Goal: Task Accomplishment & Management: Complete application form

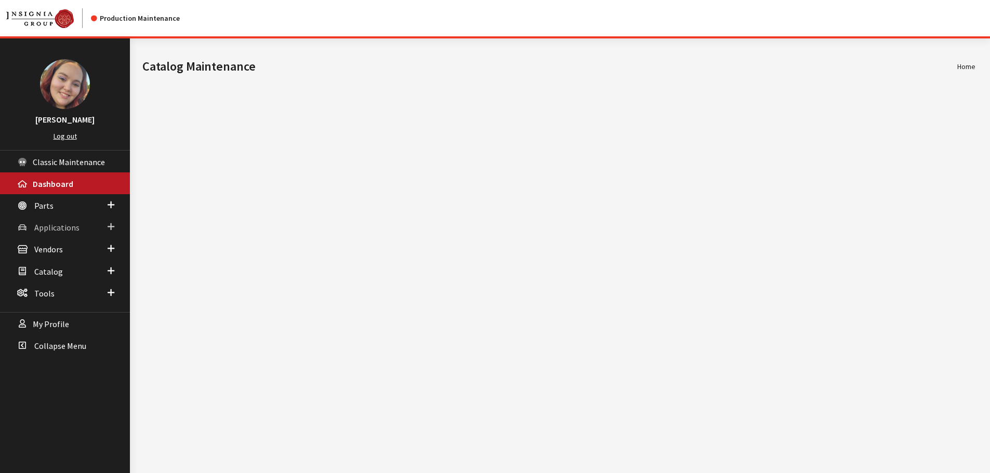
click at [49, 223] on span "Applications" at bounding box center [56, 227] width 45 height 10
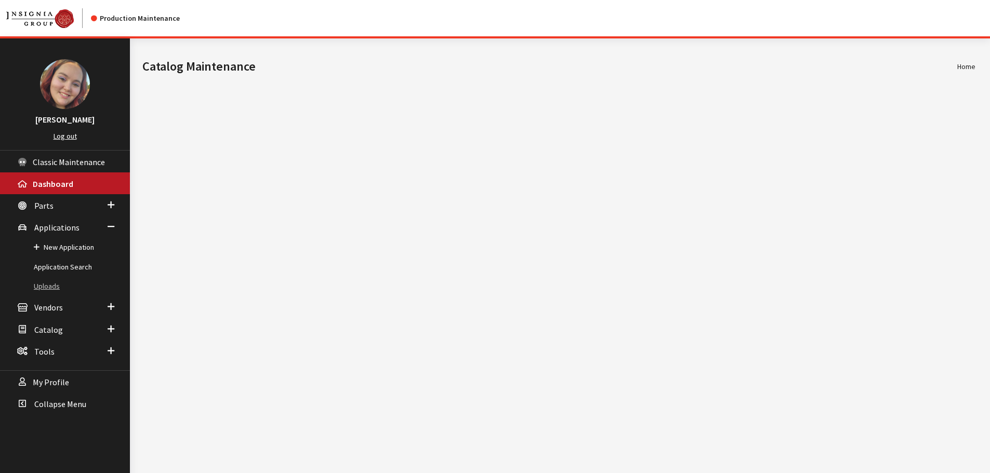
click at [51, 283] on link "Uploads" at bounding box center [65, 286] width 130 height 19
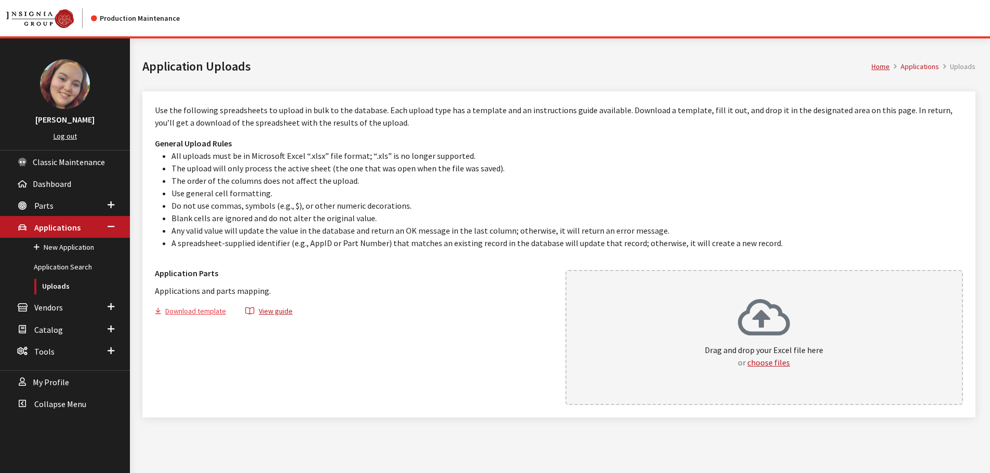
click at [201, 312] on button "Download template" at bounding box center [195, 313] width 80 height 15
click at [44, 269] on link "Application Search" at bounding box center [65, 267] width 130 height 19
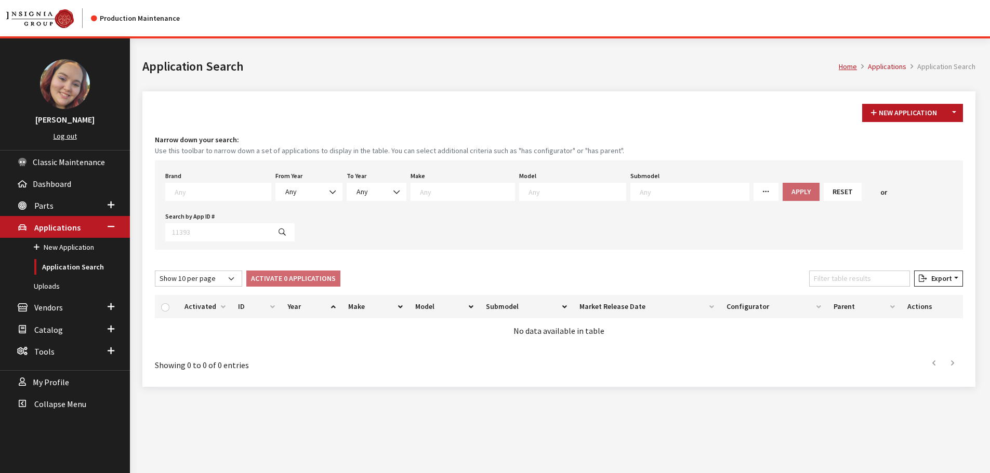
click at [200, 196] on textarea "Search" at bounding box center [223, 191] width 96 height 9
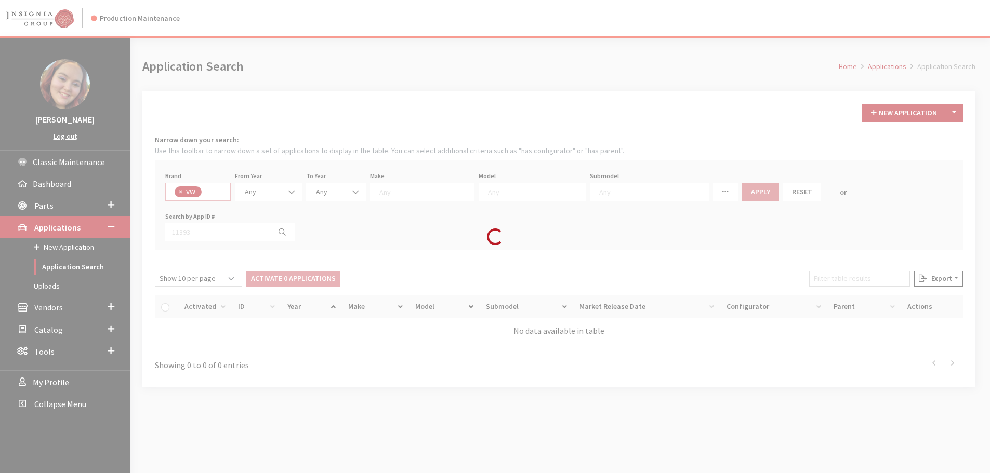
select select "11"
select select
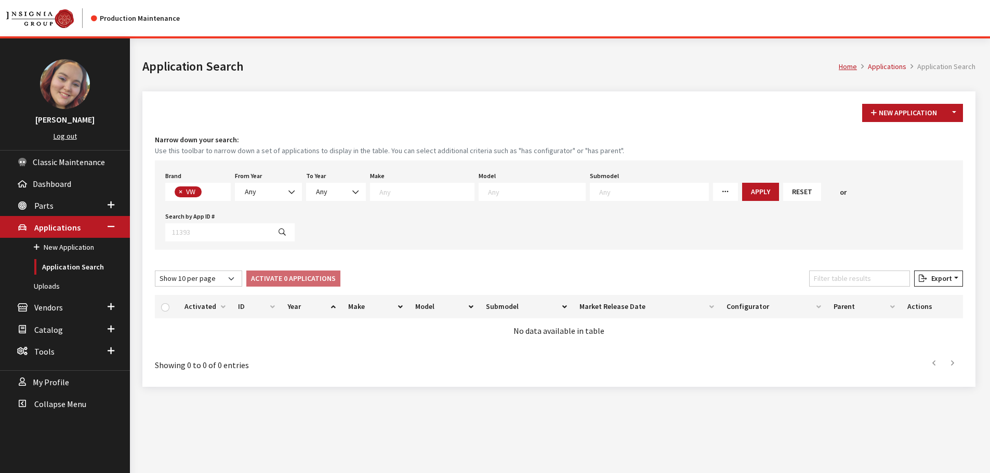
scroll to position [286, 0]
click at [273, 195] on span "Any" at bounding box center [269, 192] width 54 height 11
select select "2025"
select select
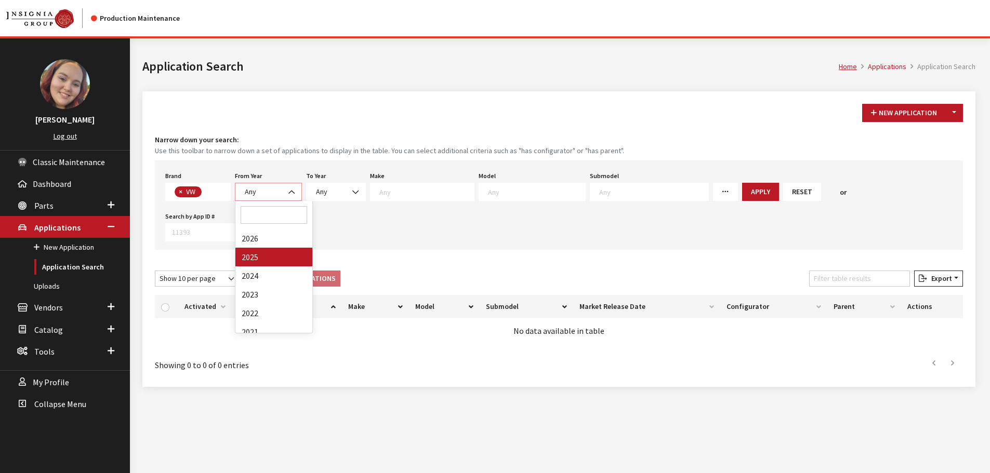
select select
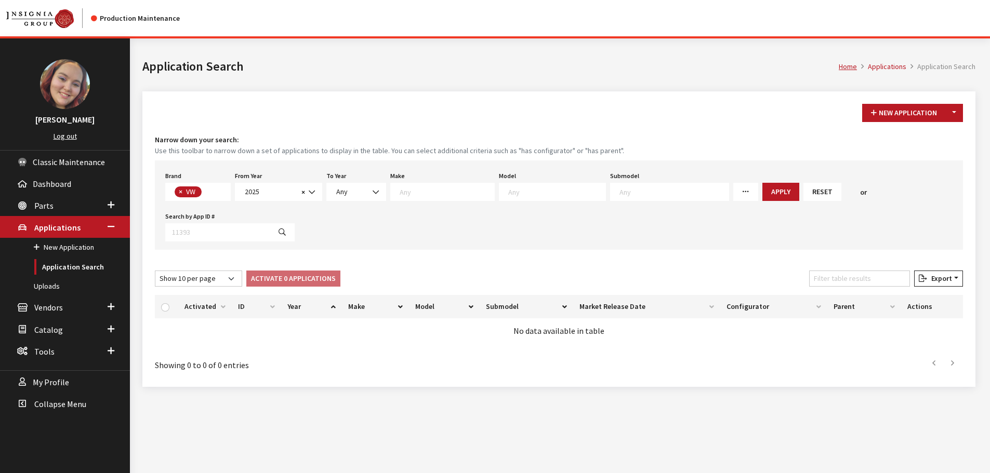
click at [518, 196] on textarea "Search" at bounding box center [556, 191] width 97 height 9
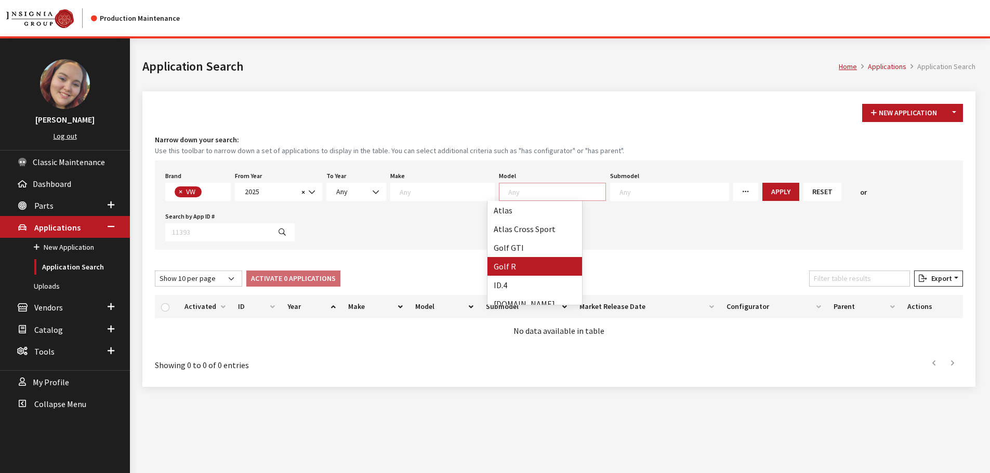
select select "717"
select select
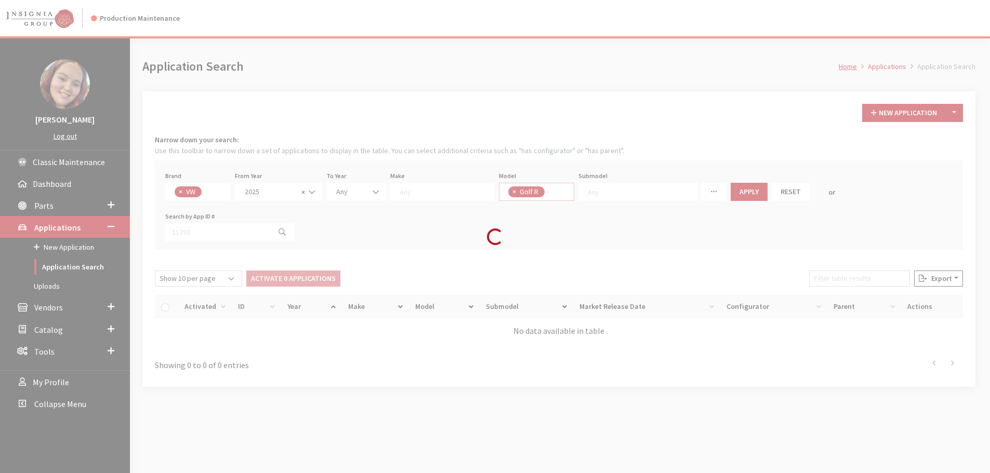
scroll to position [40, 0]
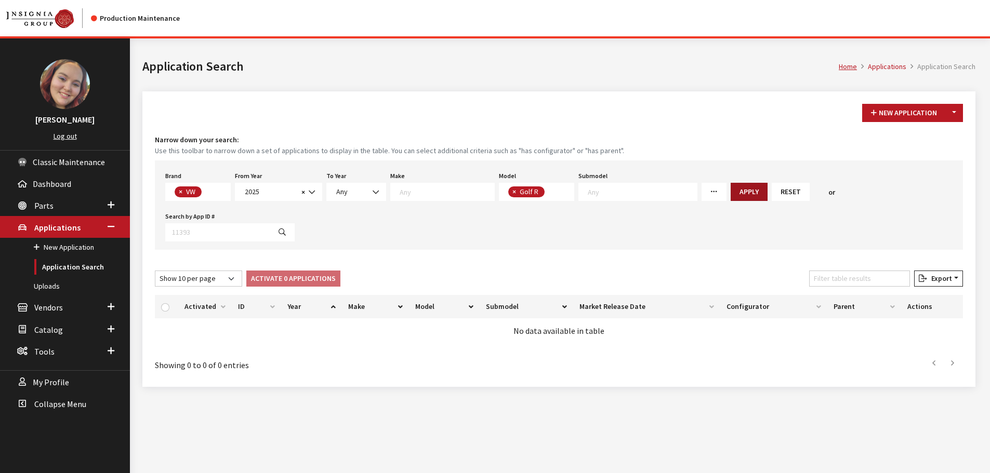
click at [731, 188] on button "Apply" at bounding box center [749, 192] width 37 height 18
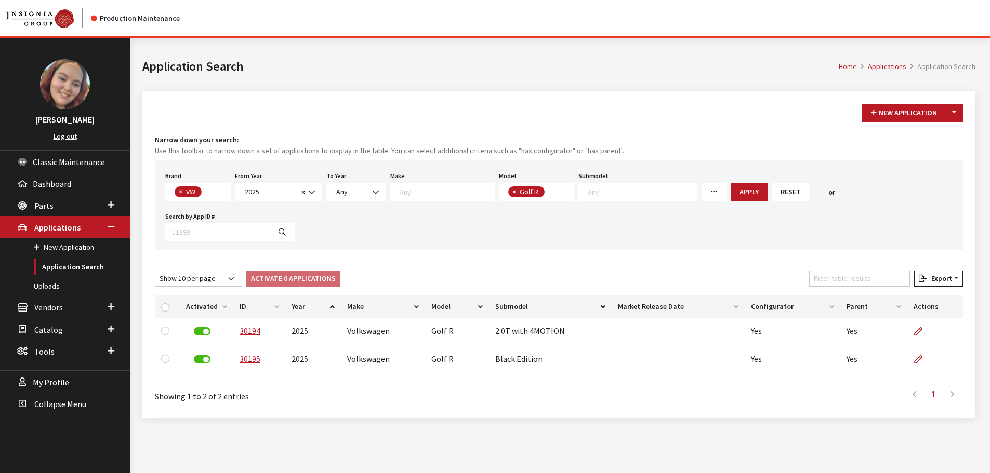
click at [717, 61] on h1 "Application Search" at bounding box center [490, 66] width 696 height 19
click at [772, 196] on button "Reset" at bounding box center [791, 192] width 38 height 18
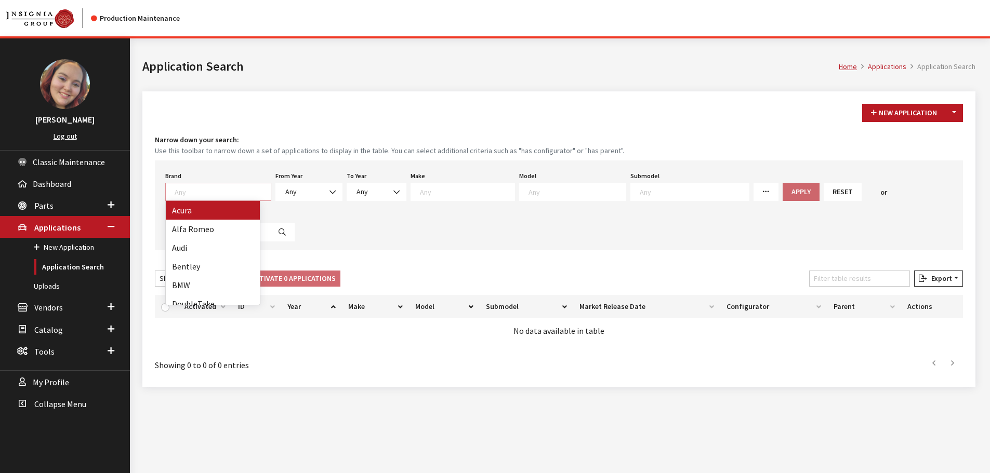
click at [190, 193] on textarea "Search" at bounding box center [223, 191] width 96 height 9
type textarea "gm"
select select "1"
select select
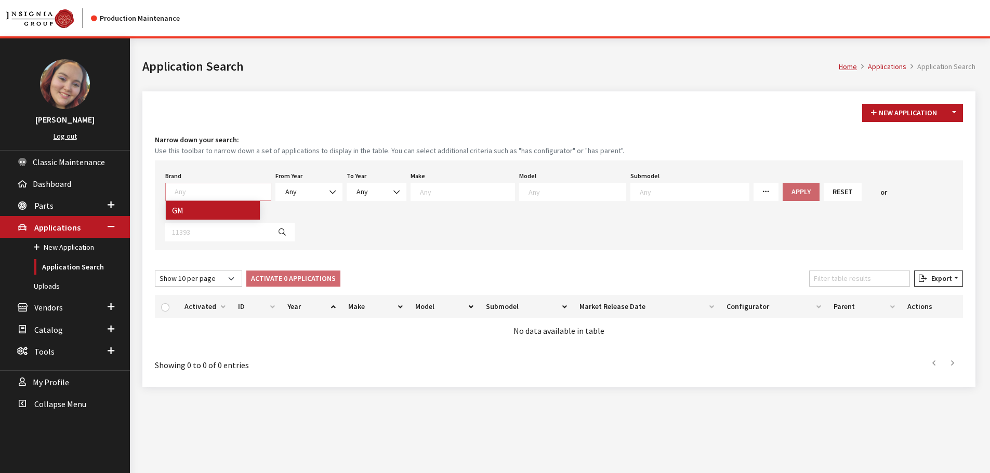
select select
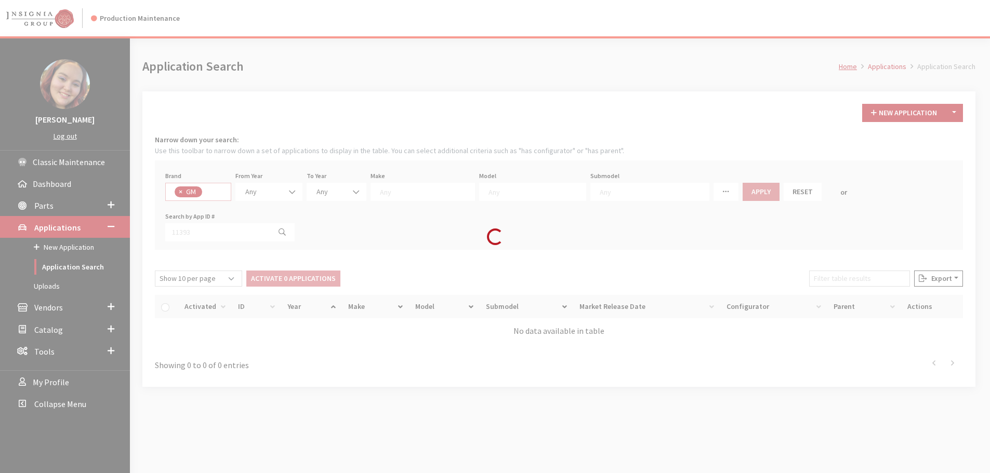
click at [311, 191] on div "Loading..." at bounding box center [495, 236] width 990 height 473
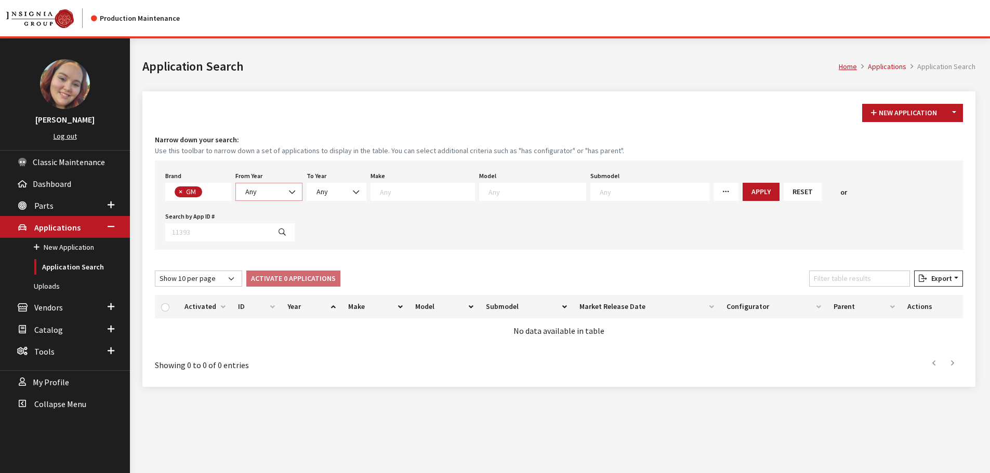
click at [273, 191] on span "Any" at bounding box center [269, 192] width 54 height 11
select select "2026"
select select
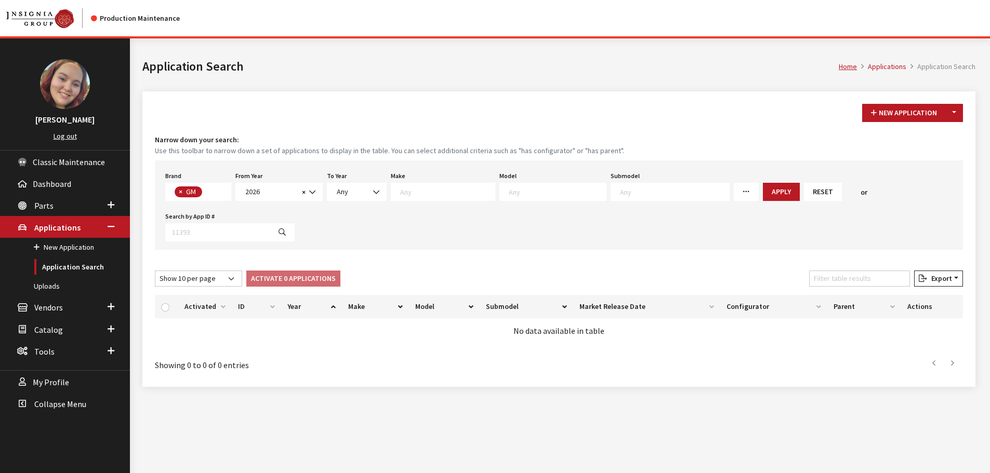
click at [531, 186] on span at bounding box center [556, 190] width 100 height 9
click at [804, 194] on button "Reset" at bounding box center [823, 192] width 38 height 18
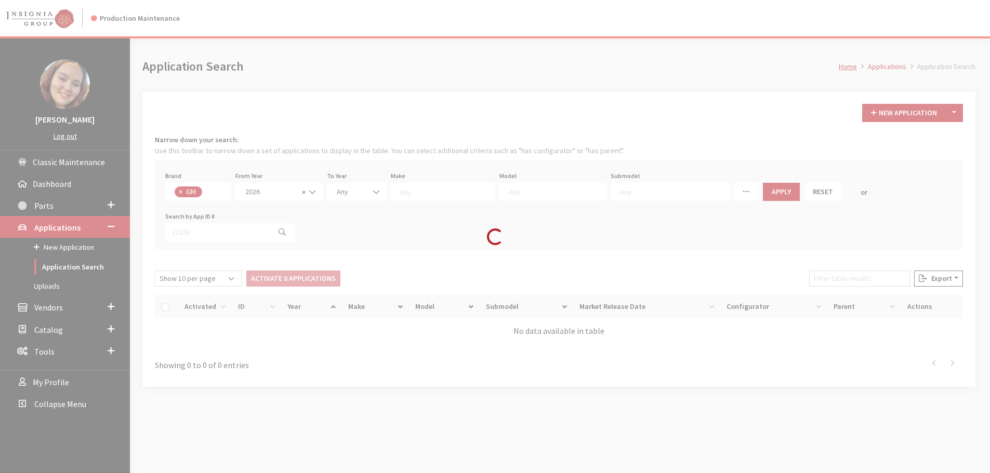
click at [617, 94] on div "Loading..." at bounding box center [495, 236] width 990 height 473
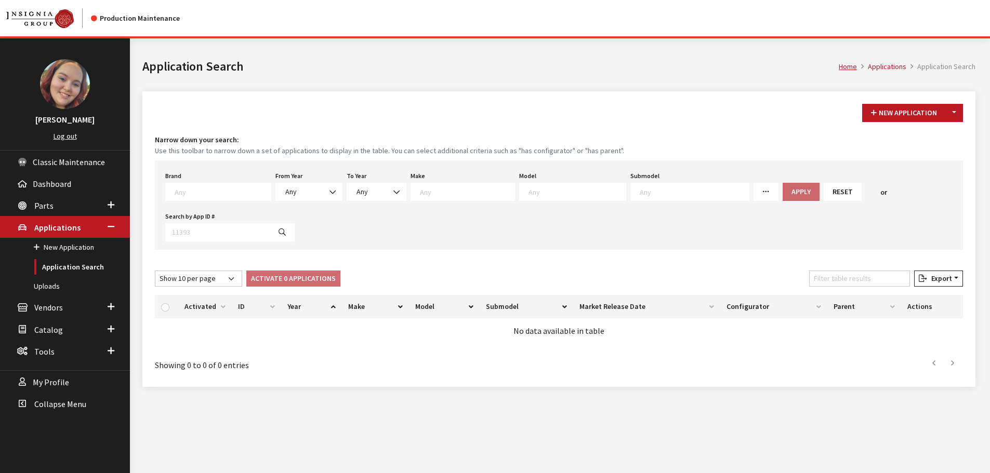
click at [359, 93] on div "New Application Toggle Dropdown New From Existing... Narrow down your search: U…" at bounding box center [558, 239] width 833 height 296
drag, startPoint x: 210, startPoint y: 204, endPoint x: 208, endPoint y: 198, distance: 6.1
click at [210, 204] on div "Brand Any Acura Alfa Romeo Audi Bentley BMW DoubleTake Ford GM Honda Hyundai In…" at bounding box center [559, 205] width 808 height 89
click at [206, 189] on textarea "Search" at bounding box center [223, 191] width 96 height 9
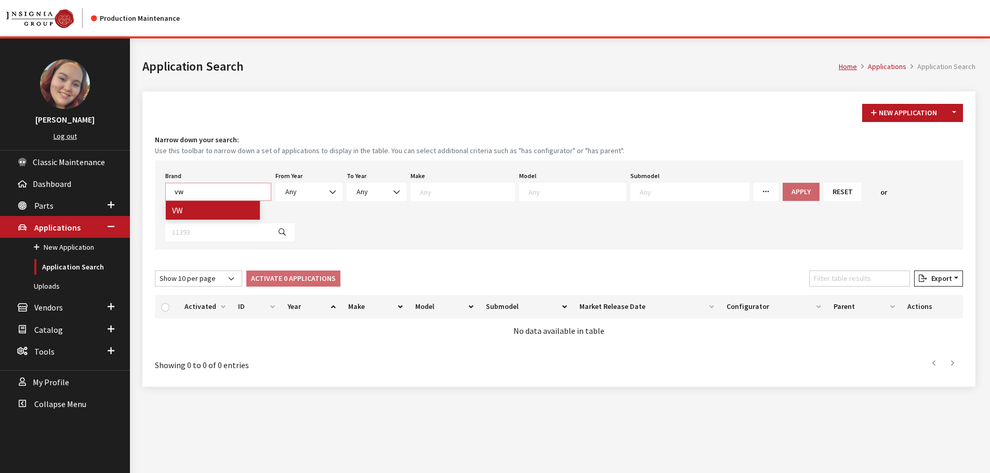
type textarea "vw"
select select "11"
select select
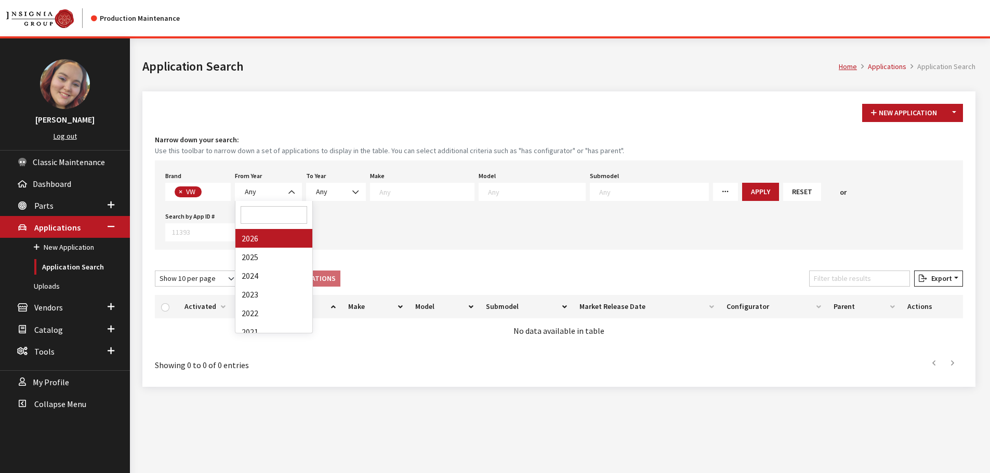
scroll to position [286, 0]
select select "2025"
select select
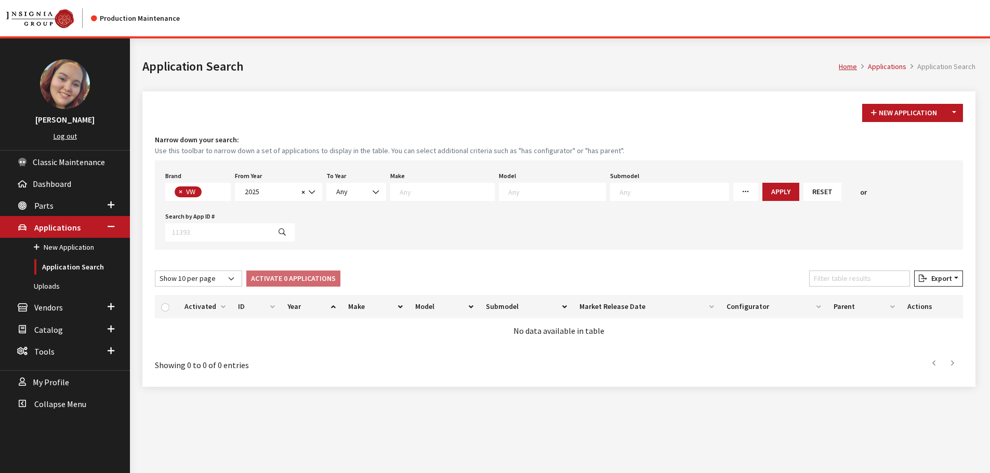
click at [524, 190] on textarea "Search" at bounding box center [556, 191] width 97 height 9
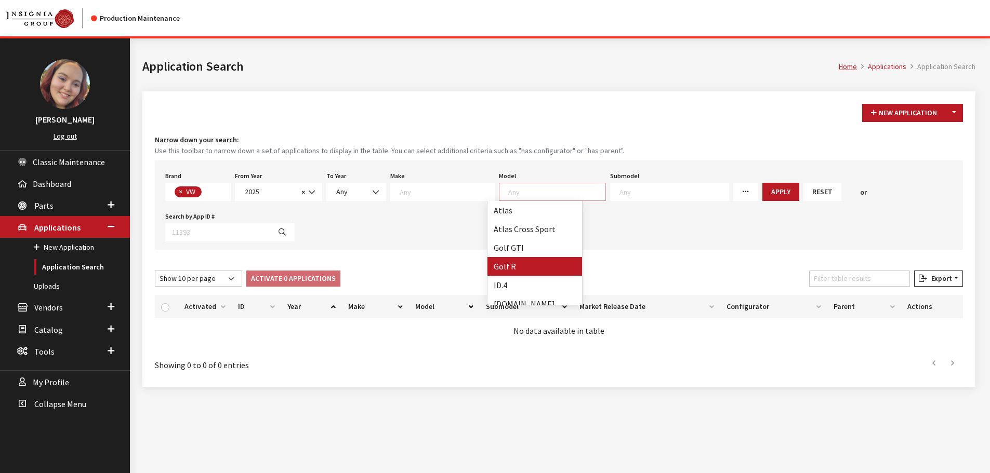
select select "717"
select select
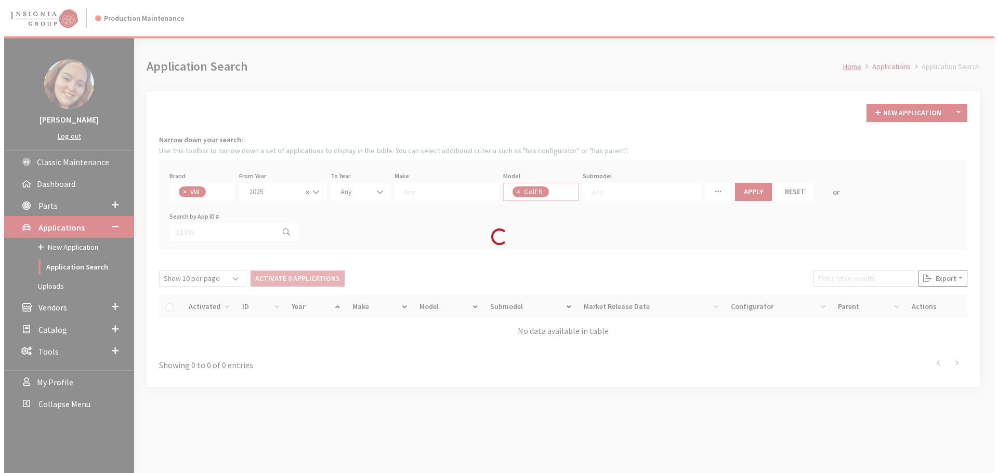
scroll to position [40, 0]
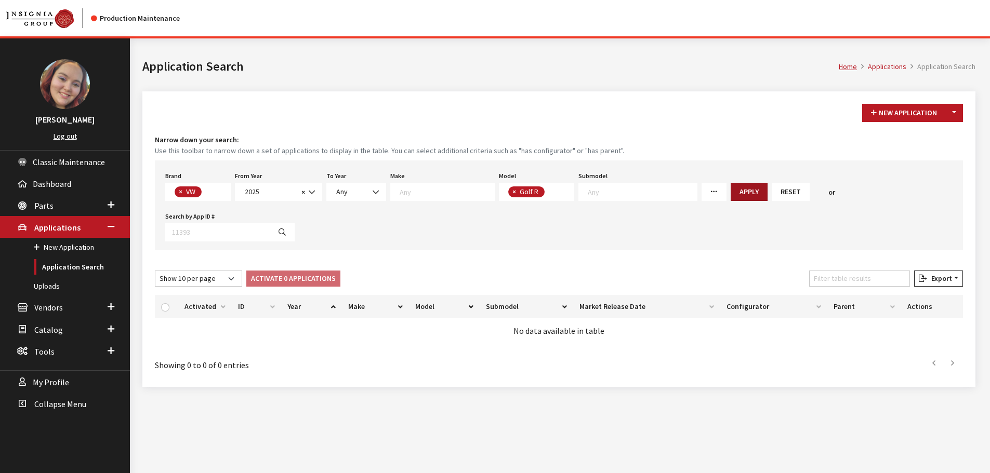
click at [731, 193] on button "Apply" at bounding box center [749, 192] width 37 height 18
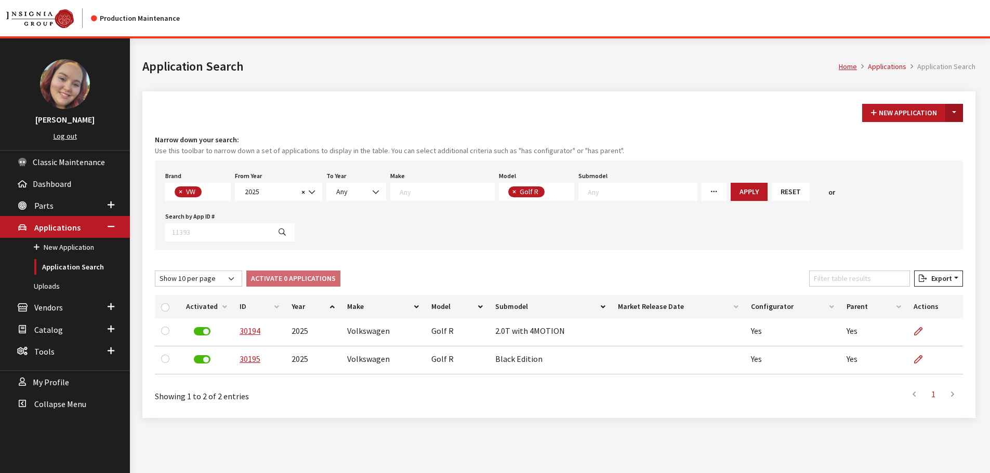
click at [961, 110] on button "Toggle Dropdown" at bounding box center [954, 113] width 18 height 18
click at [911, 142] on button "New From Existing..." at bounding box center [918, 135] width 89 height 18
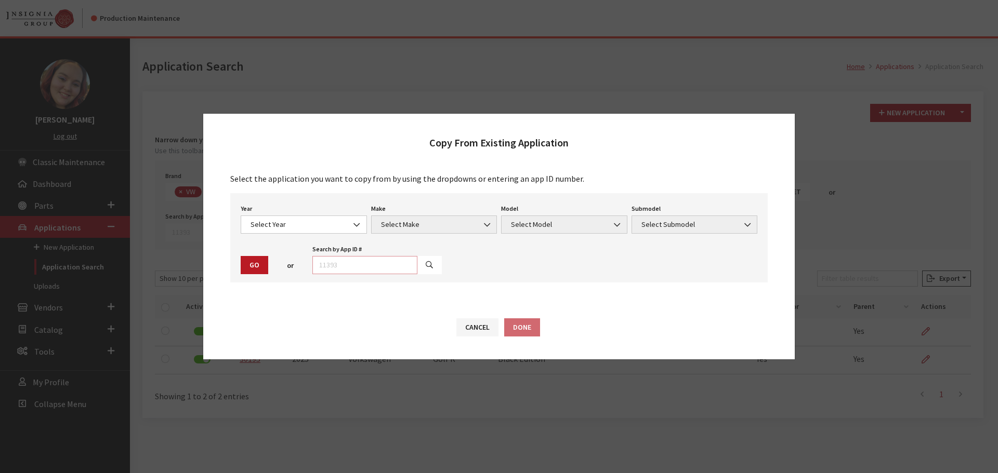
click at [325, 274] on input "text" at bounding box center [364, 265] width 105 height 18
type input "30194"
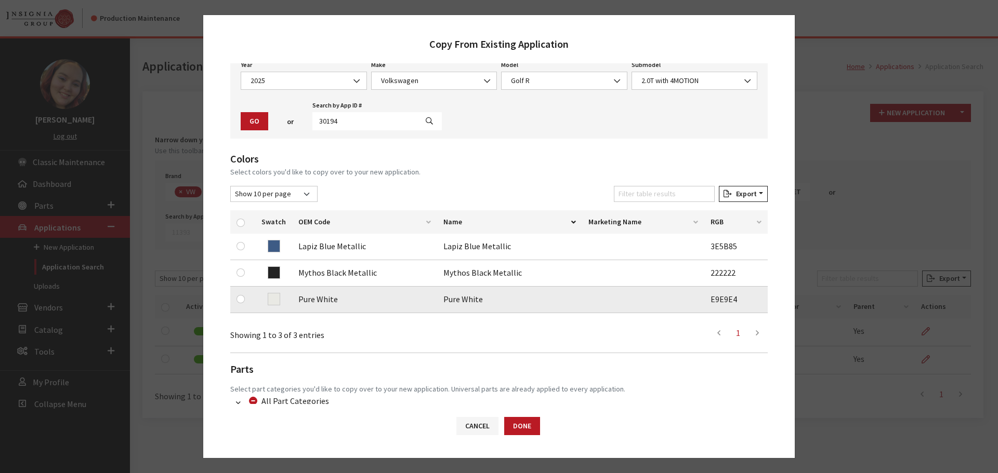
scroll to position [104, 0]
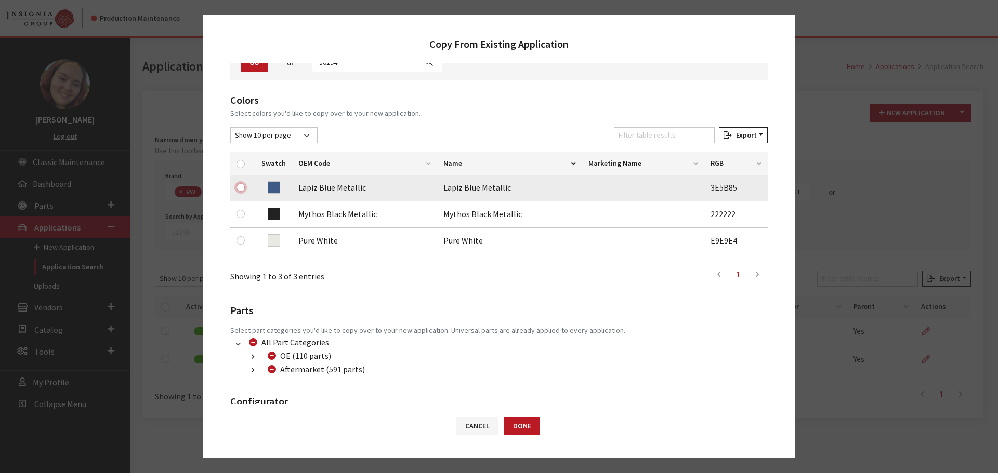
click at [239, 189] on input "checkbox" at bounding box center [240, 187] width 8 height 8
checkbox input "true"
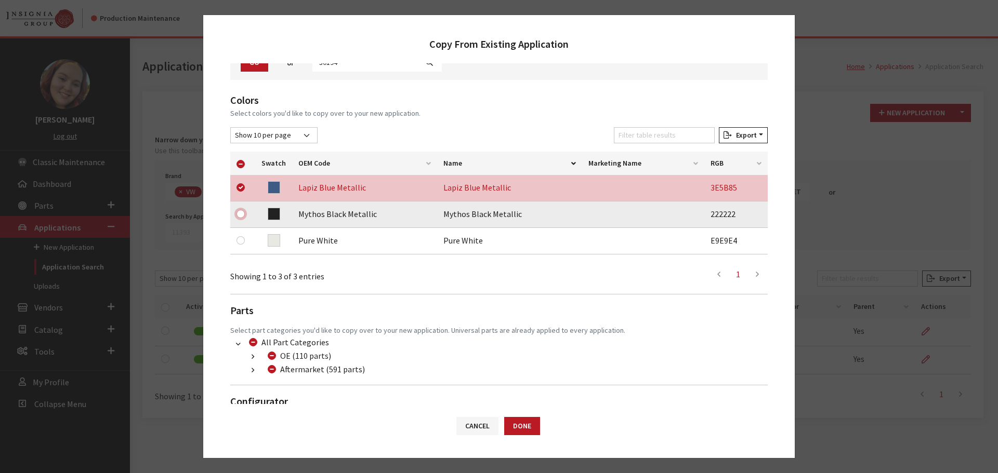
click at [241, 215] on input "checkbox" at bounding box center [240, 214] width 8 height 8
checkbox input "true"
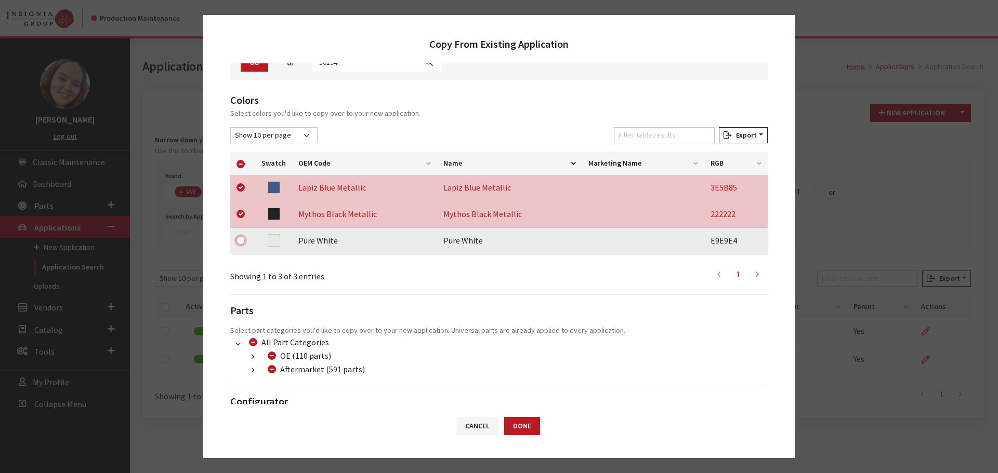
click at [242, 242] on input "checkbox" at bounding box center [240, 240] width 8 height 8
checkbox input "true"
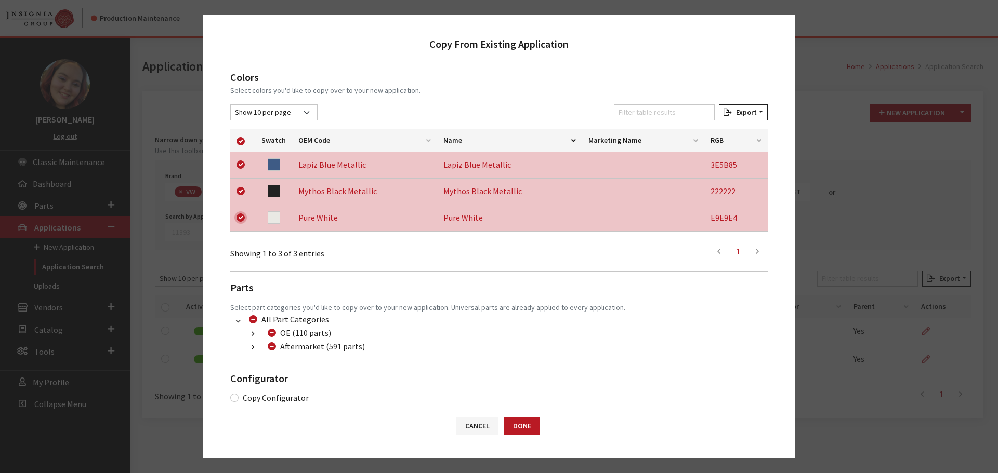
scroll to position [138, 0]
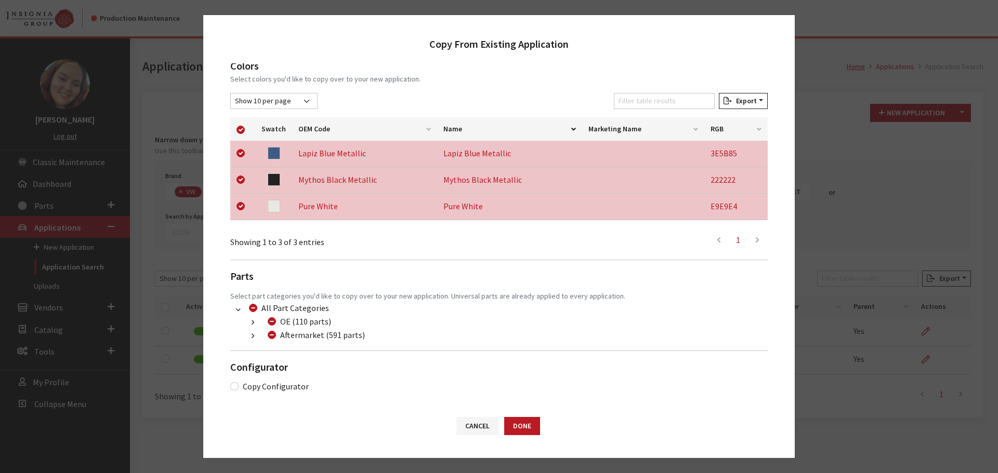
click at [255, 336] on button "button" at bounding box center [253, 337] width 20 height 12
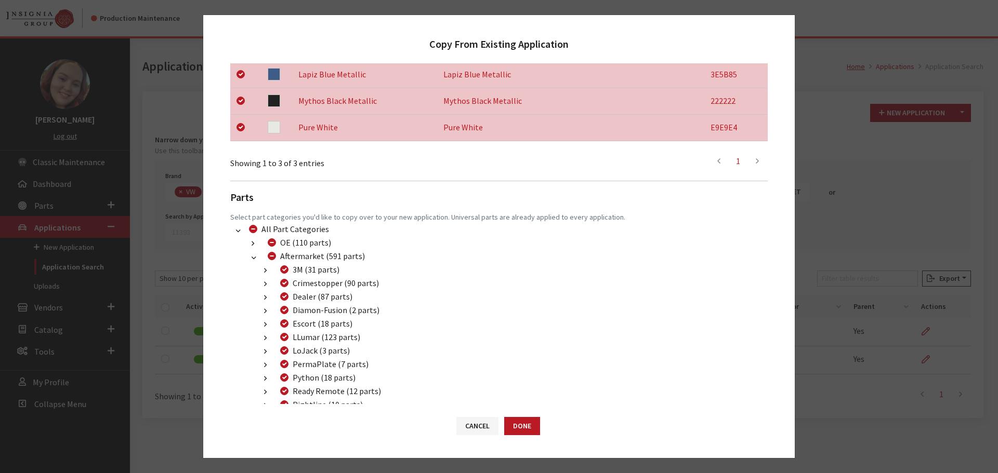
scroll to position [346, 0]
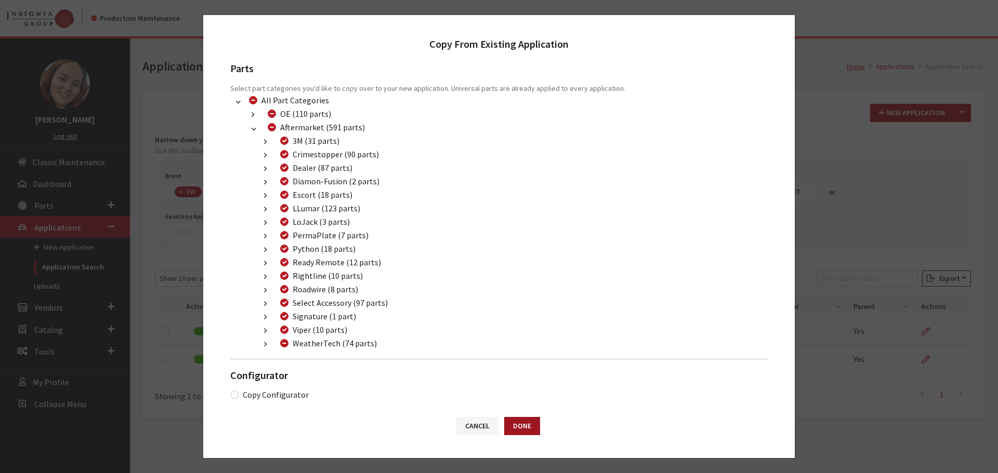
click at [523, 426] on button "Done" at bounding box center [522, 426] width 36 height 18
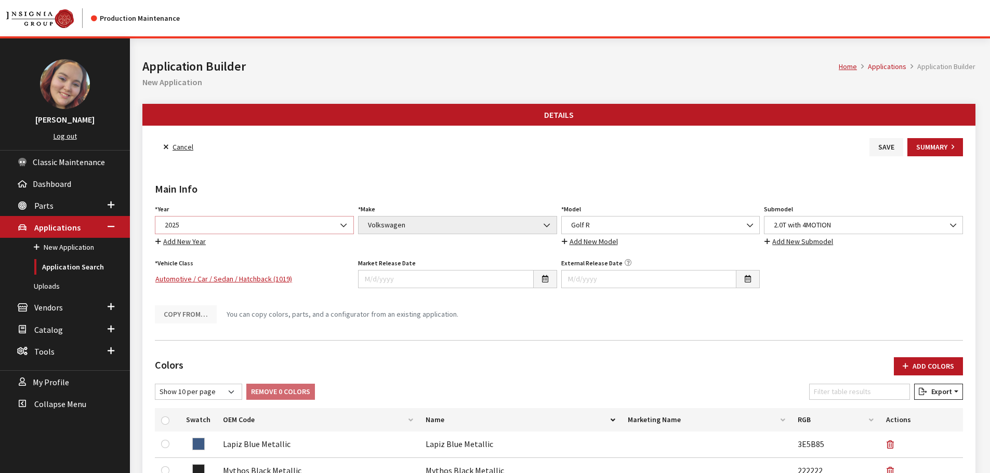
drag, startPoint x: 0, startPoint y: 0, endPoint x: 259, endPoint y: 225, distance: 343.0
click at [259, 225] on span "2025" at bounding box center [255, 225] width 186 height 11
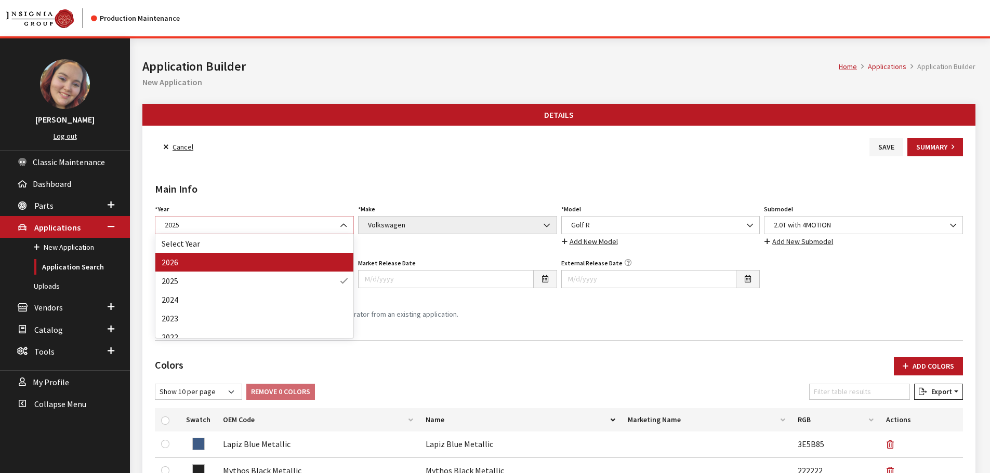
select select "44"
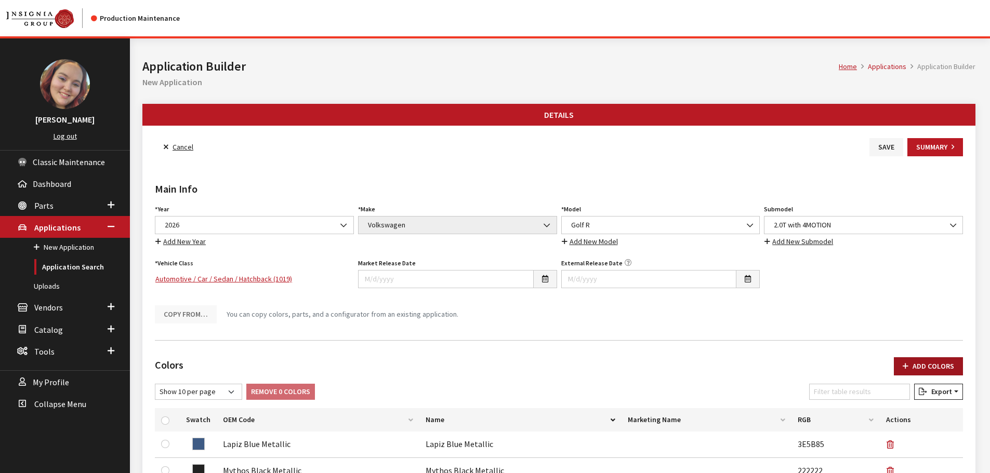
click at [920, 361] on button "Add Colors" at bounding box center [928, 367] width 69 height 18
click at [920, 367] on button "Add Colors" at bounding box center [928, 367] width 69 height 18
click at [922, 366] on button "Add Colors" at bounding box center [928, 367] width 69 height 18
click at [884, 149] on button "Save" at bounding box center [887, 147] width 34 height 18
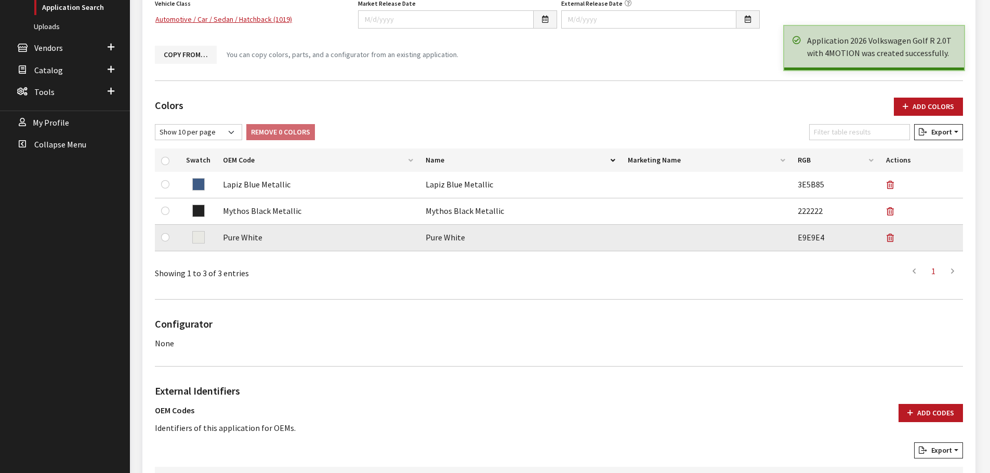
scroll to position [104, 0]
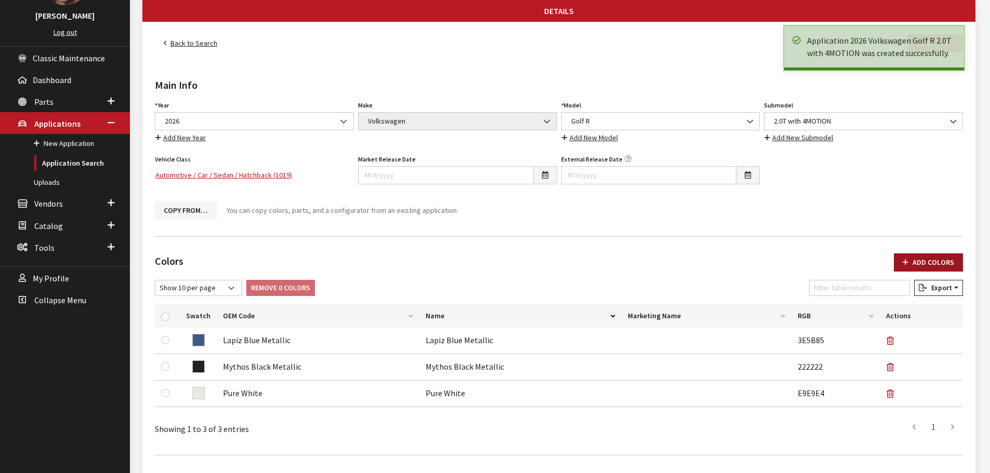
click at [920, 258] on button "Add Colors" at bounding box center [928, 263] width 69 height 18
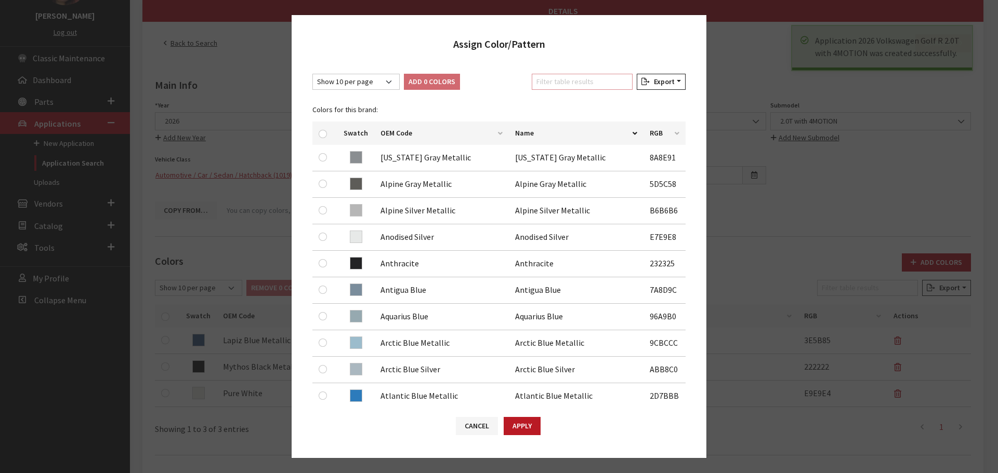
click at [555, 84] on input "Filter table results" at bounding box center [582, 82] width 101 height 16
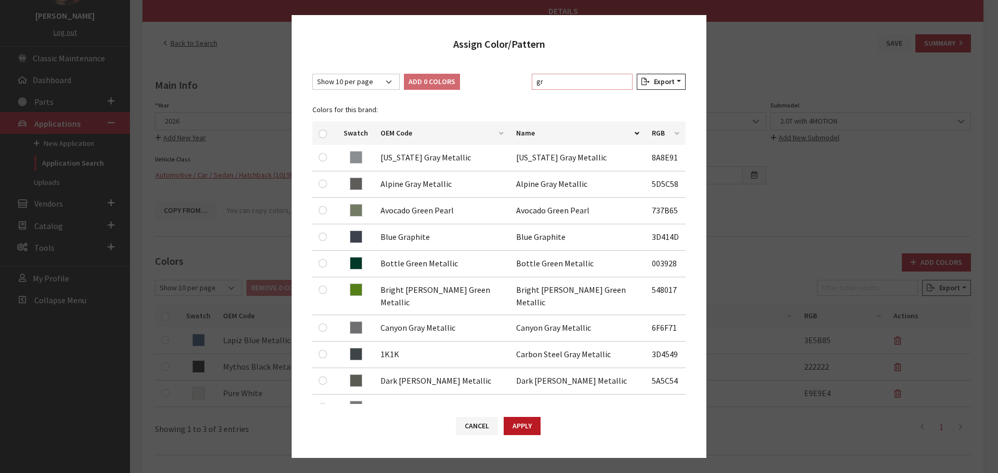
type input "g"
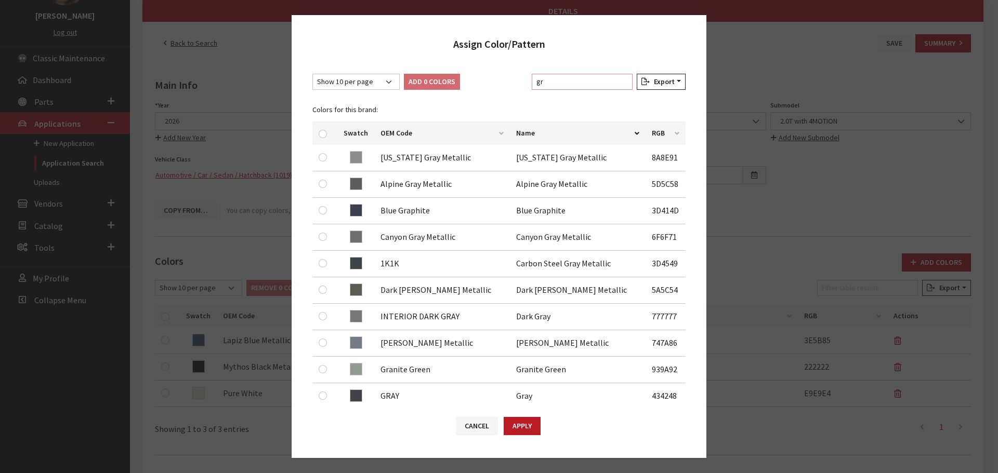
type input "g"
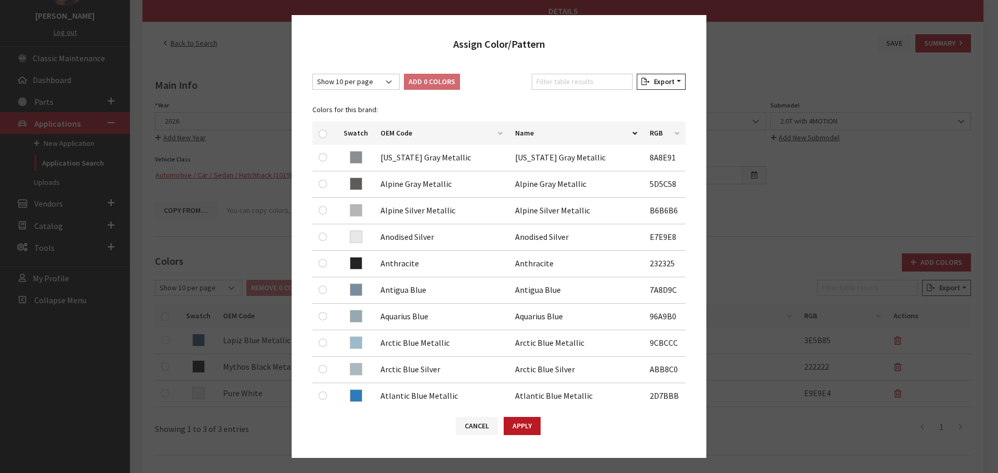
click at [469, 431] on button "Cancel" at bounding box center [477, 426] width 42 height 18
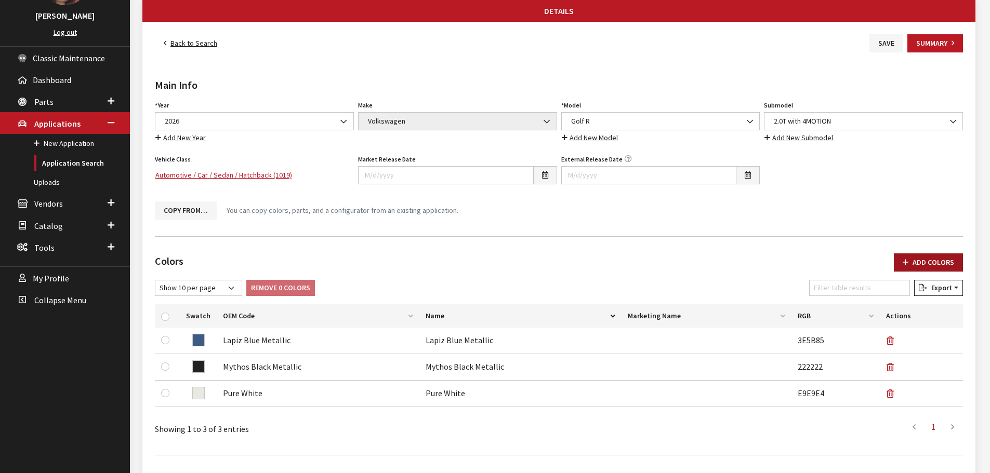
click at [922, 265] on button "Add Colors" at bounding box center [928, 263] width 69 height 18
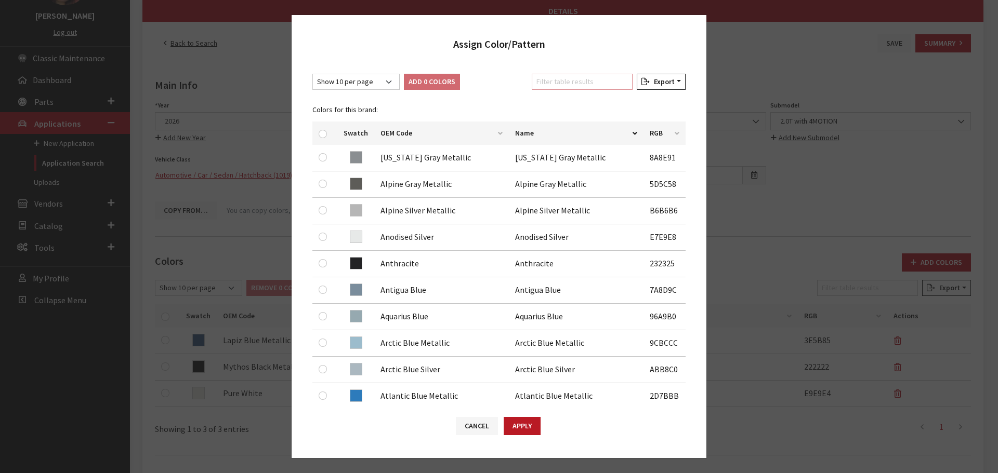
click at [614, 80] on input "Filter table results" at bounding box center [582, 82] width 101 height 16
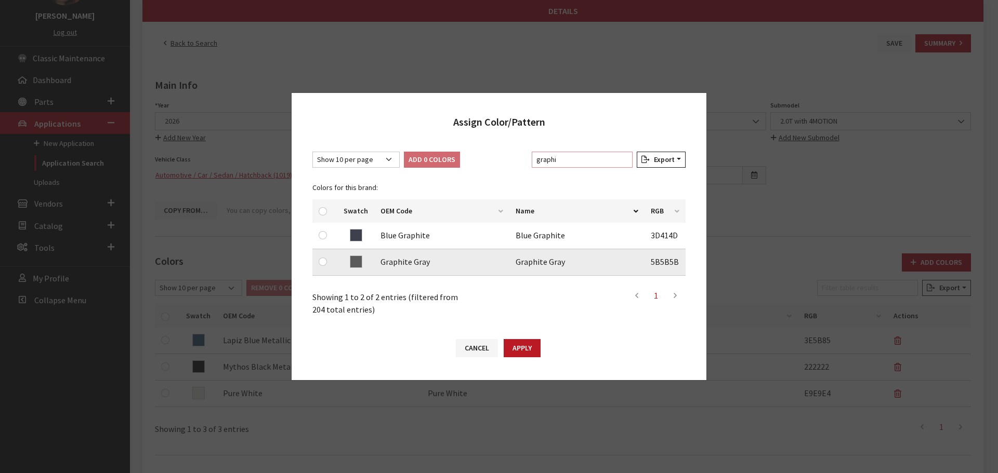
type input "graphi"
click at [321, 262] on input "checkbox" at bounding box center [323, 262] width 8 height 8
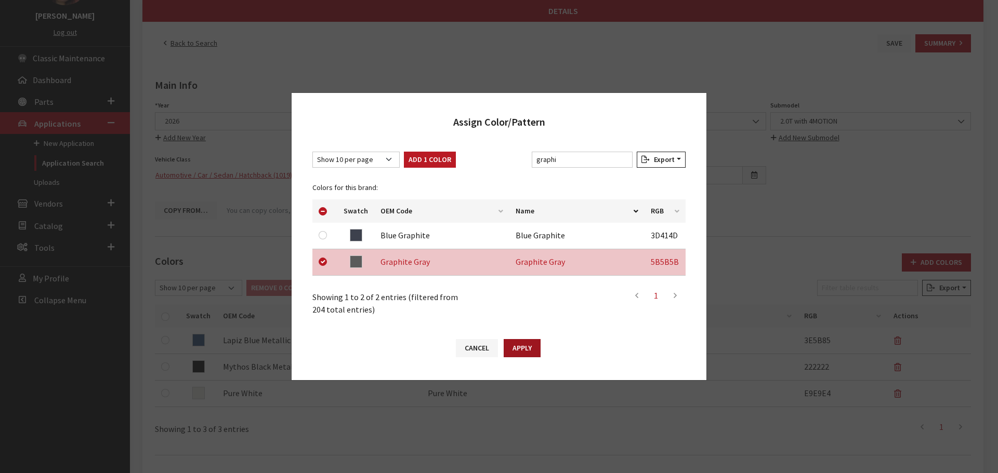
click at [511, 344] on button "Apply" at bounding box center [522, 348] width 37 height 18
checkbox input "false"
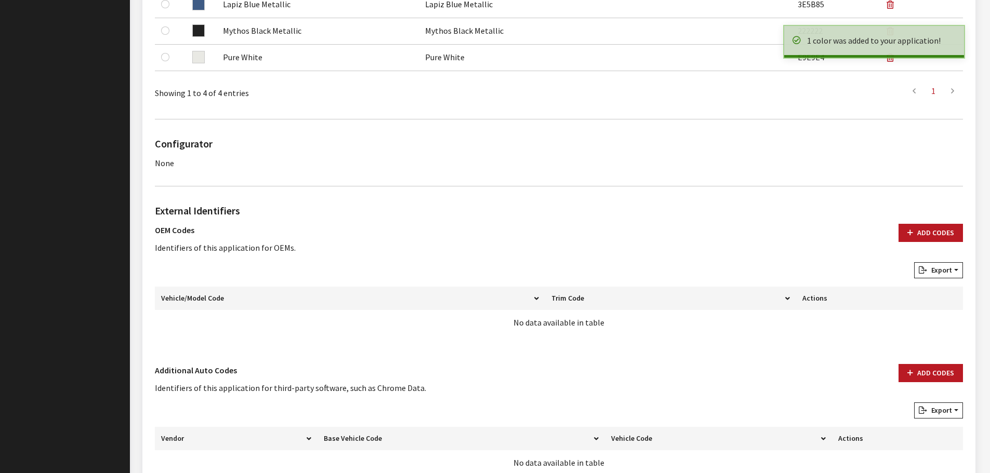
scroll to position [533, 0]
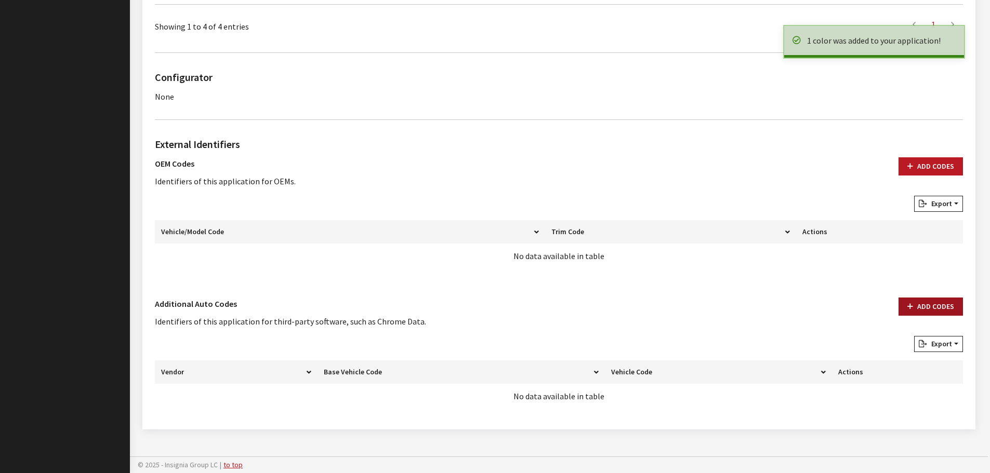
click at [943, 304] on button "Add Codes" at bounding box center [931, 307] width 64 height 18
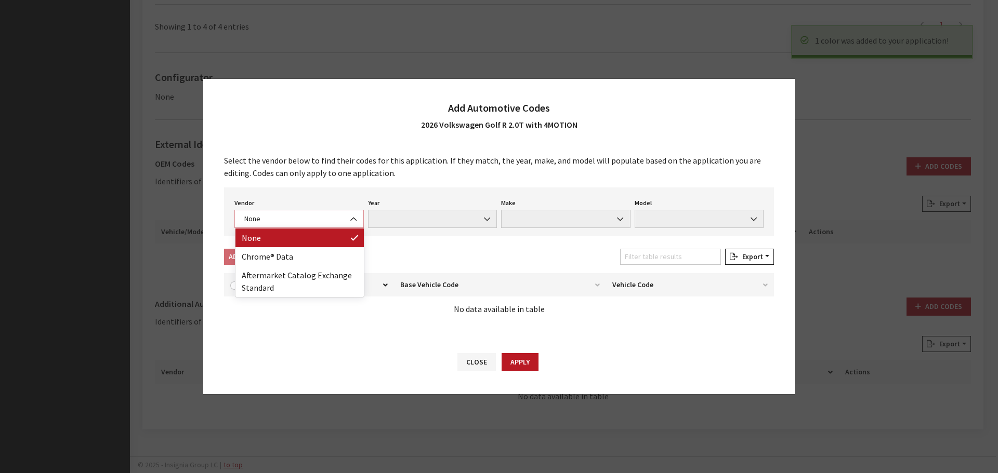
click at [313, 217] on span "None" at bounding box center [299, 219] width 116 height 11
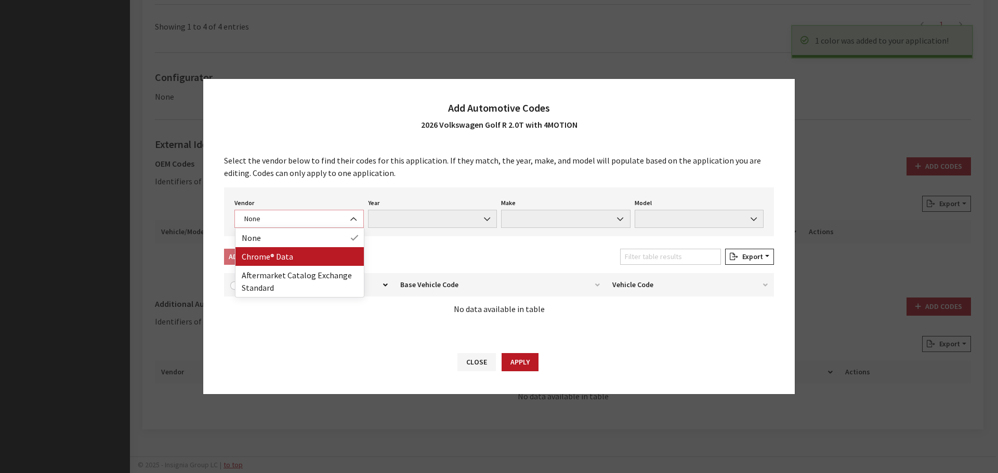
select select "4"
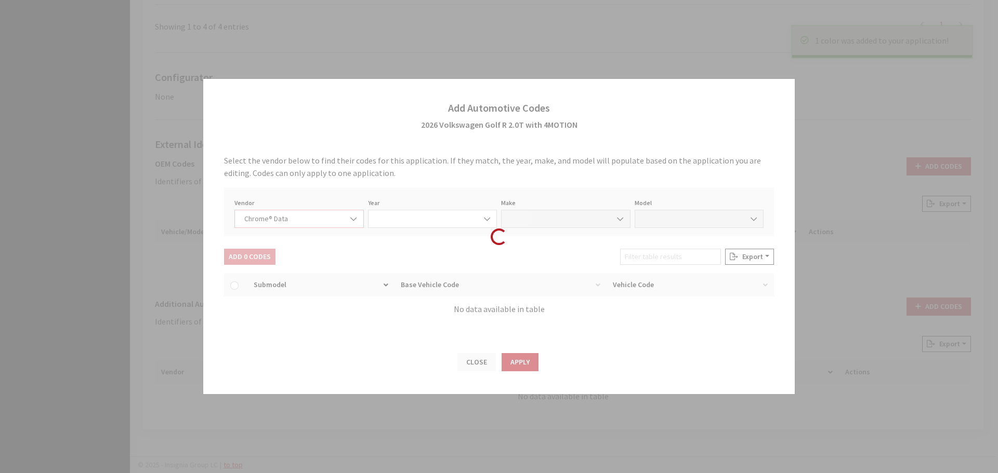
select select "2026"
select select "40"
select select "72001"
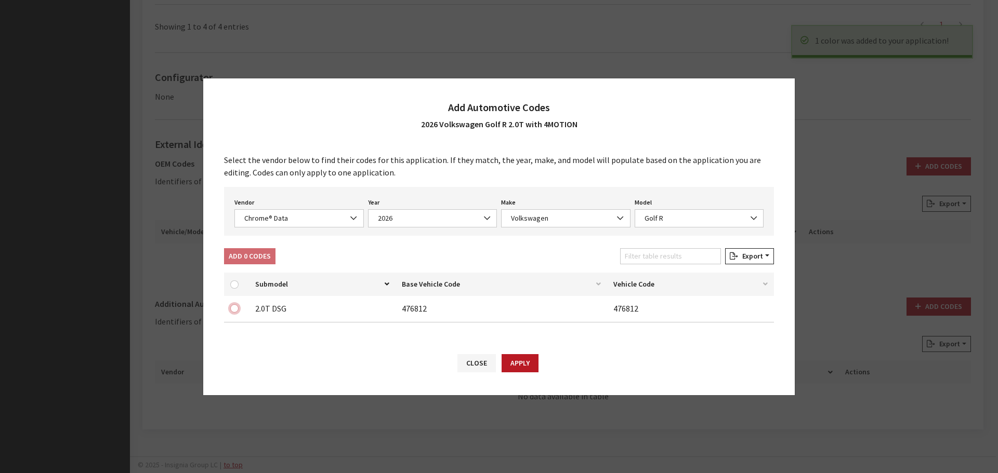
click at [238, 306] on input "checkbox" at bounding box center [234, 309] width 8 height 8
checkbox input "true"
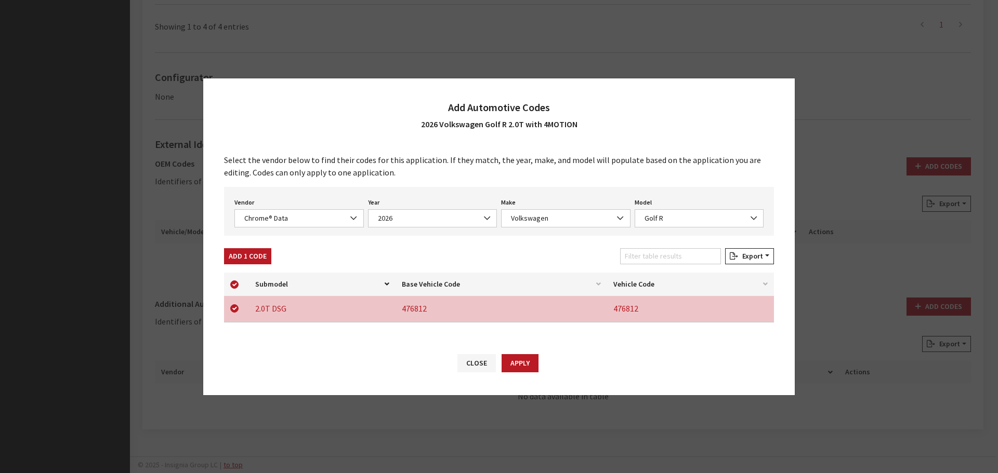
click at [244, 246] on div "Select the vendor below to find their codes for this application. If they match…" at bounding box center [498, 242] width 591 height 198
drag, startPoint x: 245, startPoint y: 255, endPoint x: 267, endPoint y: 225, distance: 37.5
click at [245, 255] on button "Add 1 Code" at bounding box center [247, 256] width 47 height 16
checkbox input "false"
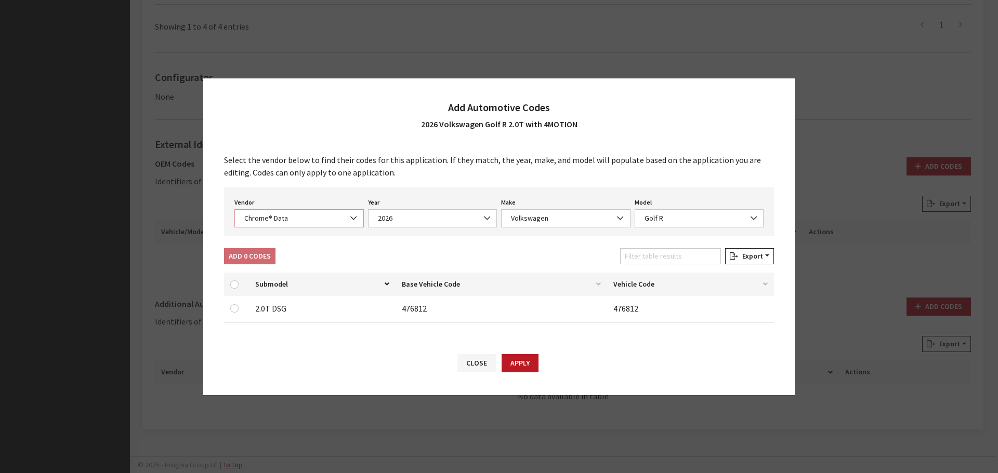
click at [270, 219] on span "Chrome® Data" at bounding box center [299, 218] width 116 height 11
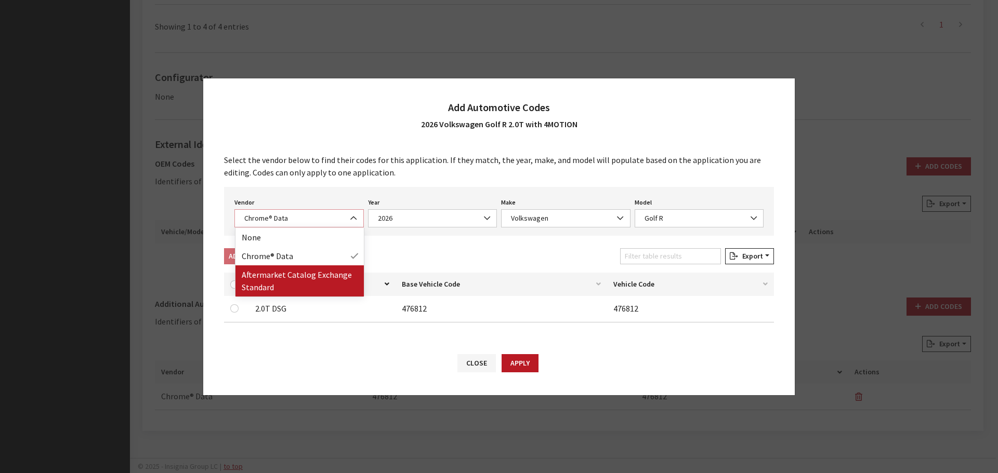
select select "2"
select select "2026"
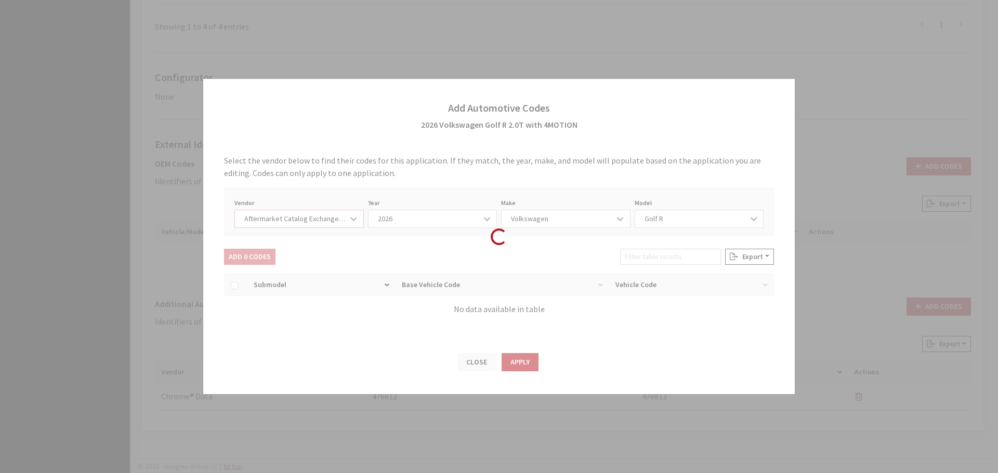
select select "74"
select select "25754"
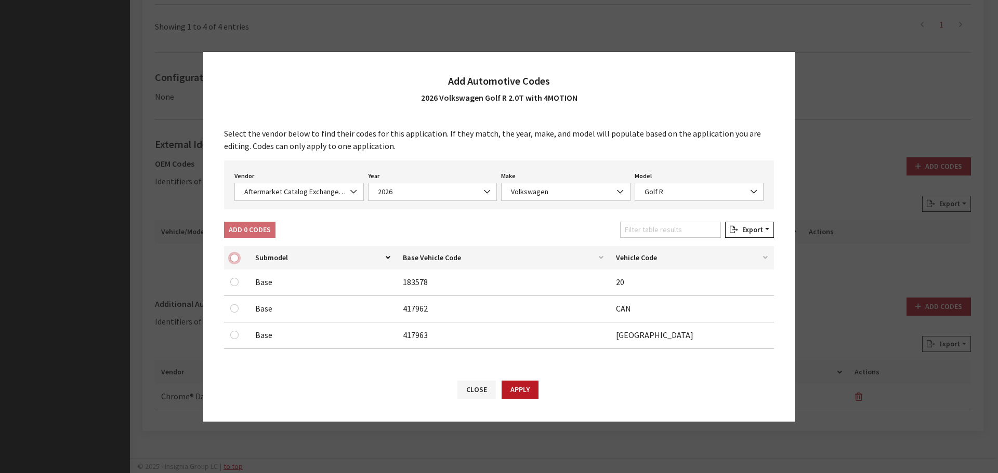
click at [234, 256] on input "checkbox" at bounding box center [234, 258] width 8 height 8
click at [233, 281] on input "checkbox" at bounding box center [234, 282] width 8 height 8
checkbox input "true"
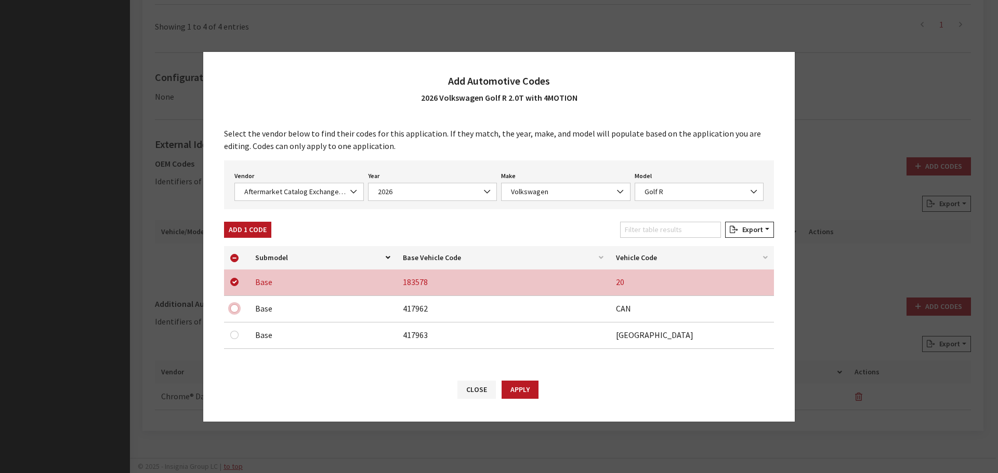
click at [234, 307] on input "checkbox" at bounding box center [234, 309] width 8 height 8
checkbox input "true"
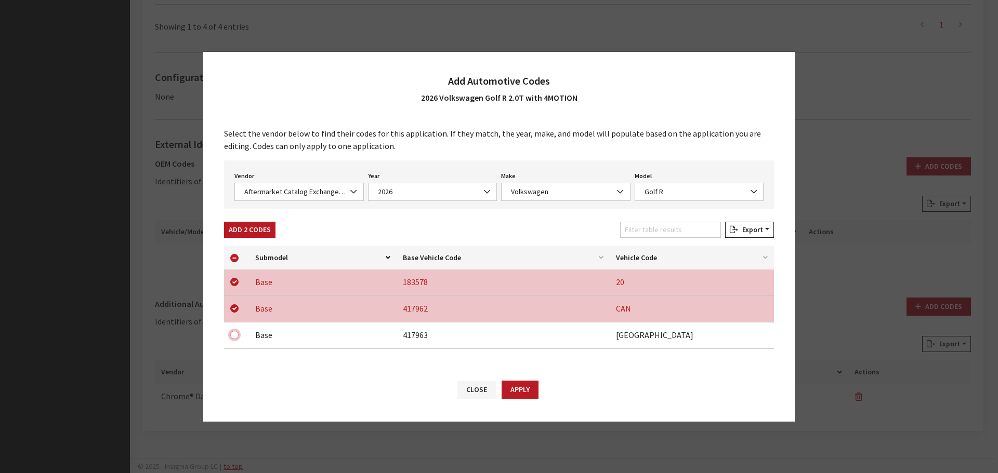
click at [233, 334] on input "checkbox" at bounding box center [234, 335] width 8 height 8
checkbox input "true"
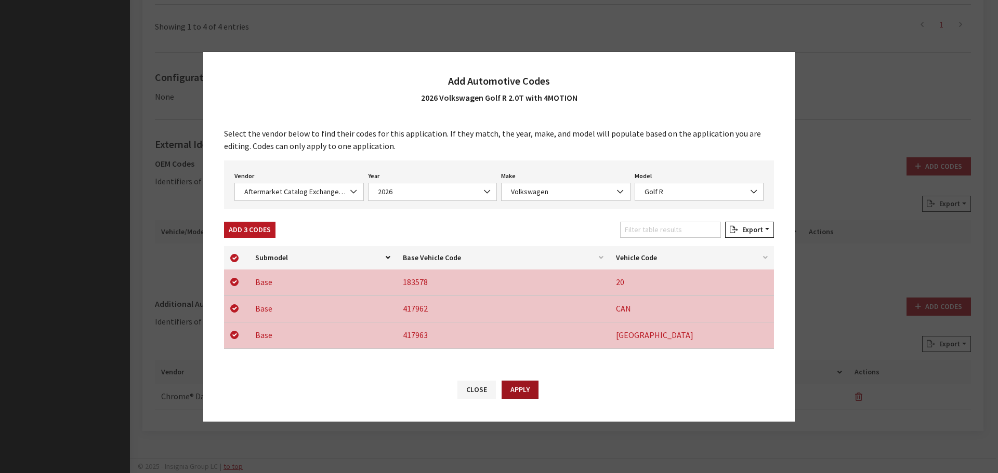
click at [506, 387] on button "Apply" at bounding box center [520, 390] width 37 height 18
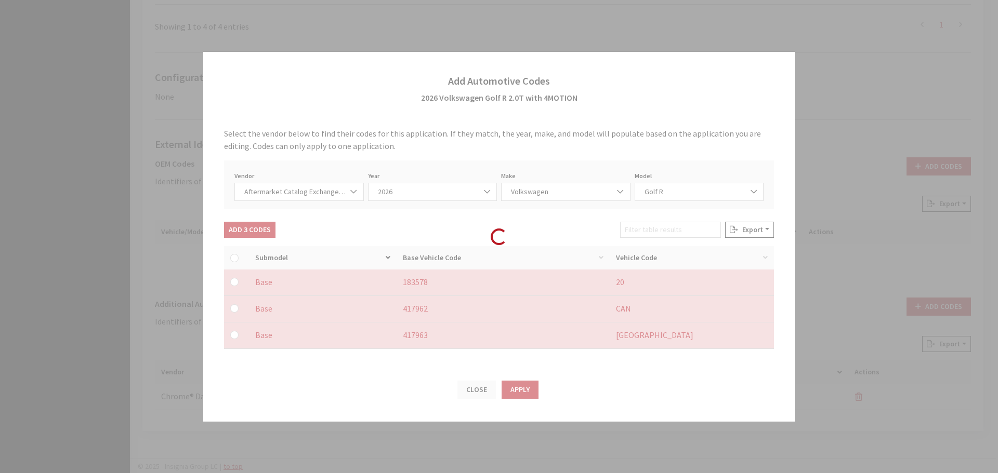
checkbox input "false"
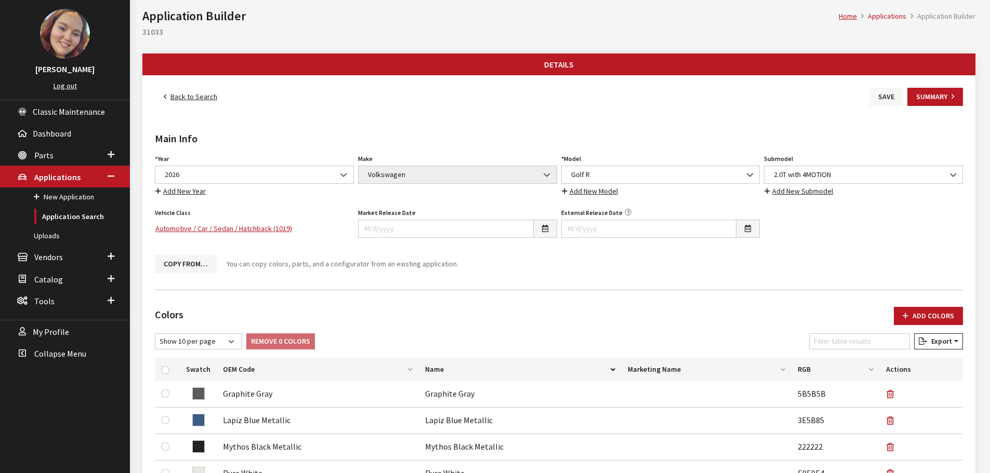
scroll to position [0, 0]
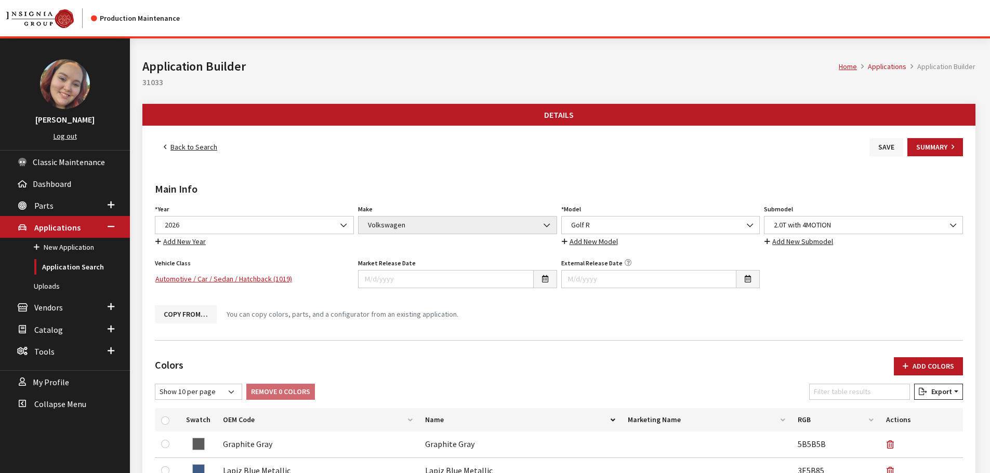
click at [884, 145] on button "Save" at bounding box center [887, 147] width 34 height 18
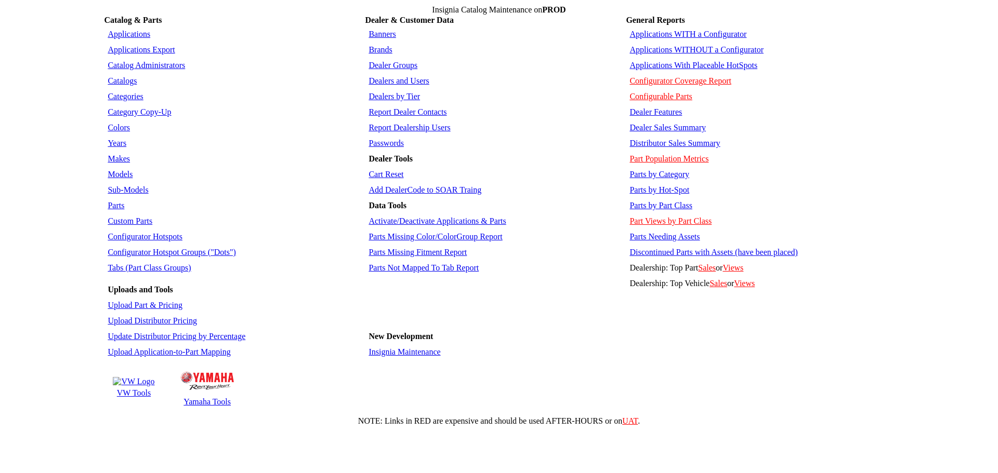
click at [117, 123] on link "Colors" at bounding box center [119, 127] width 22 height 9
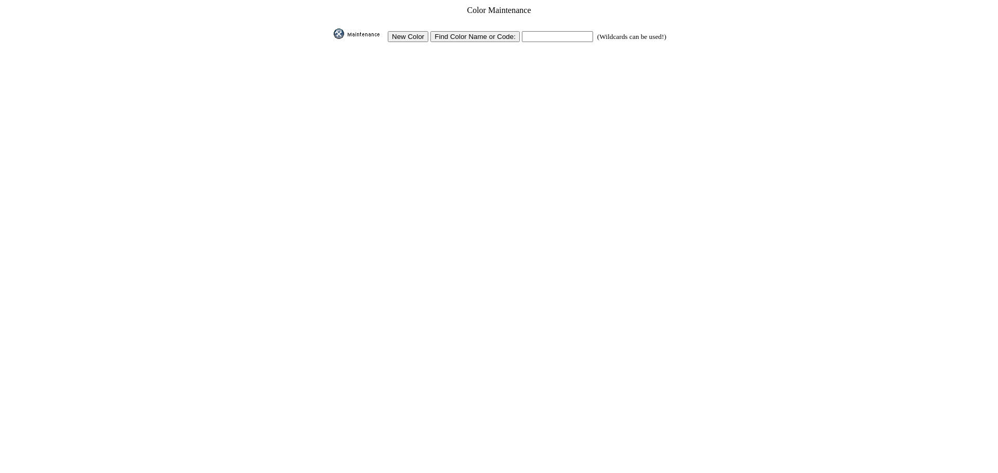
click at [565, 33] on input "text" at bounding box center [557, 36] width 71 height 11
type input "graphite gray"
click at [332, 39] on input "image" at bounding box center [332, 39] width 0 height 0
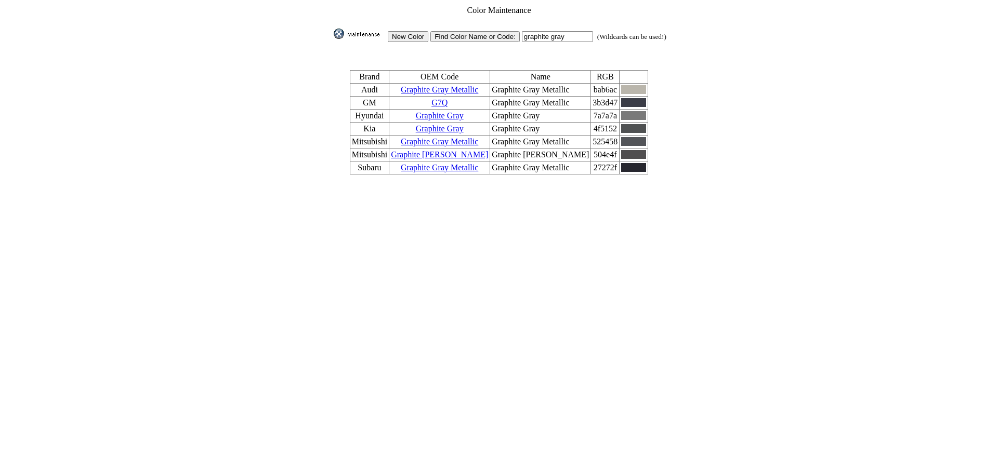
click at [409, 36] on input "New Color" at bounding box center [408, 36] width 41 height 11
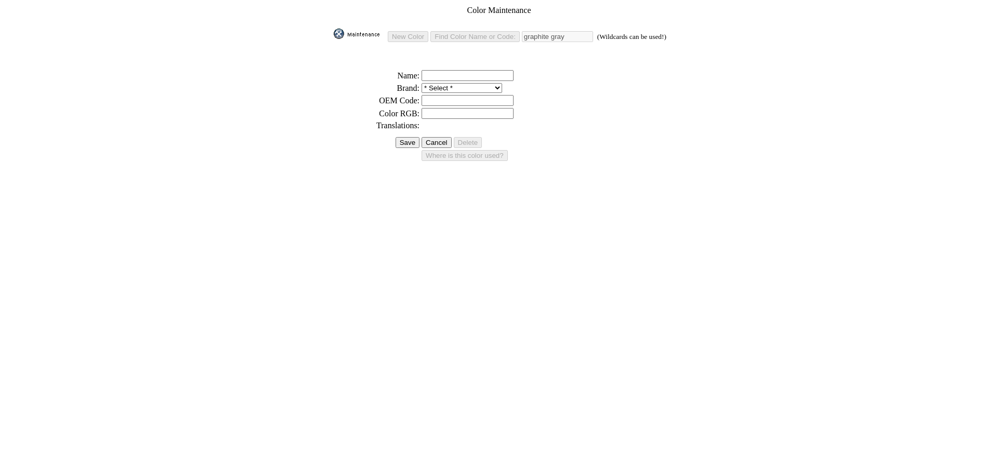
click at [433, 108] on input "text" at bounding box center [468, 113] width 92 height 11
paste input "#5B5B5B"
click at [424, 109] on input "#5B5B5B" at bounding box center [468, 113] width 92 height 11
click at [428, 109] on input "#5B5B5B" at bounding box center [468, 113] width 92 height 11
click at [426, 109] on input "#5B5B5B" at bounding box center [468, 113] width 92 height 11
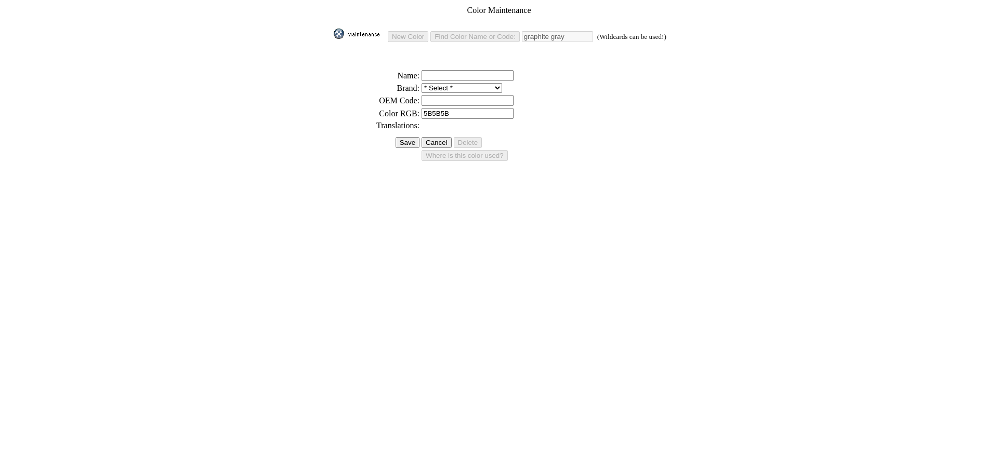
type input "5B5B5B"
click at [513, 70] on td at bounding box center [544, 76] width 246 height 12
click at [509, 70] on input "text" at bounding box center [468, 75] width 92 height 11
paste input "Graphite Gray *"
type input "Graphite Gray"
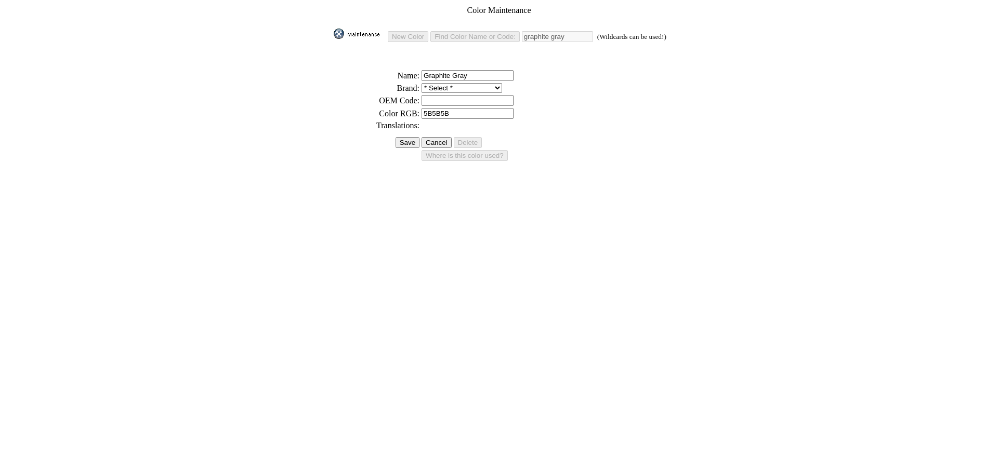
click at [442, 101] on td at bounding box center [544, 101] width 246 height 12
click at [443, 98] on input "text" at bounding box center [468, 100] width 92 height 11
paste input "Graphite Gray"
type input "Graphite Gray"
click at [440, 86] on select "* Select * 3D Carbon 3M ACE Acura Advent Agri-Cover Alfa Romeo AlloyGator Alpin…" at bounding box center [462, 88] width 81 height 10
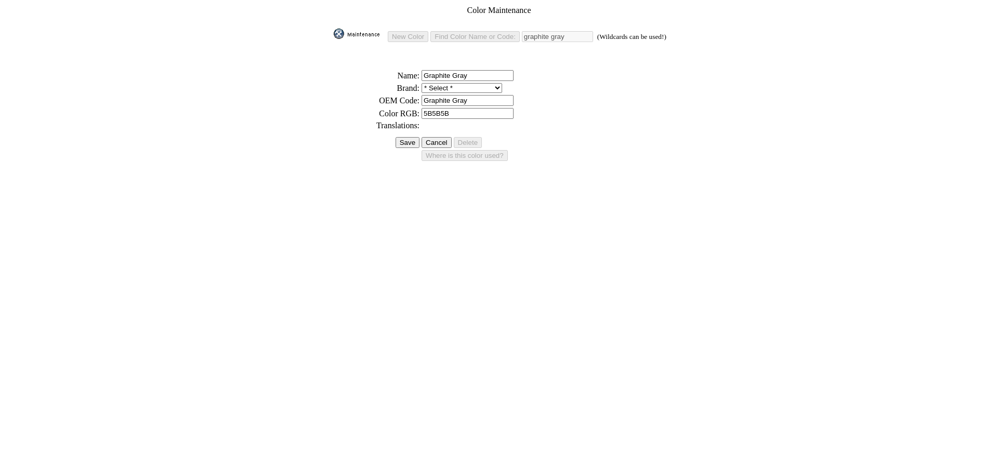
select select "11"
click at [422, 83] on select "* Select * 3D Carbon 3M ACE Acura Advent Agri-Cover Alfa Romeo AlloyGator Alpin…" at bounding box center [462, 88] width 81 height 10
click at [410, 137] on input "Save" at bounding box center [408, 142] width 24 height 11
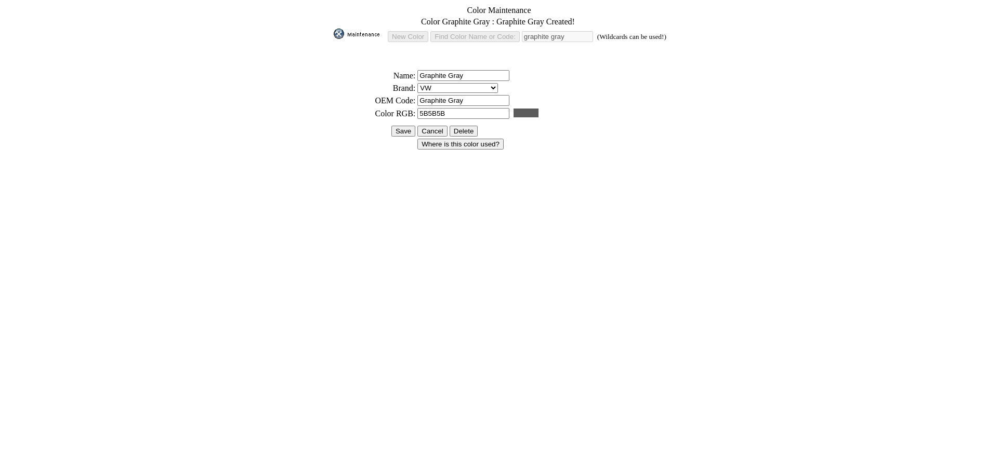
click at [406, 129] on input "Save" at bounding box center [403, 131] width 24 height 11
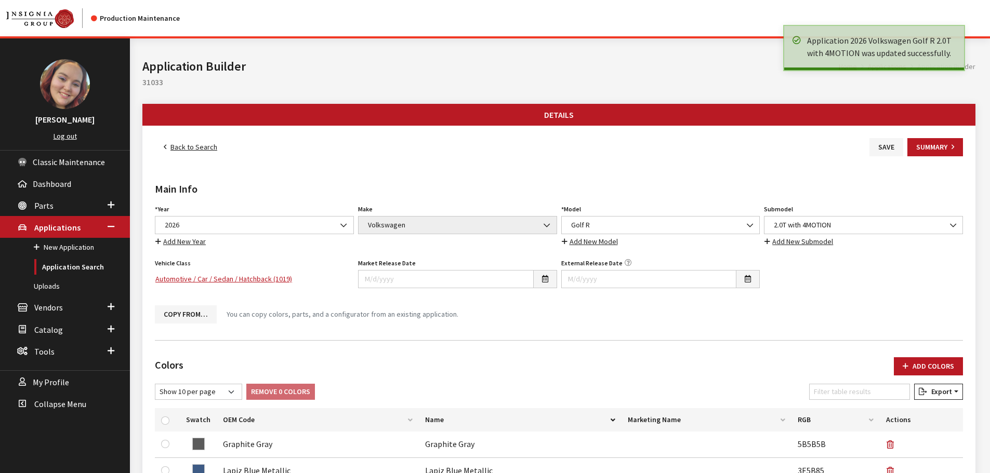
drag, startPoint x: 0, startPoint y: 0, endPoint x: 186, endPoint y: 147, distance: 237.2
click at [186, 147] on link "Back to Search" at bounding box center [190, 147] width 71 height 18
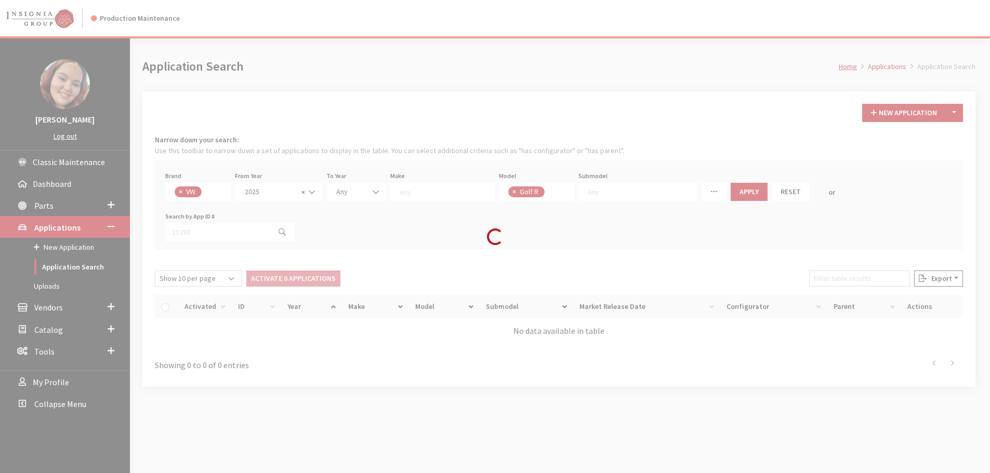
scroll to position [7, 0]
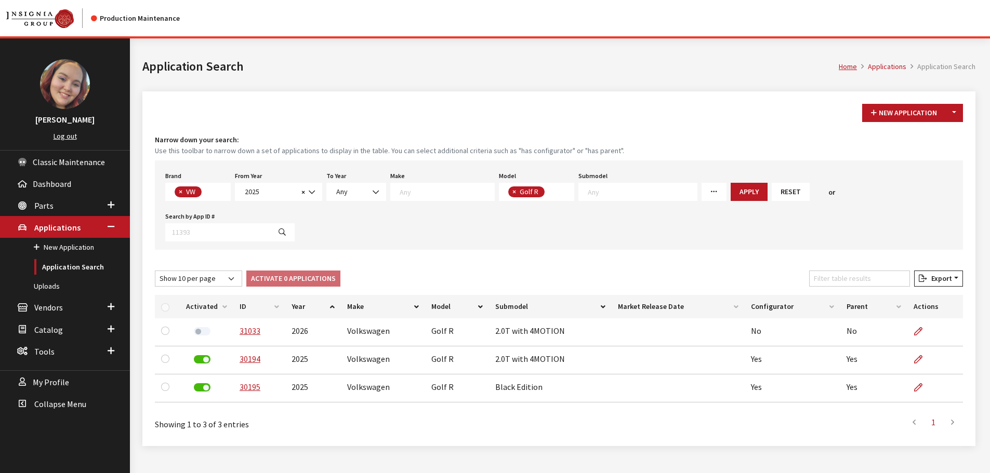
click at [459, 73] on h1 "Application Search" at bounding box center [490, 66] width 696 height 19
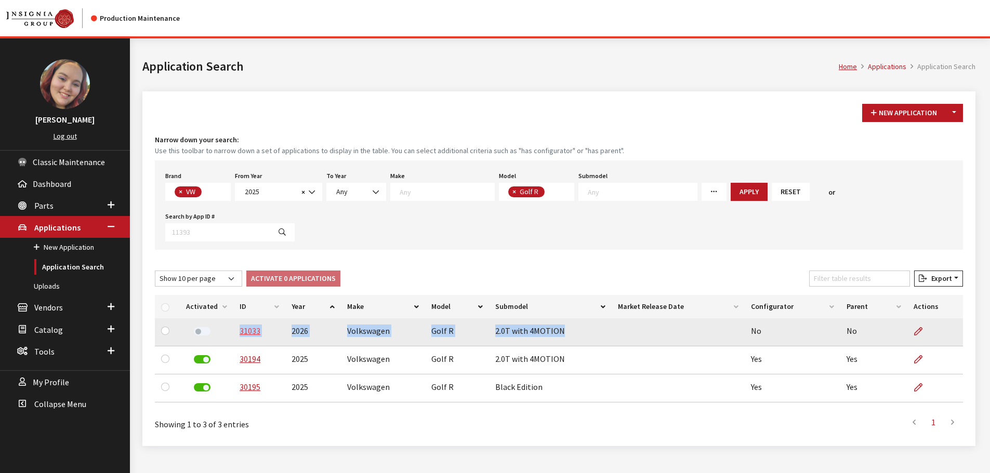
drag, startPoint x: 560, startPoint y: 293, endPoint x: 237, endPoint y: 295, distance: 323.3
click at [237, 319] on tr "31033 2026 Volkswagen Golf R 2.0T with 4MOTION No No" at bounding box center [559, 333] width 808 height 28
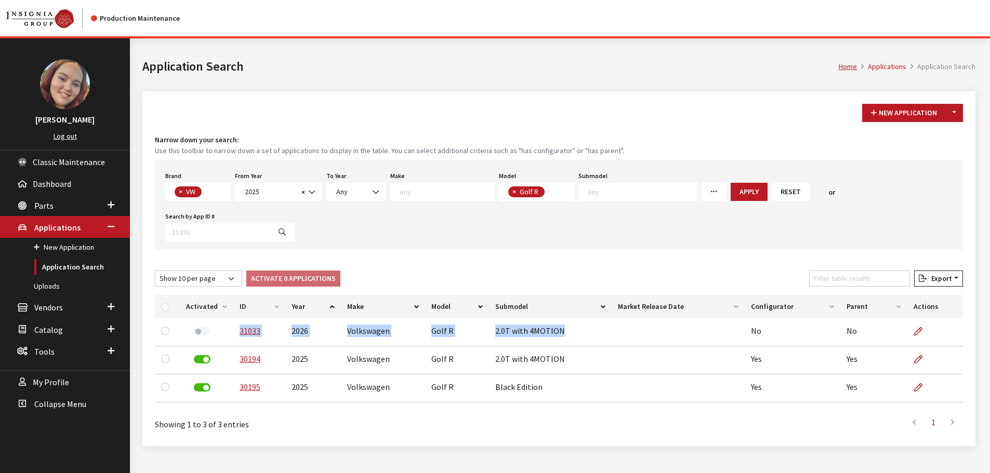
copy tr "31033 2026 Volkswagen Golf R 2.0T with 4MOTION"
drag, startPoint x: 315, startPoint y: 142, endPoint x: 296, endPoint y: 163, distance: 28.7
click at [315, 142] on h4 "Narrow down your search:" at bounding box center [559, 140] width 808 height 11
click at [42, 284] on link "Uploads" at bounding box center [65, 286] width 130 height 19
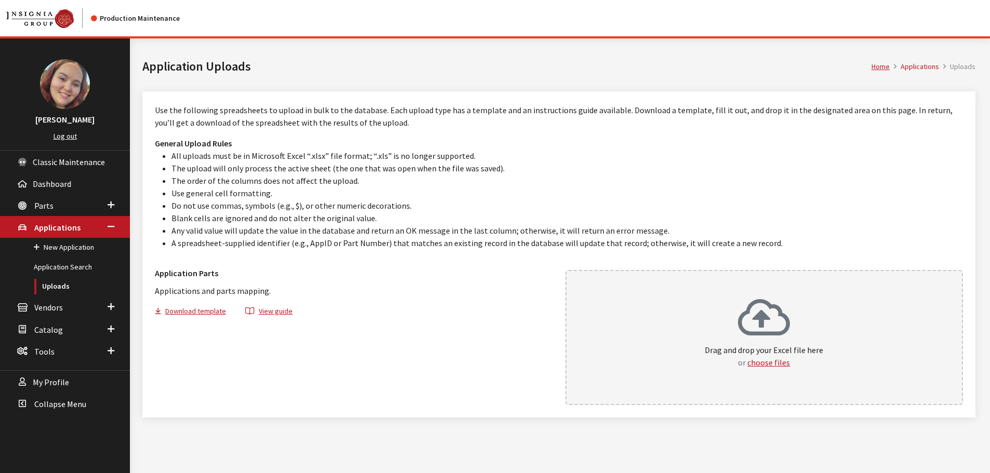
click at [800, 340] on div "Drag and drop your Excel file here or choose files" at bounding box center [764, 333] width 119 height 71
click at [76, 267] on link "Application Search" at bounding box center [65, 267] width 130 height 19
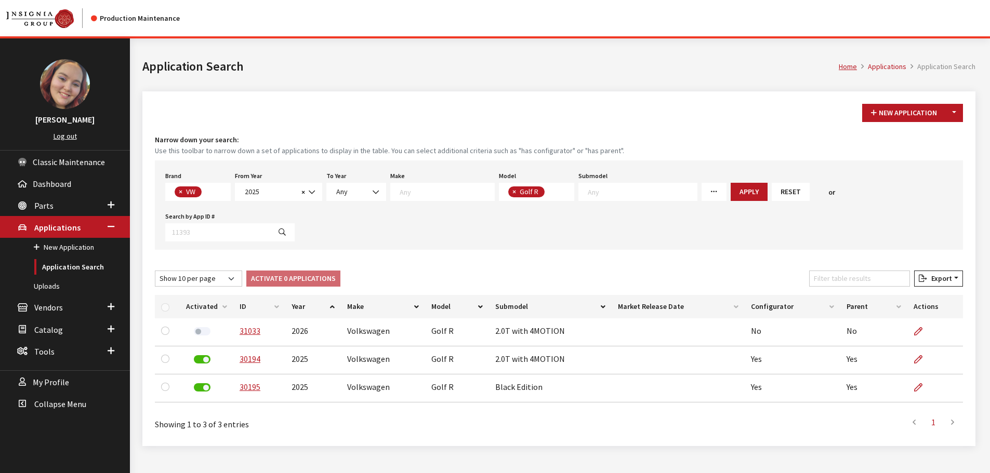
scroll to position [7, 0]
click at [546, 189] on span "× Golf R" at bounding box center [537, 192] width 76 height 18
select select "885"
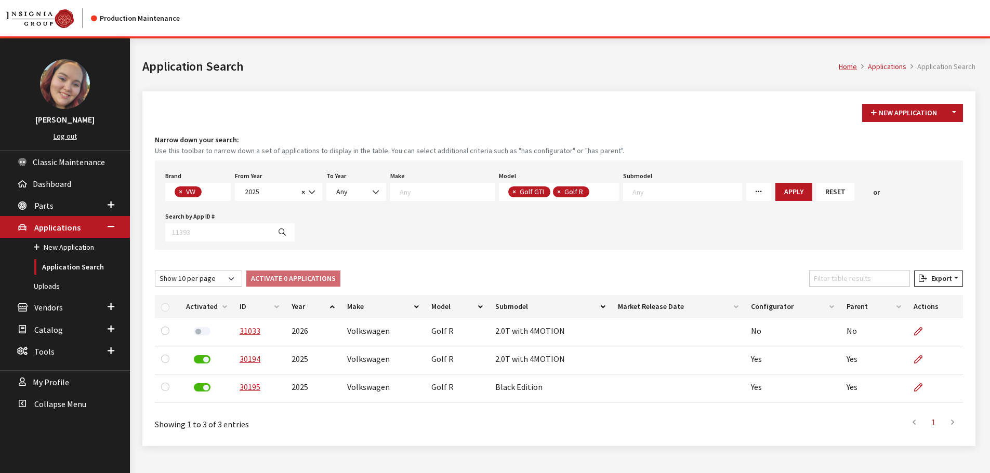
click at [553, 190] on button "×" at bounding box center [558, 192] width 10 height 11
select select
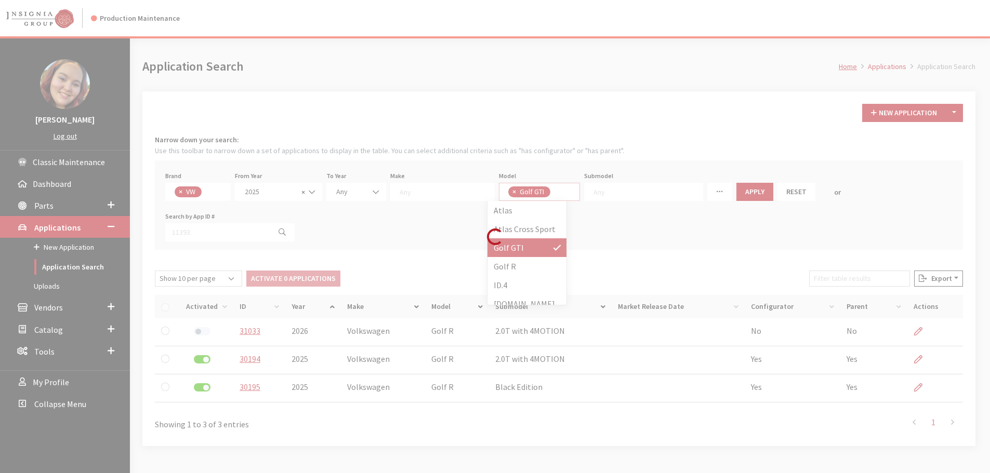
scroll to position [1, 0]
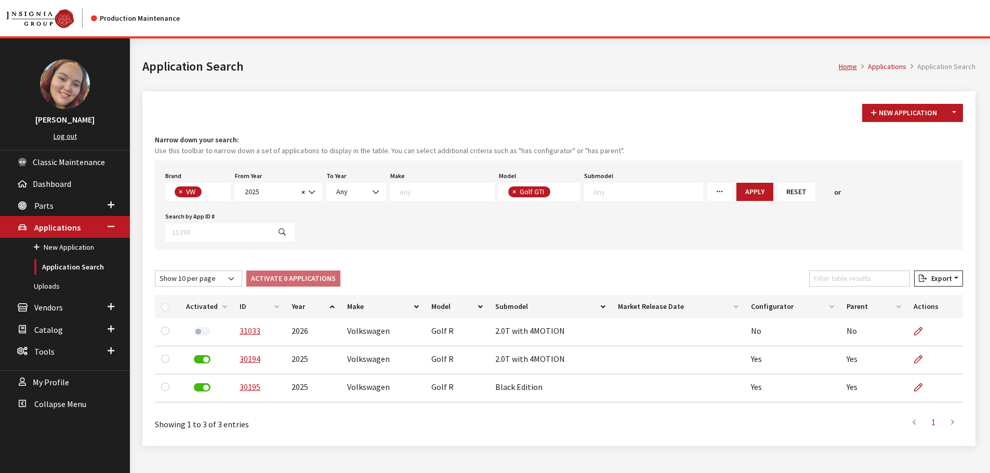
click at [553, 190] on textarea "Search" at bounding box center [556, 192] width 6 height 9
type textarea "gt"
click at [747, 186] on button "Apply" at bounding box center [765, 192] width 37 height 18
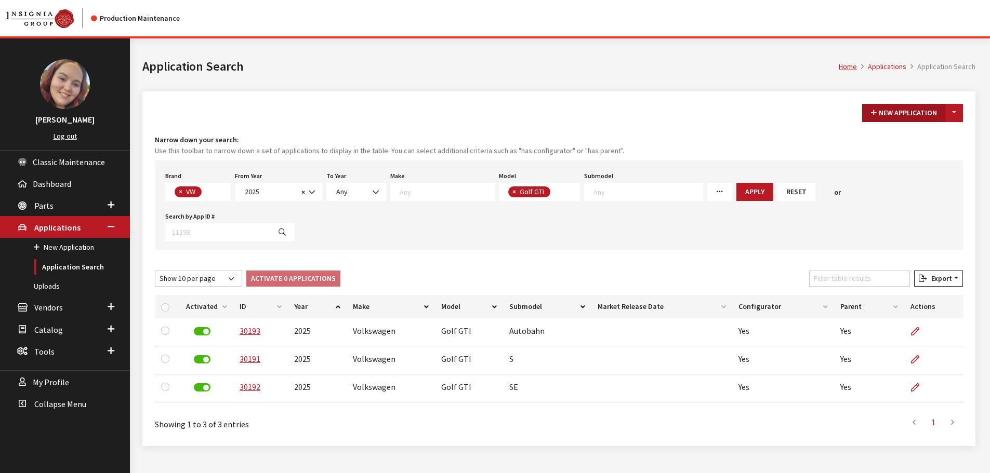
drag, startPoint x: 957, startPoint y: 112, endPoint x: 944, endPoint y: 121, distance: 15.7
click at [957, 112] on button "Toggle Dropdown" at bounding box center [954, 113] width 18 height 18
click at [893, 133] on button "New From Existing..." at bounding box center [918, 135] width 89 height 18
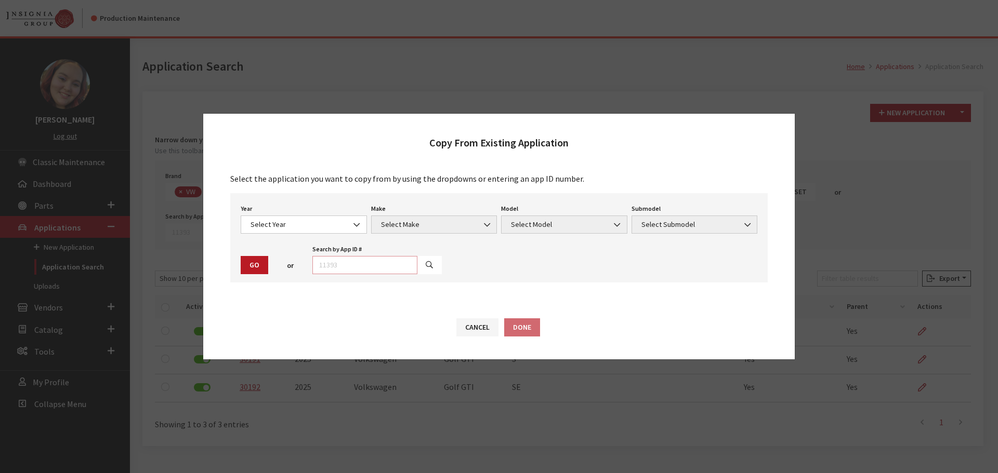
click at [397, 268] on input "text" at bounding box center [364, 265] width 105 height 18
type input "30191"
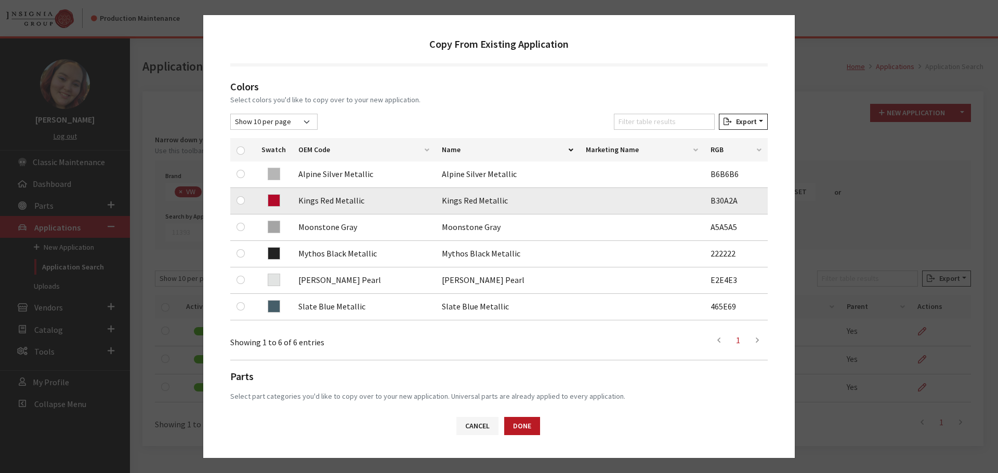
scroll to position [156, 0]
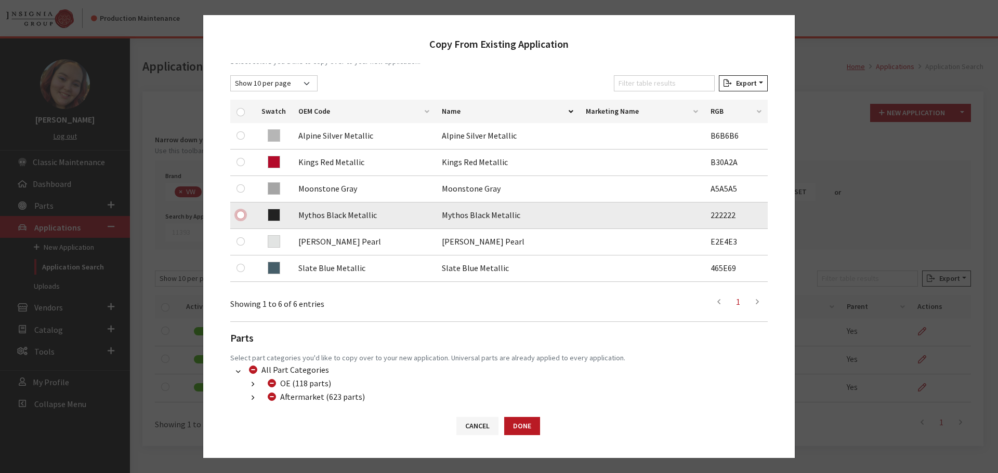
click at [238, 213] on input "checkbox" at bounding box center [240, 215] width 8 height 8
checkbox input "true"
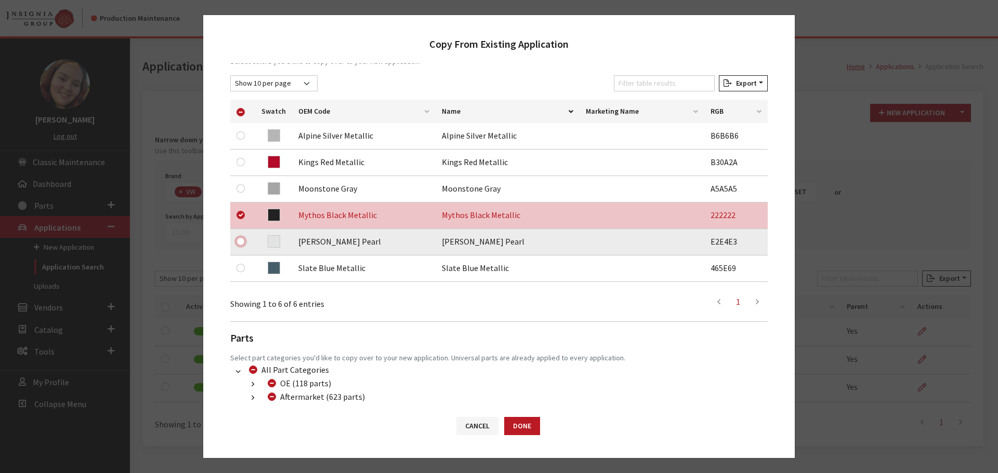
click at [241, 240] on input "checkbox" at bounding box center [240, 242] width 8 height 8
checkbox input "true"
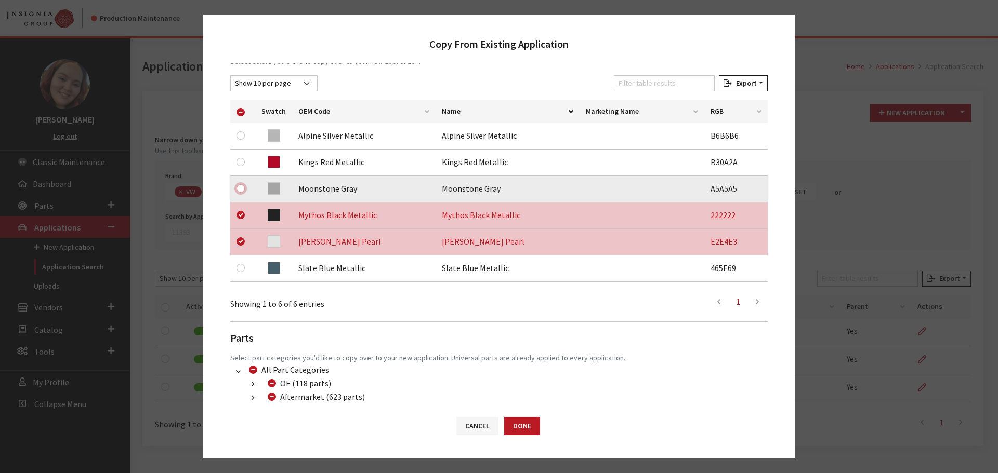
click at [240, 188] on input "checkbox" at bounding box center [240, 189] width 8 height 8
checkbox input "true"
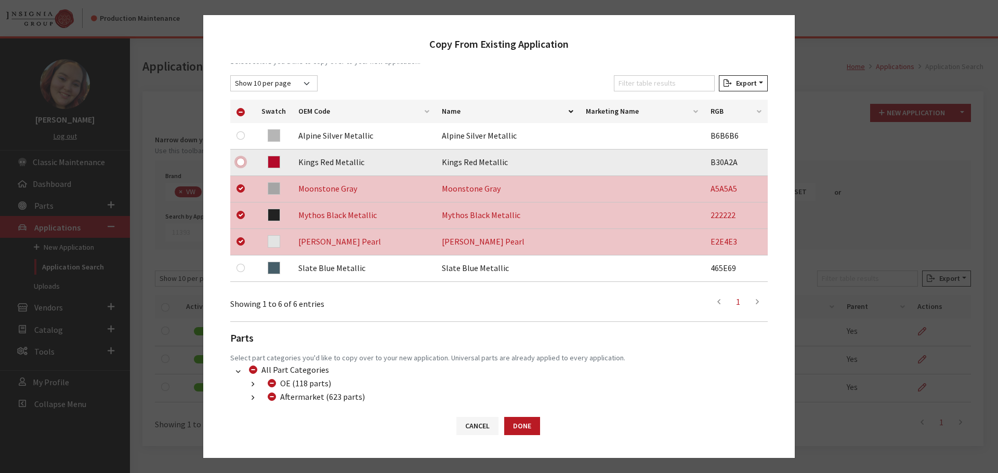
click at [239, 160] on input "checkbox" at bounding box center [240, 162] width 8 height 8
checkbox input "true"
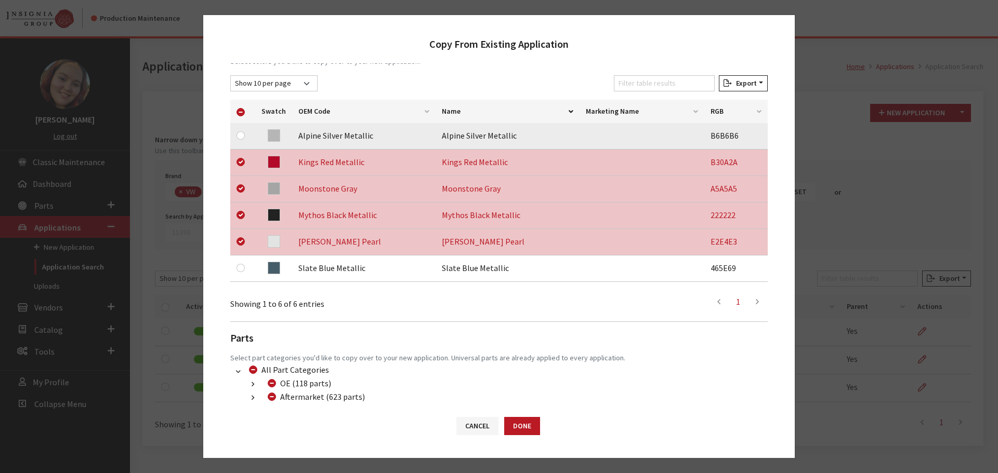
click at [240, 141] on div at bounding box center [242, 135] width 12 height 12
click at [240, 136] on input "checkbox" at bounding box center [240, 135] width 8 height 8
checkbox input "true"
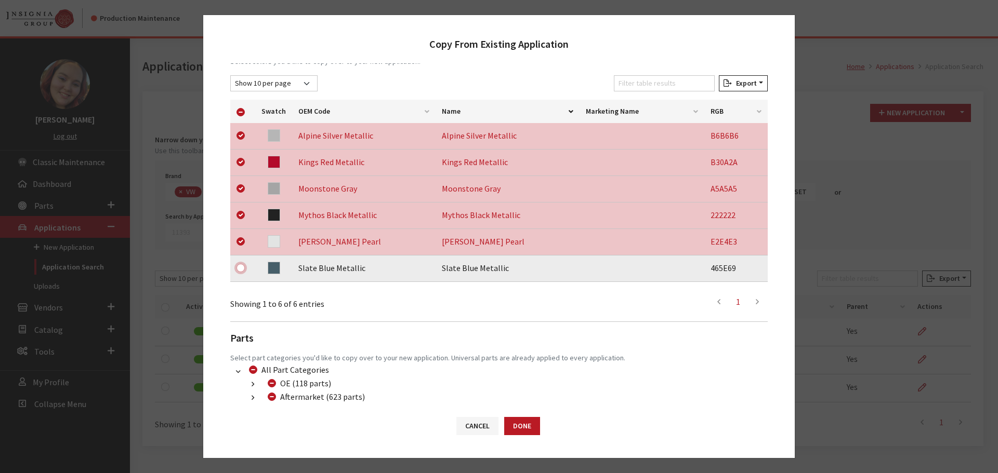
click at [242, 266] on input "checkbox" at bounding box center [240, 268] width 8 height 8
checkbox input "true"
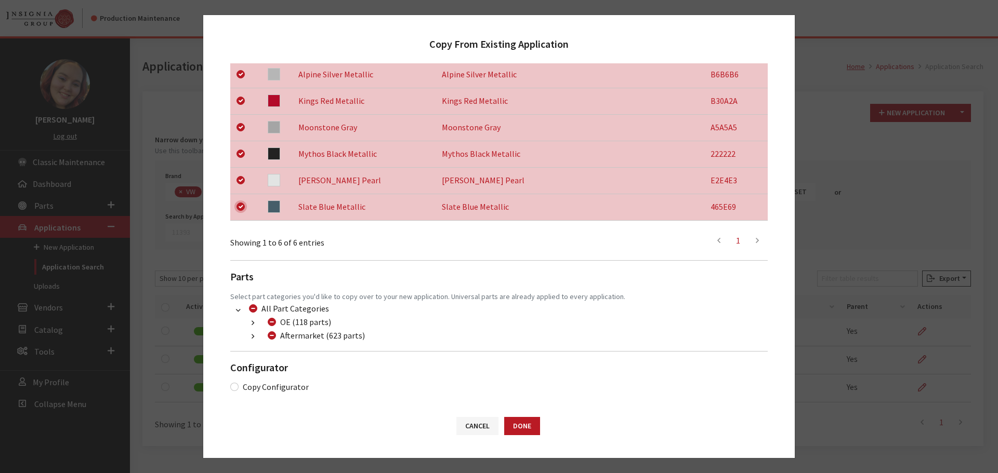
scroll to position [218, 0]
click at [249, 341] on button "button" at bounding box center [253, 337] width 20 height 12
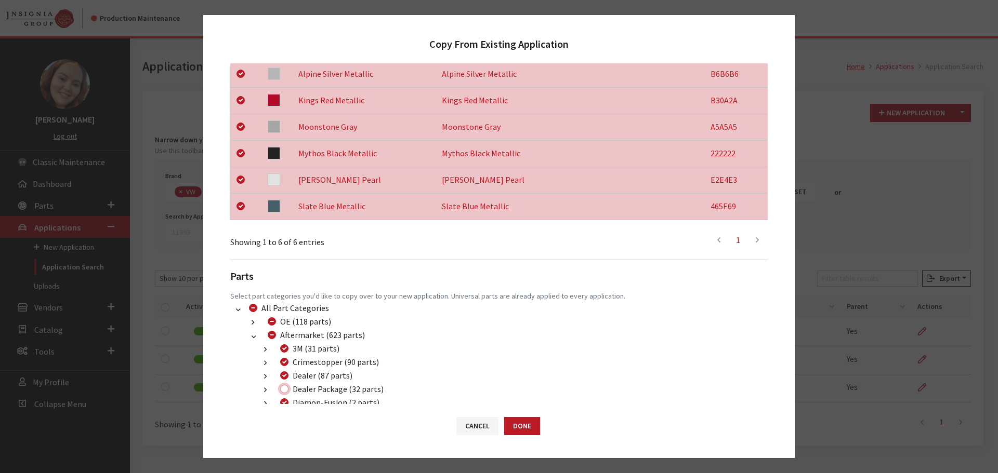
click at [283, 390] on input "Dealer Package (32 parts)" at bounding box center [284, 389] width 8 height 8
checkbox input "true"
click at [533, 422] on button "Done" at bounding box center [522, 426] width 36 height 18
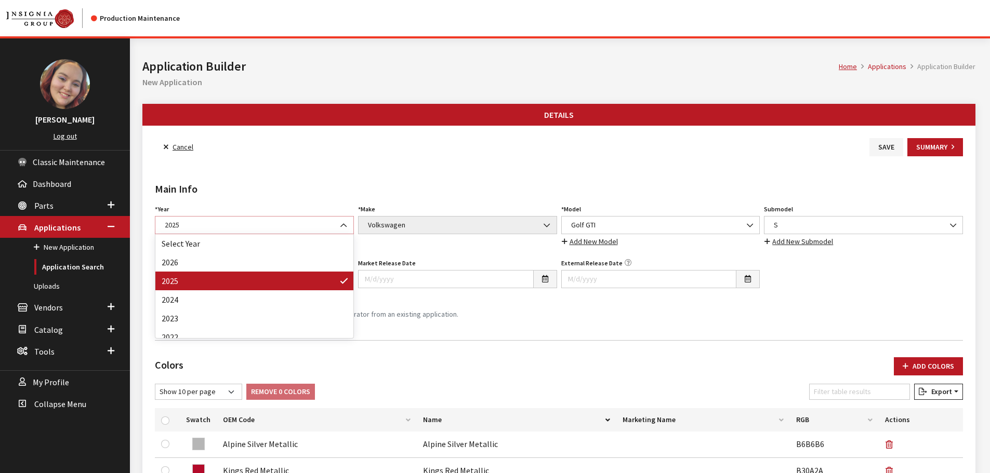
drag, startPoint x: 0, startPoint y: 0, endPoint x: 297, endPoint y: 226, distance: 373.2
click at [297, 226] on span "2025" at bounding box center [255, 225] width 186 height 11
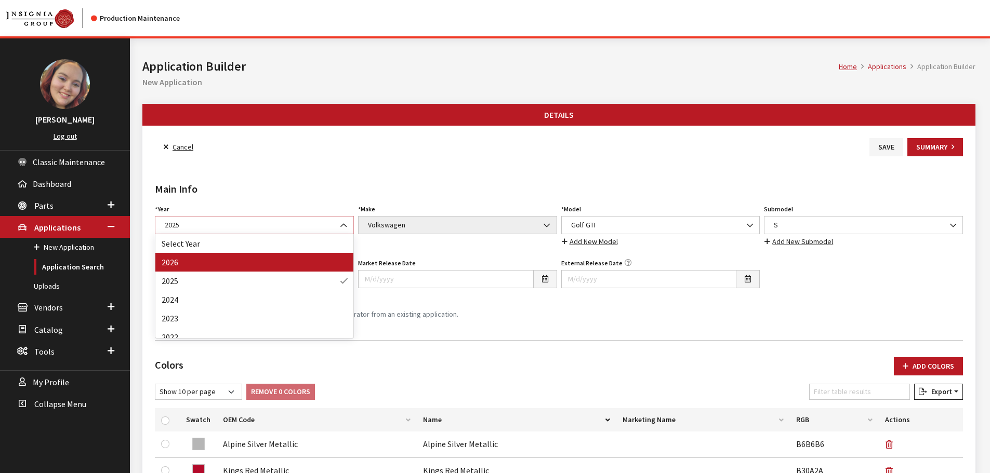
select select "44"
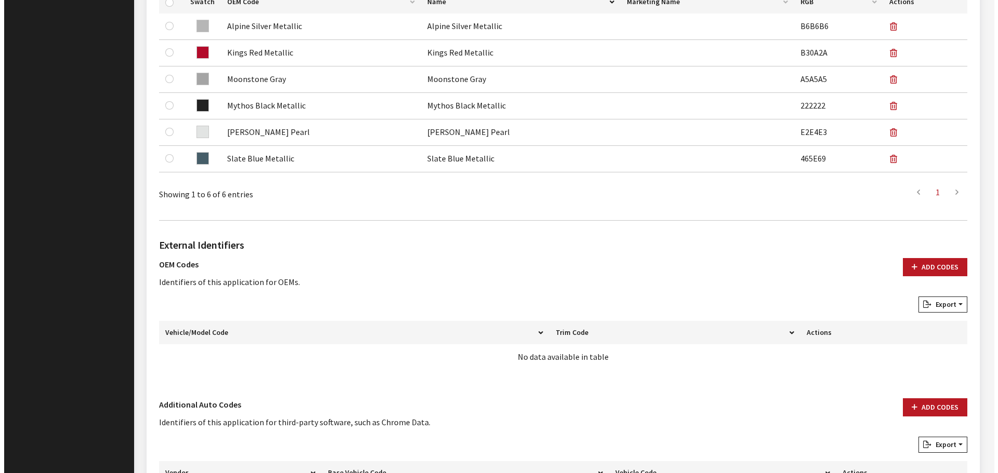
scroll to position [519, 0]
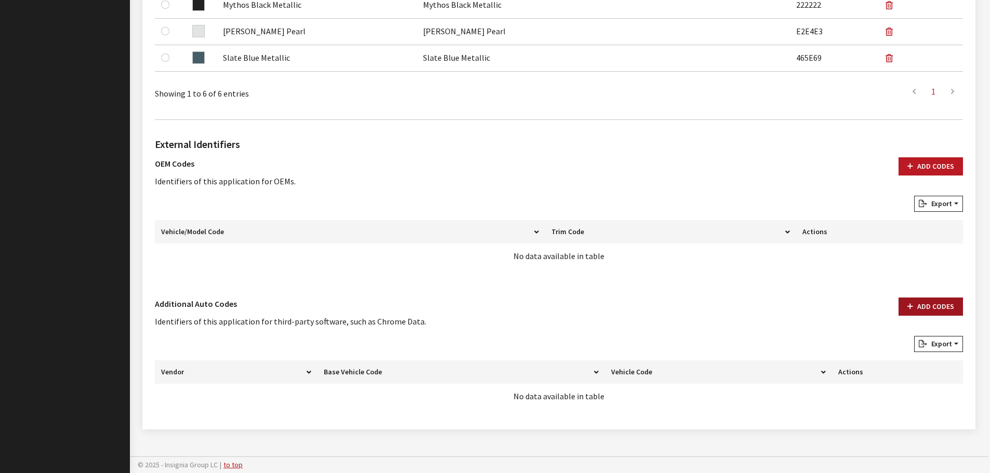
click at [920, 308] on button "Add Codes" at bounding box center [931, 307] width 64 height 18
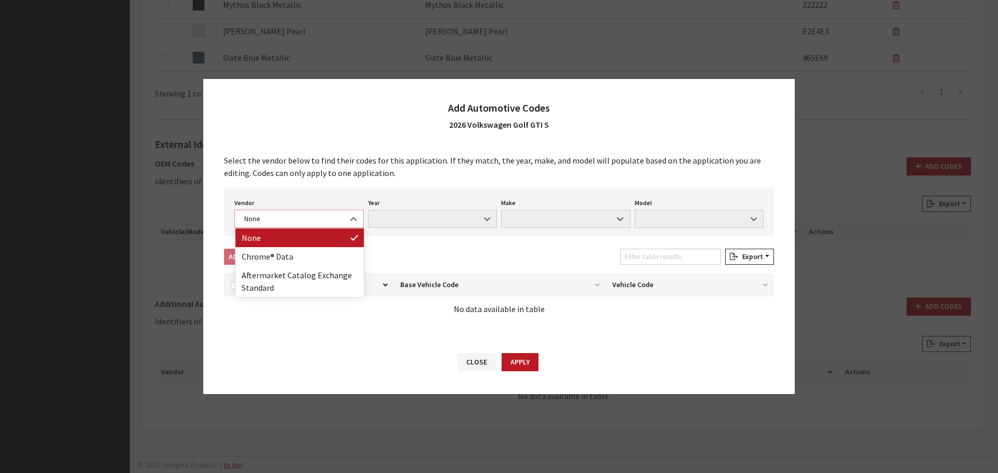
click at [321, 219] on span "None" at bounding box center [299, 219] width 116 height 11
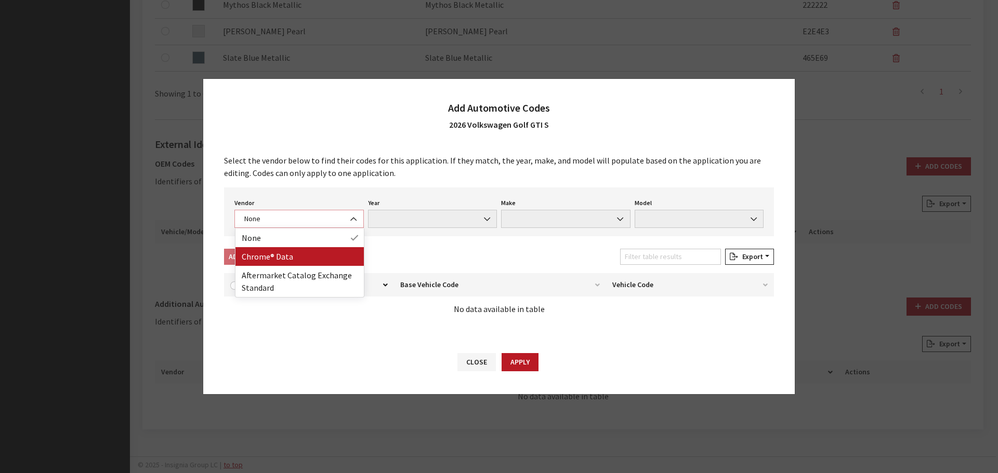
select select "4"
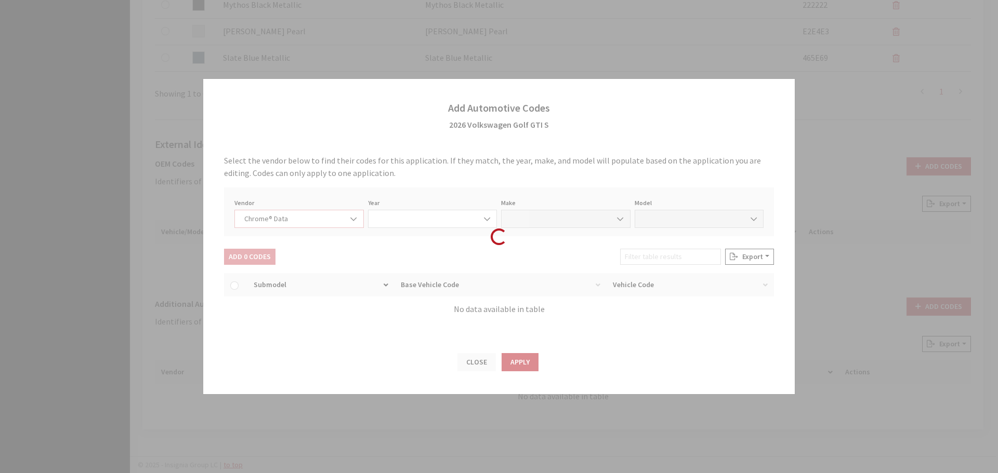
select select "2026"
select select "40"
select select "71911"
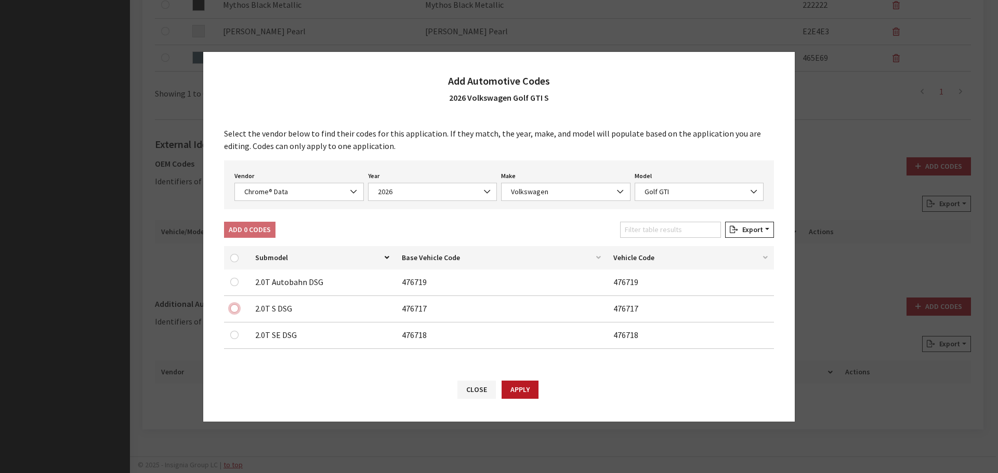
click at [232, 310] on input "checkbox" at bounding box center [234, 309] width 8 height 8
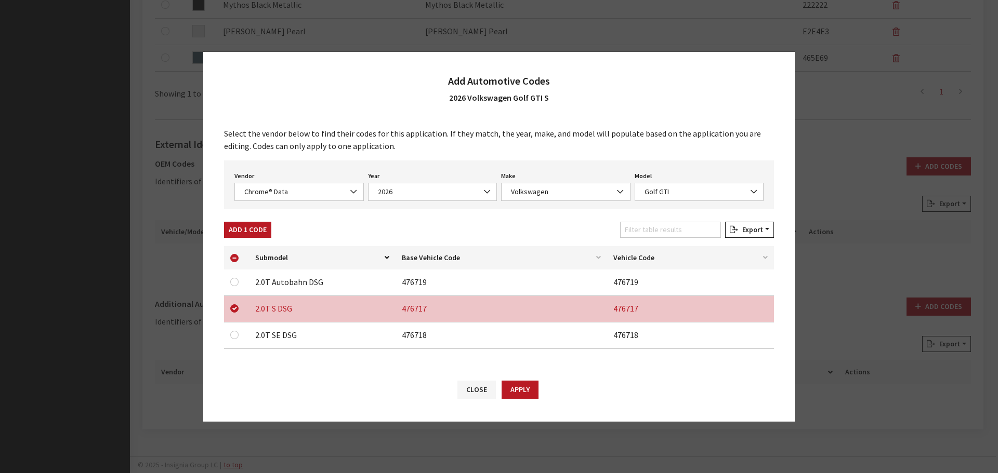
click at [242, 220] on div "Select the vendor below to find their codes for this application. If they match…" at bounding box center [498, 242] width 591 height 251
click at [242, 229] on button "Add 1 Code" at bounding box center [247, 230] width 47 height 16
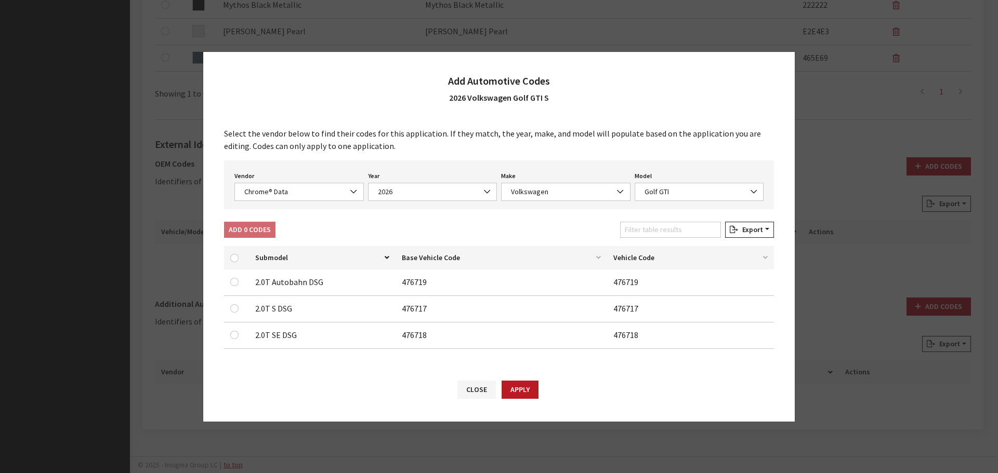
checkbox input "false"
click at [287, 191] on span "Chrome® Data" at bounding box center [299, 192] width 116 height 11
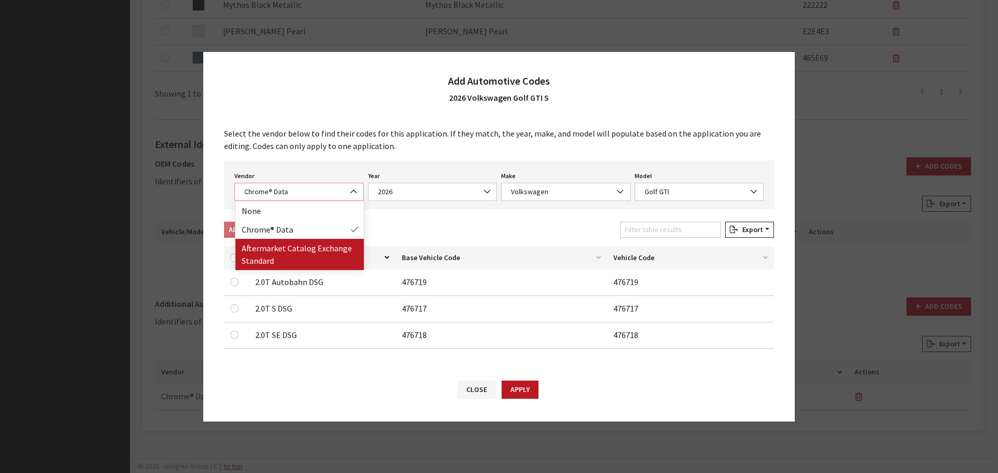
select select "2"
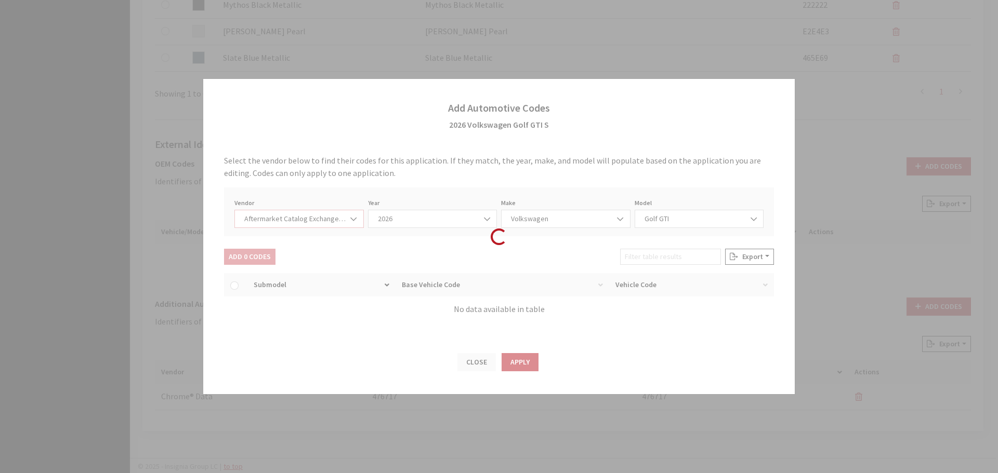
select select "2026"
select select "74"
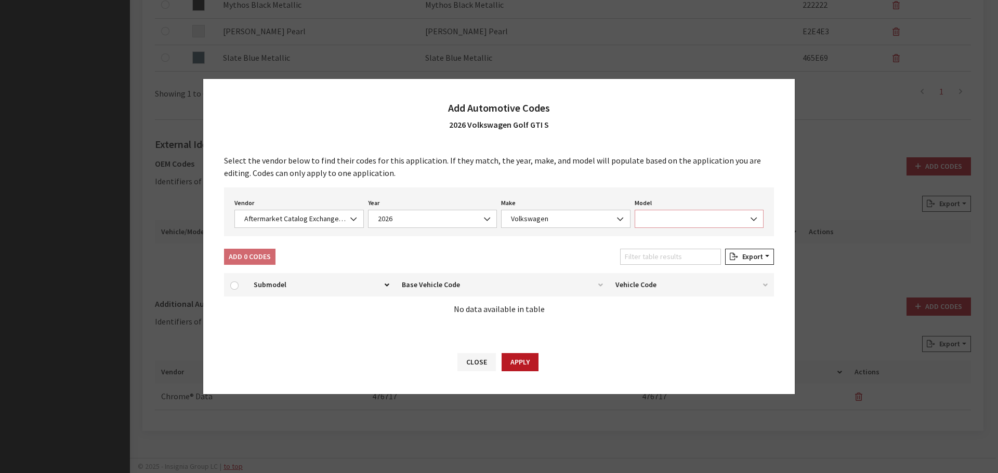
click at [655, 216] on span at bounding box center [699, 219] width 129 height 18
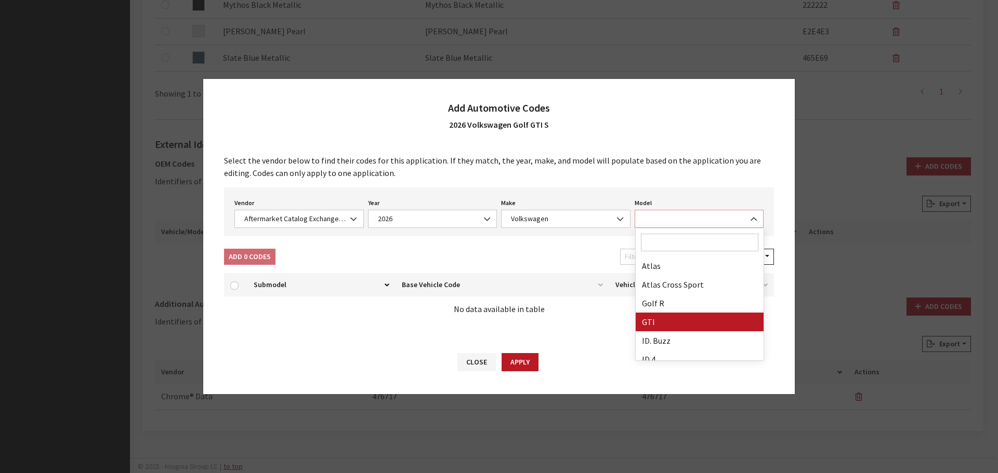
select select "6838"
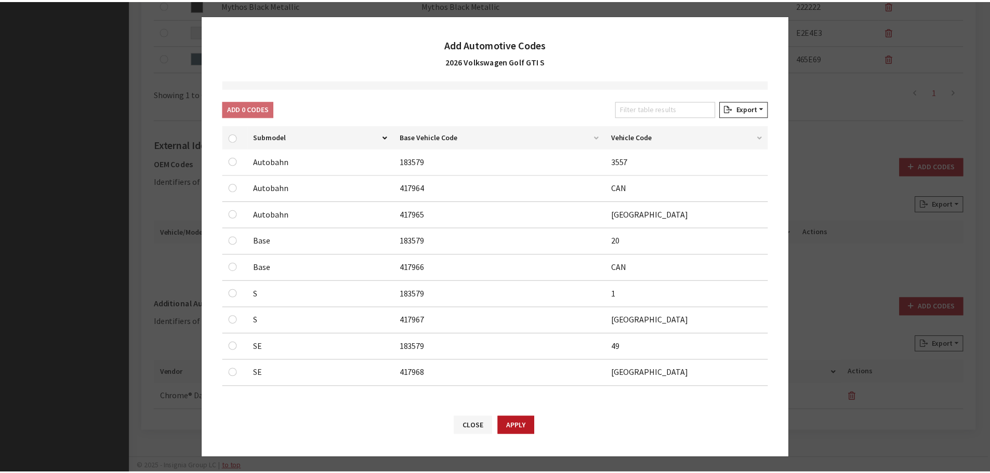
scroll to position [86, 0]
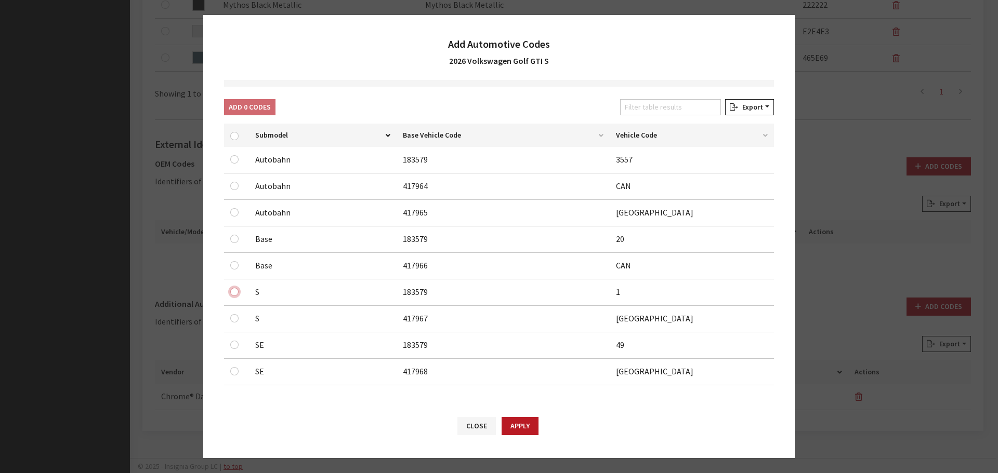
click at [235, 289] on input "checkbox" at bounding box center [234, 292] width 8 height 8
checkbox input "true"
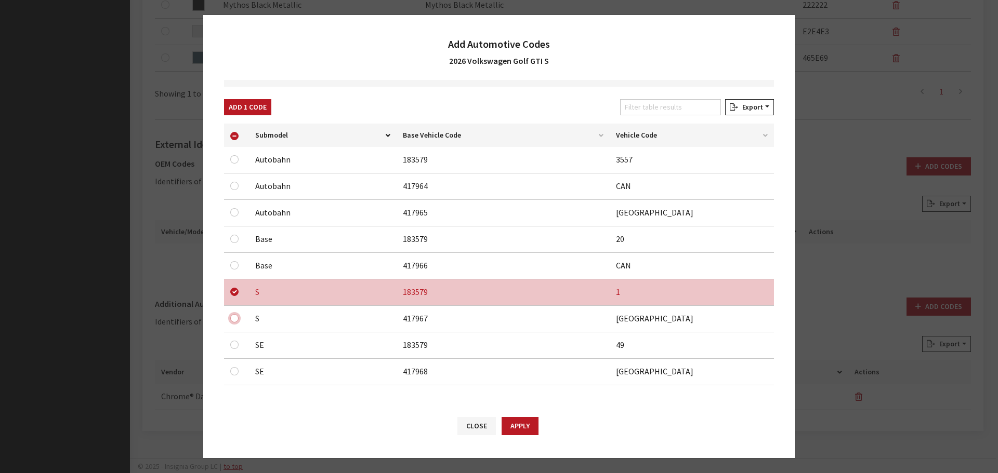
click at [235, 320] on input "checkbox" at bounding box center [234, 318] width 8 height 8
checkbox input "true"
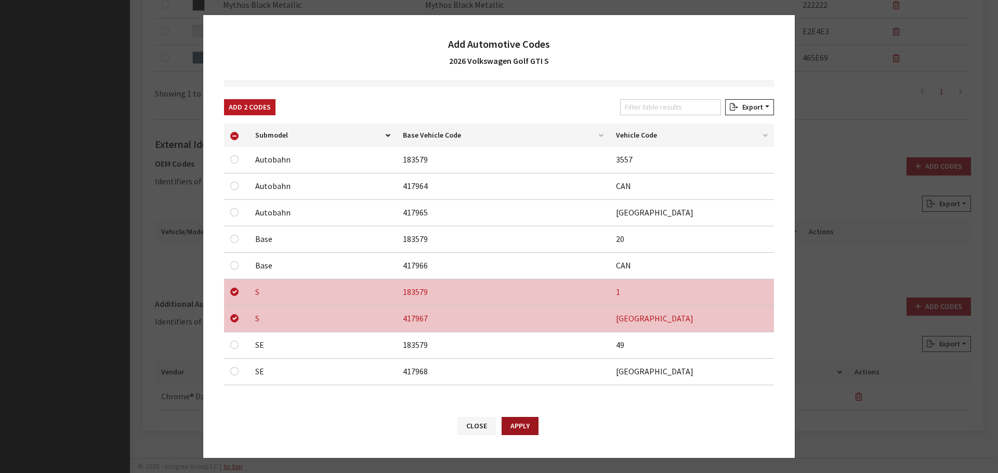
click at [529, 427] on button "Apply" at bounding box center [520, 426] width 37 height 18
checkbox input "false"
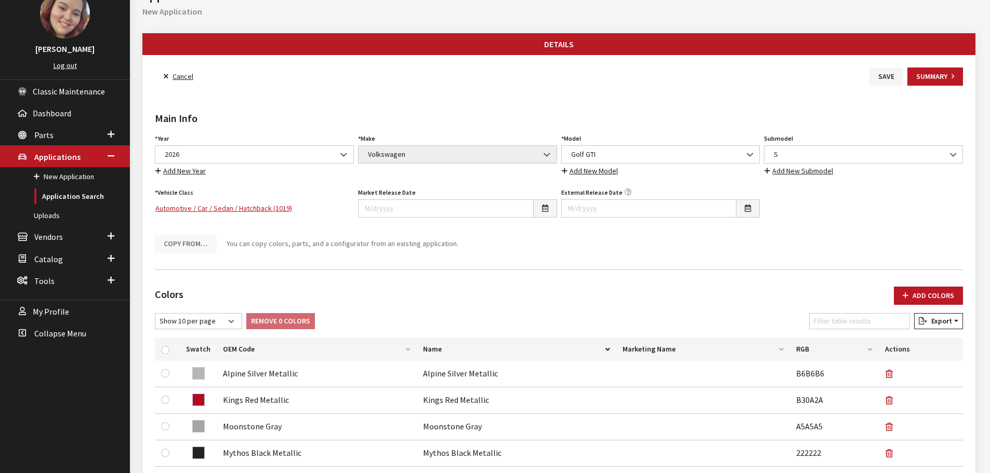
scroll to position [0, 0]
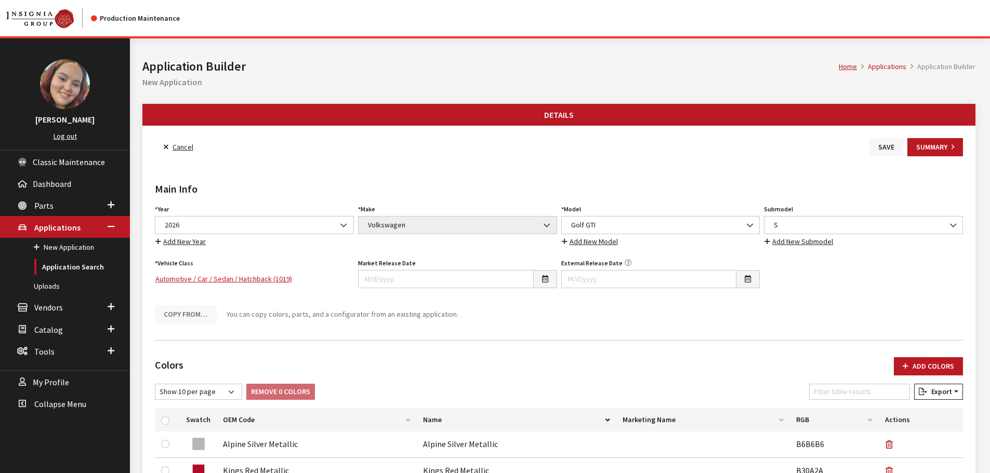
click at [889, 149] on button "Save" at bounding box center [887, 147] width 34 height 18
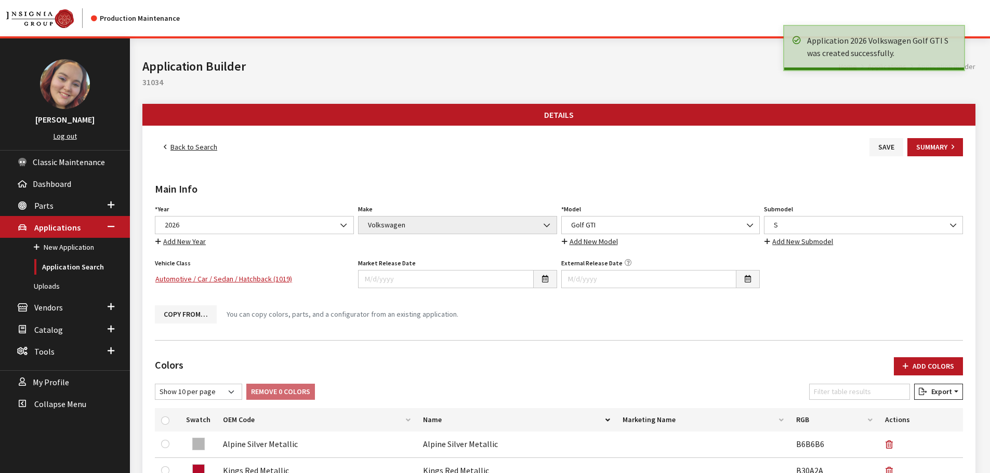
drag, startPoint x: 0, startPoint y: 0, endPoint x: 200, endPoint y: 149, distance: 249.2
click at [200, 149] on link "Back to Search" at bounding box center [190, 147] width 71 height 18
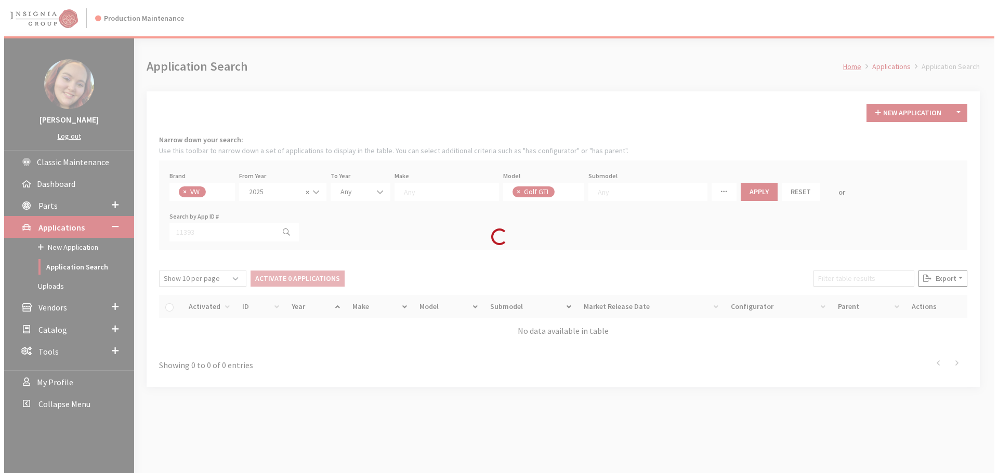
scroll to position [273, 0]
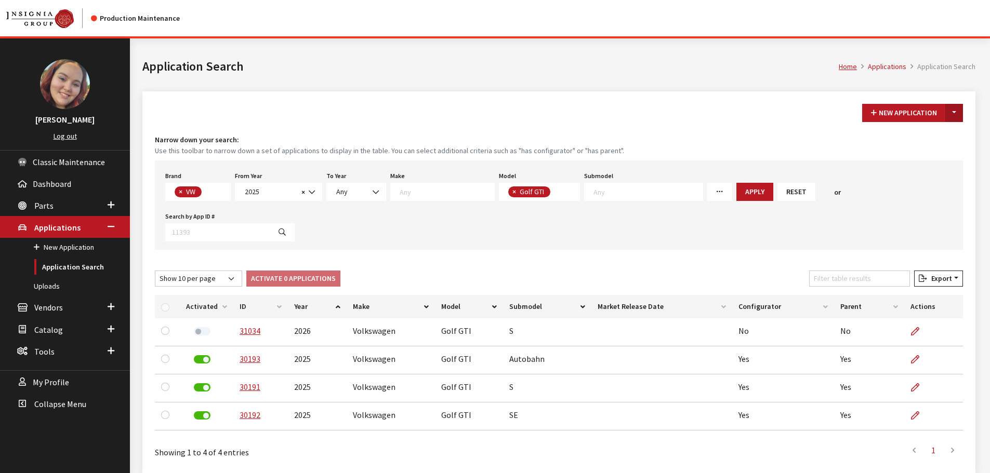
click at [953, 115] on button "Toggle Dropdown" at bounding box center [954, 113] width 18 height 18
click at [912, 130] on button "New From Existing..." at bounding box center [918, 135] width 89 height 18
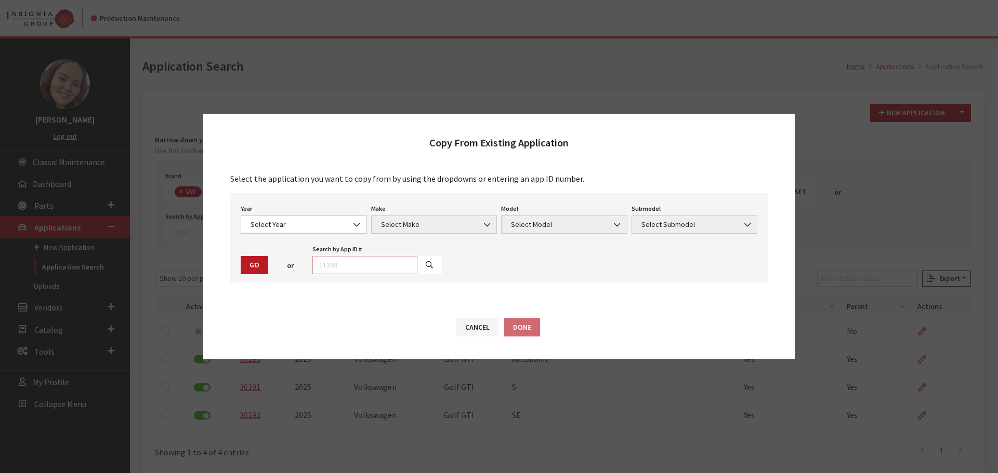
click at [372, 266] on input "text" at bounding box center [364, 265] width 105 height 18
type input "30192"
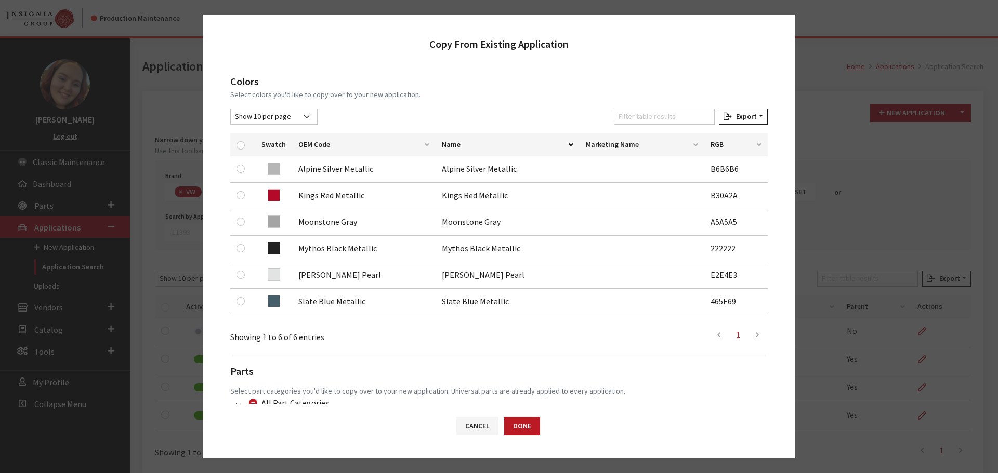
scroll to position [156, 0]
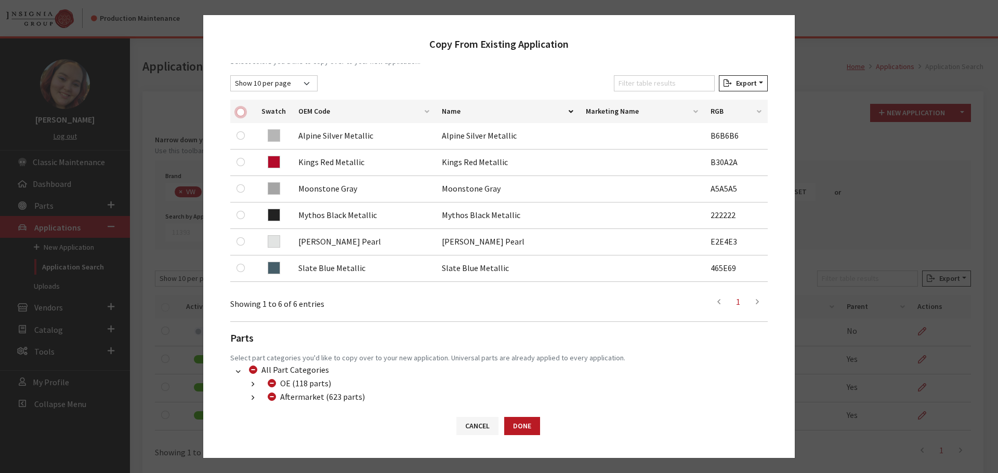
click at [241, 110] on input "checkbox" at bounding box center [240, 112] width 8 height 8
checkbox input "true"
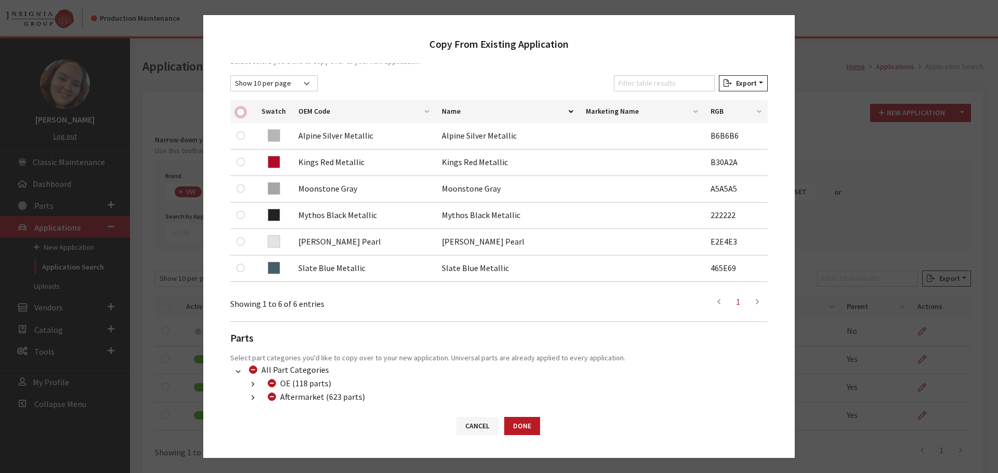
checkbox input "true"
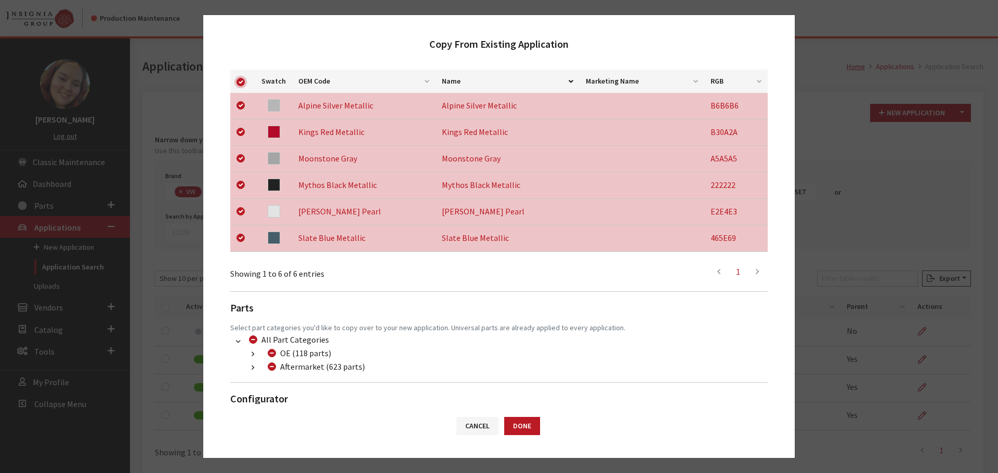
scroll to position [218, 0]
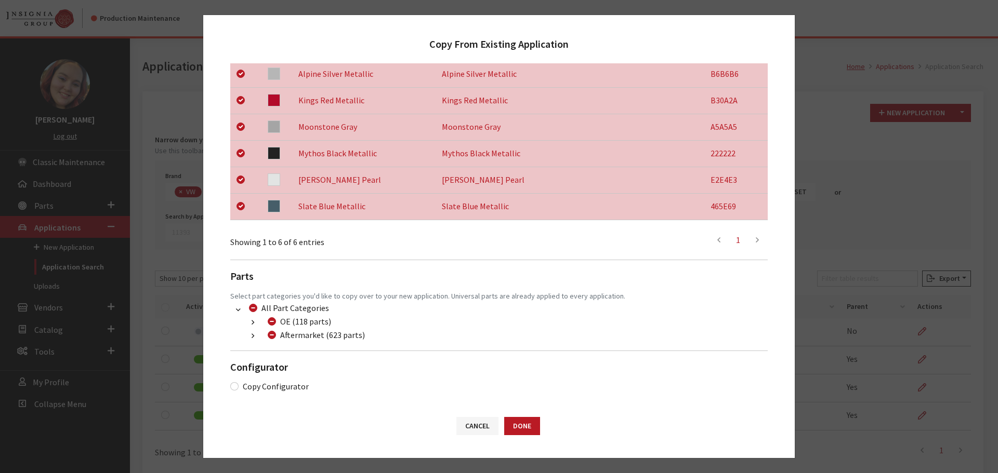
click at [251, 337] on button "button" at bounding box center [253, 337] width 20 height 12
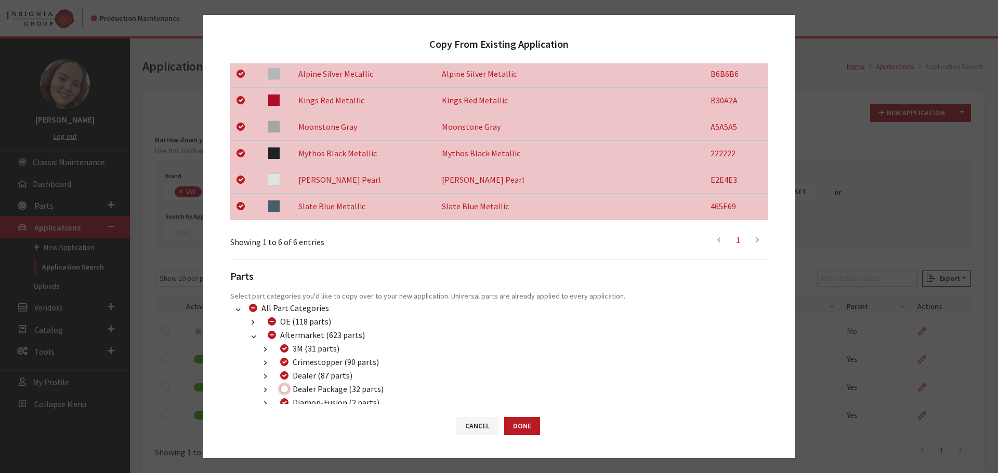
click at [284, 392] on input "Dealer Package (32 parts)" at bounding box center [284, 389] width 8 height 8
checkbox input "true"
click at [527, 424] on button "Done" at bounding box center [522, 426] width 36 height 18
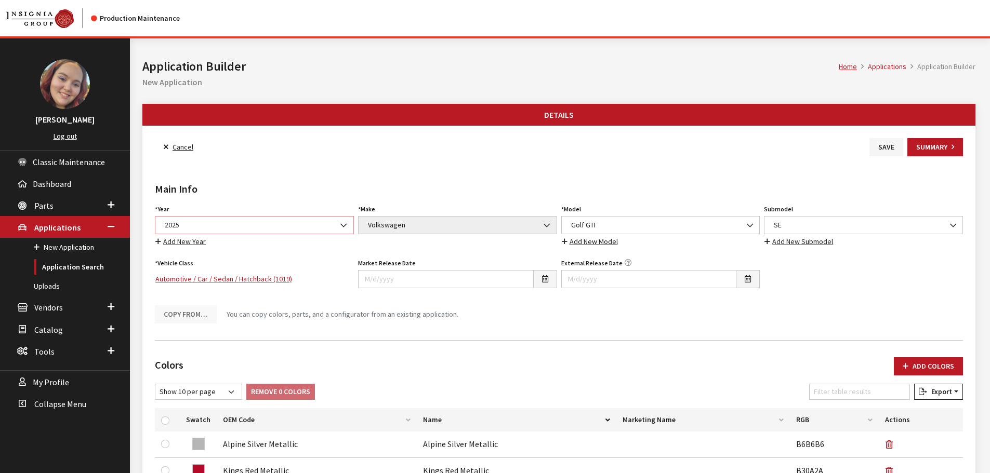
click at [337, 227] on span at bounding box center [345, 226] width 18 height 18
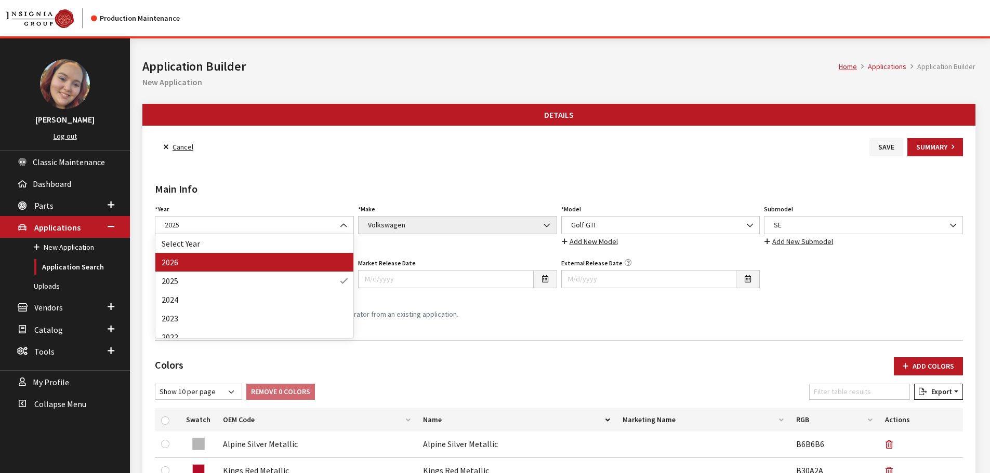
drag, startPoint x: 326, startPoint y: 261, endPoint x: 524, endPoint y: 287, distance: 199.7
select select "44"
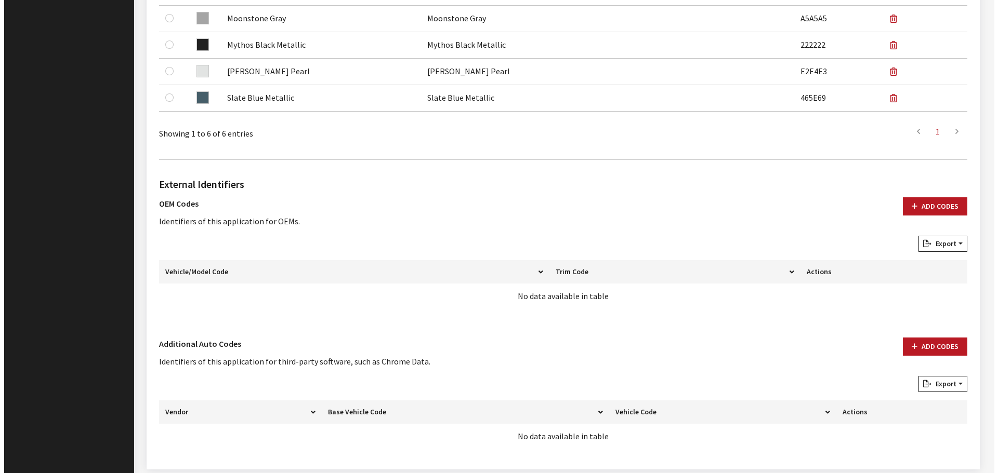
scroll to position [519, 0]
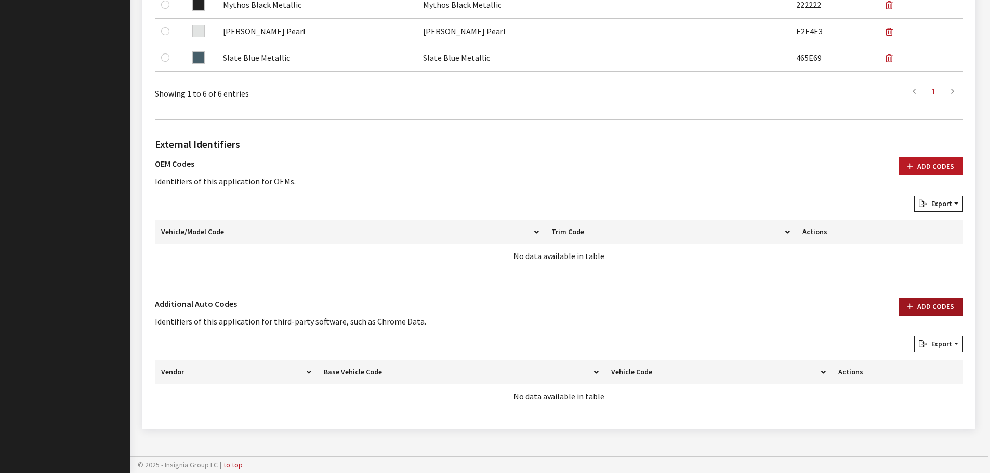
click at [916, 306] on button "Add Codes" at bounding box center [931, 307] width 64 height 18
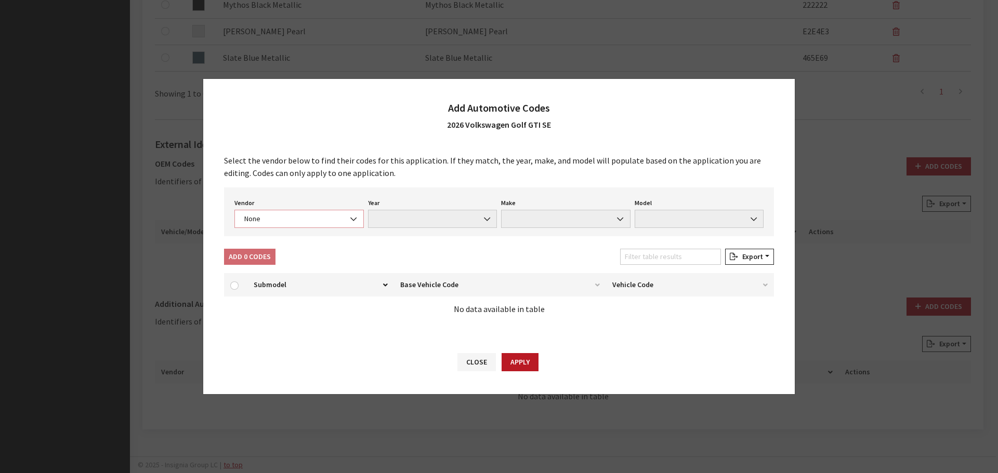
click at [283, 219] on span "None" at bounding box center [299, 219] width 116 height 11
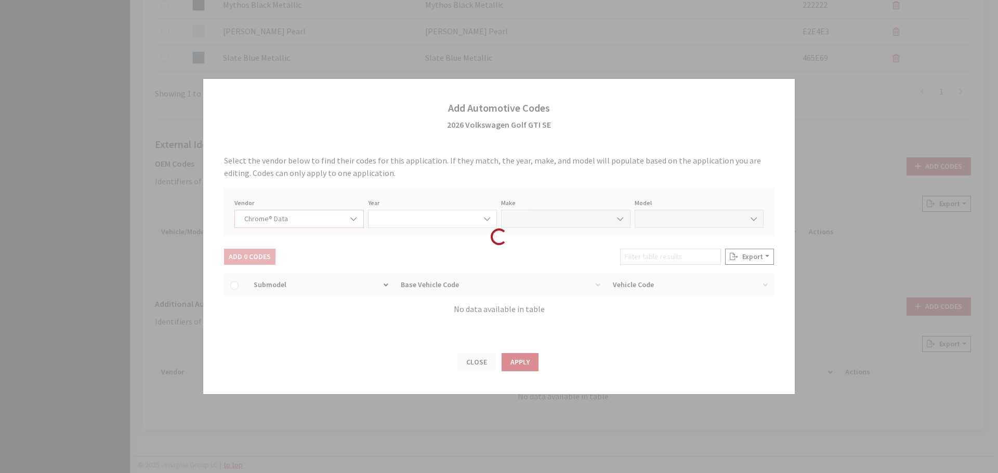
select select "4"
select select "2026"
select select "40"
select select "71911"
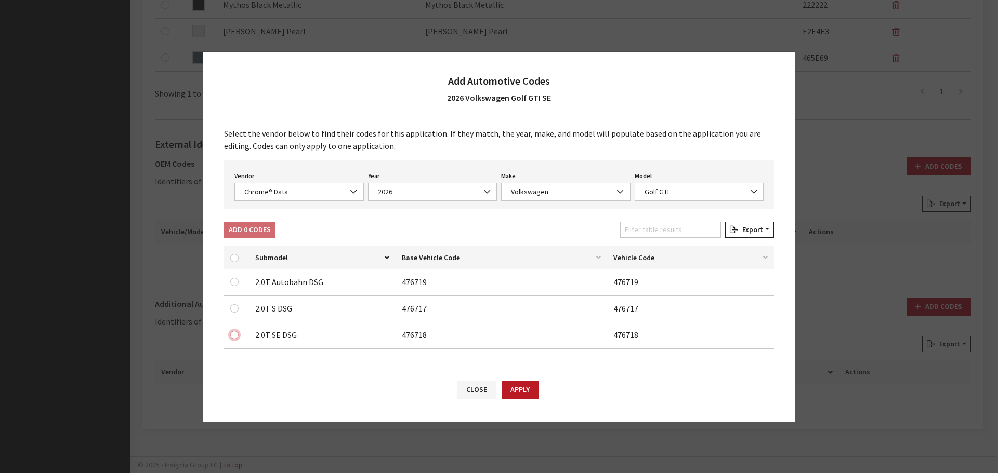
click at [236, 334] on input "checkbox" at bounding box center [234, 335] width 8 height 8
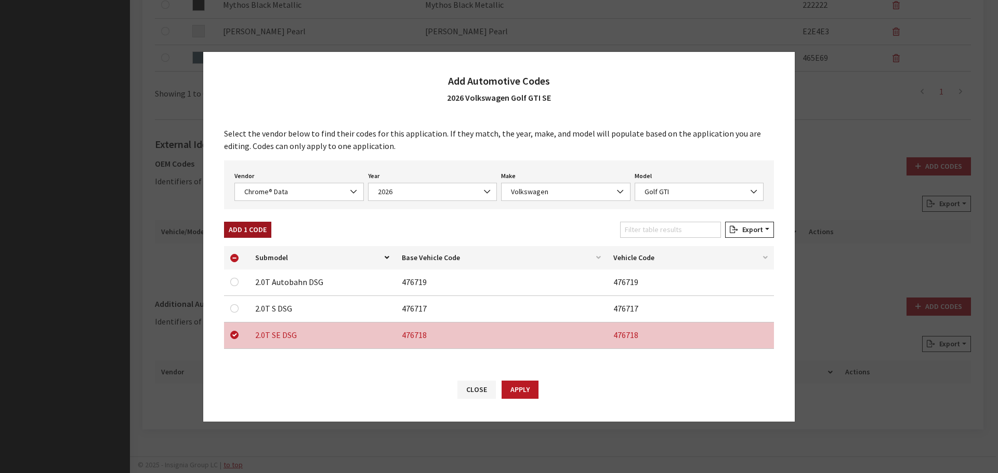
click at [255, 235] on button "Add 1 Code" at bounding box center [247, 230] width 47 height 16
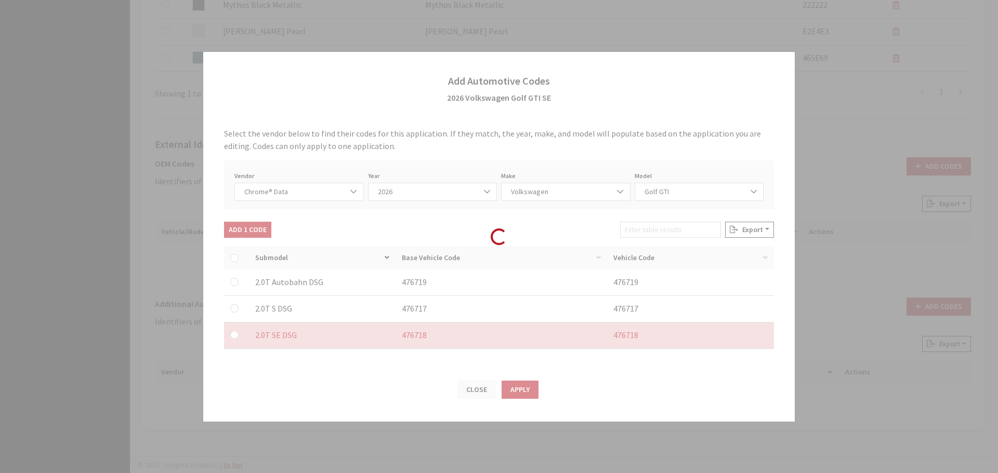
checkbox input "false"
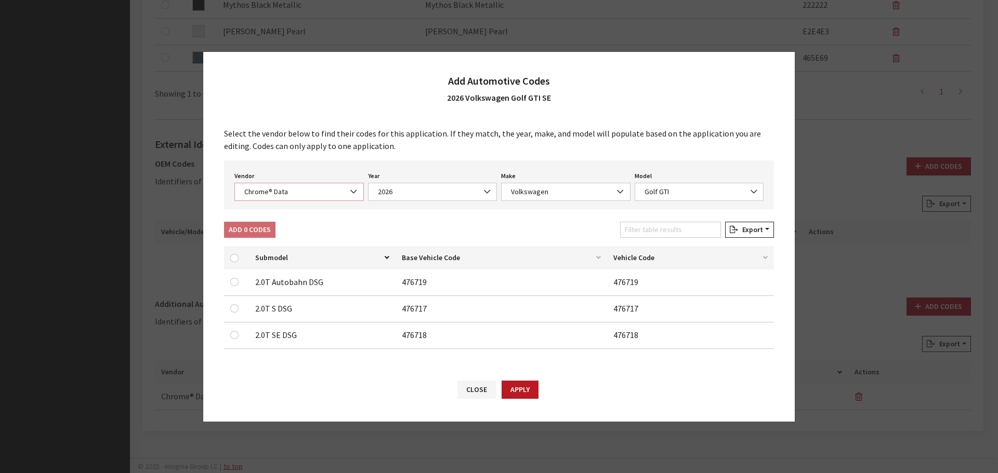
click at [273, 192] on span "Chrome® Data" at bounding box center [299, 192] width 116 height 11
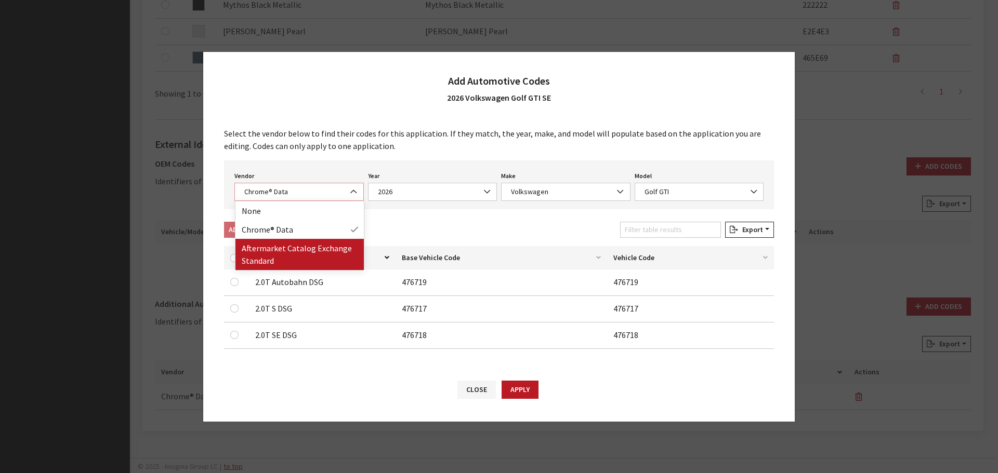
select select "2"
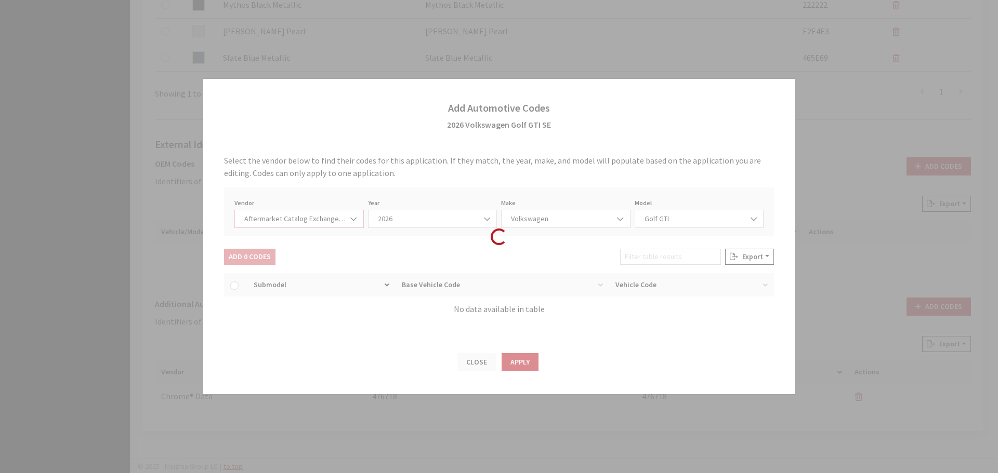
select select "2026"
select select "74"
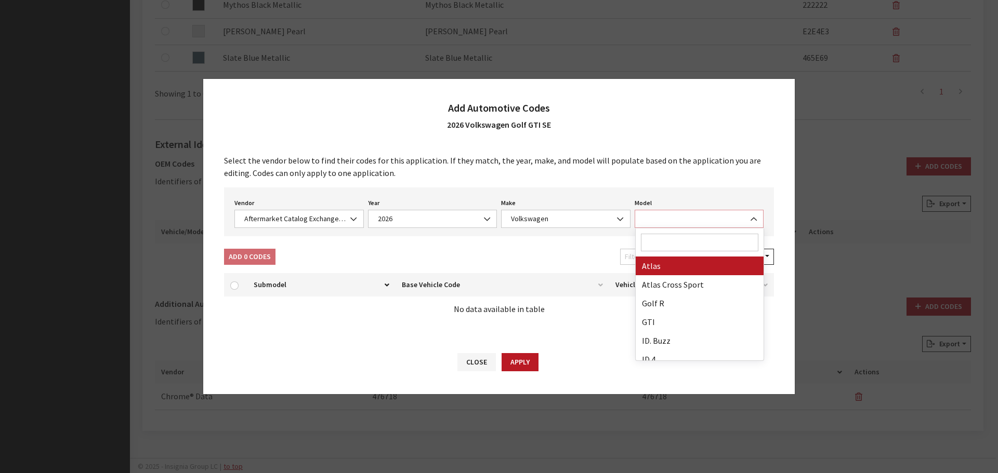
click at [658, 221] on span at bounding box center [699, 219] width 129 height 18
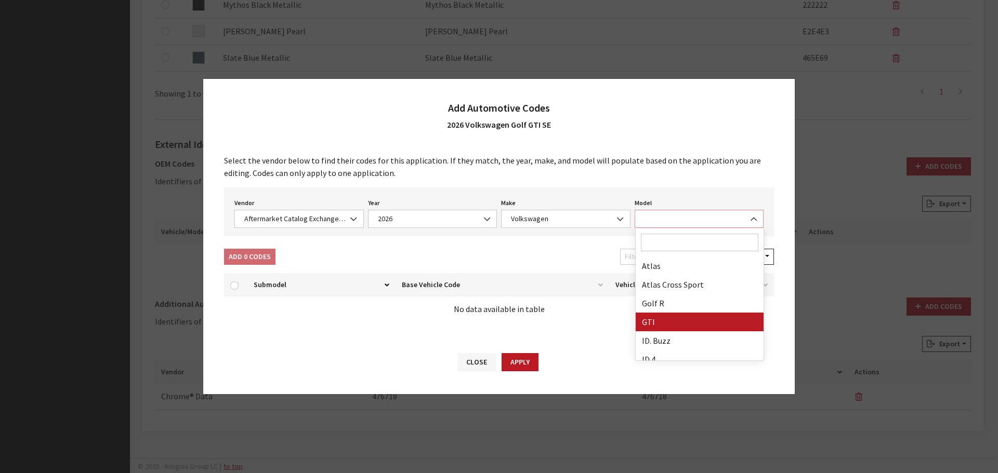
select select "6838"
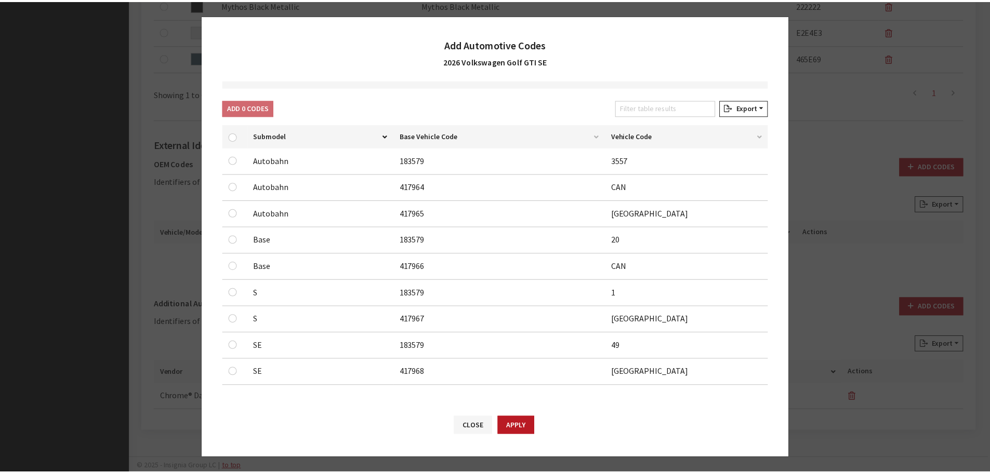
scroll to position [86, 0]
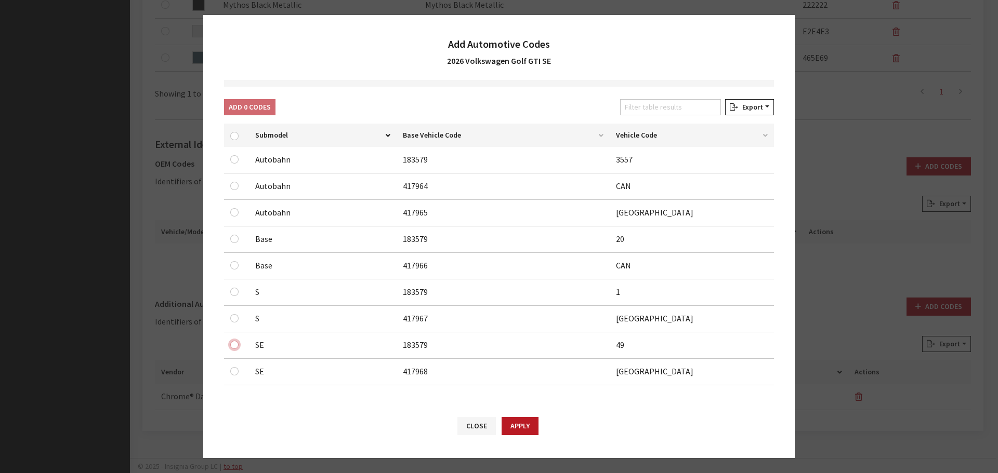
click at [234, 346] on input "checkbox" at bounding box center [234, 345] width 8 height 8
checkbox input "true"
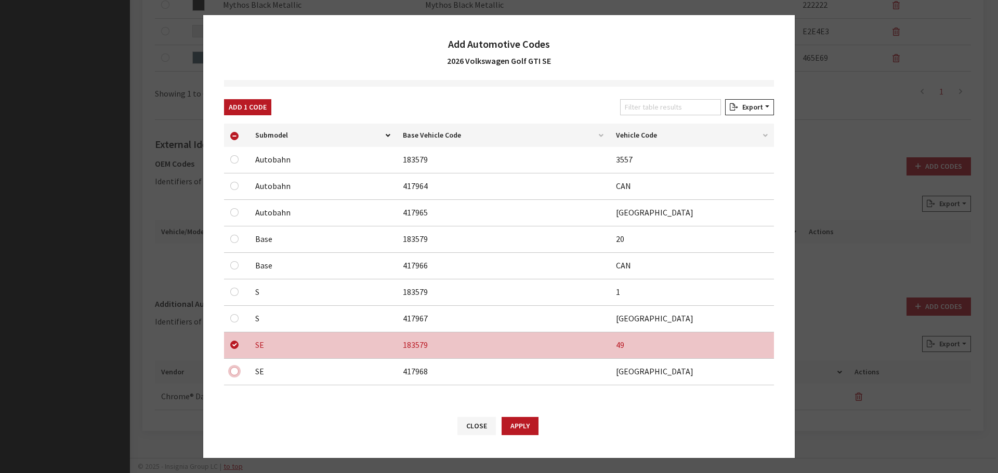
click at [235, 372] on input "checkbox" at bounding box center [234, 371] width 8 height 8
checkbox input "true"
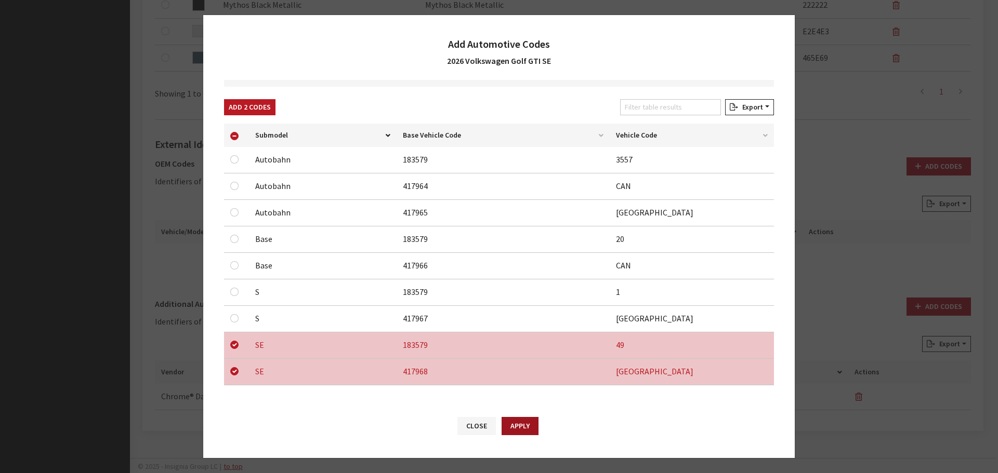
click at [534, 422] on button "Apply" at bounding box center [520, 426] width 37 height 18
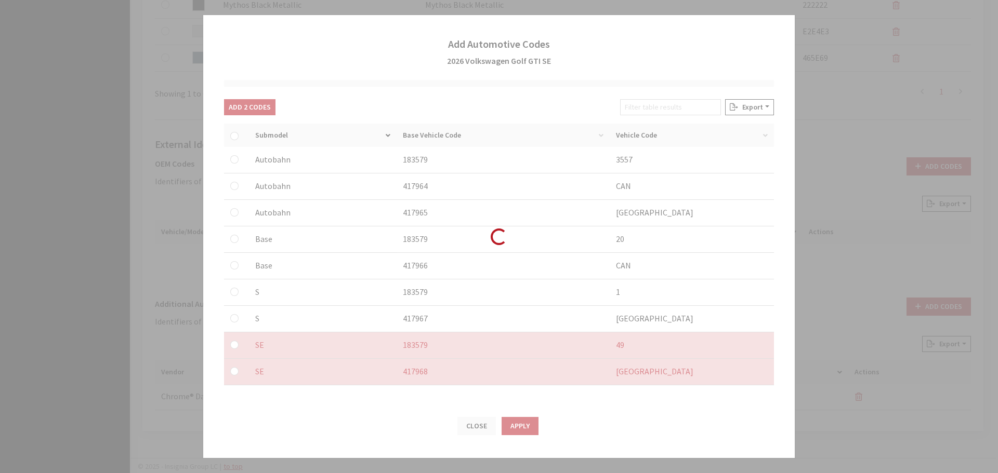
checkbox input "false"
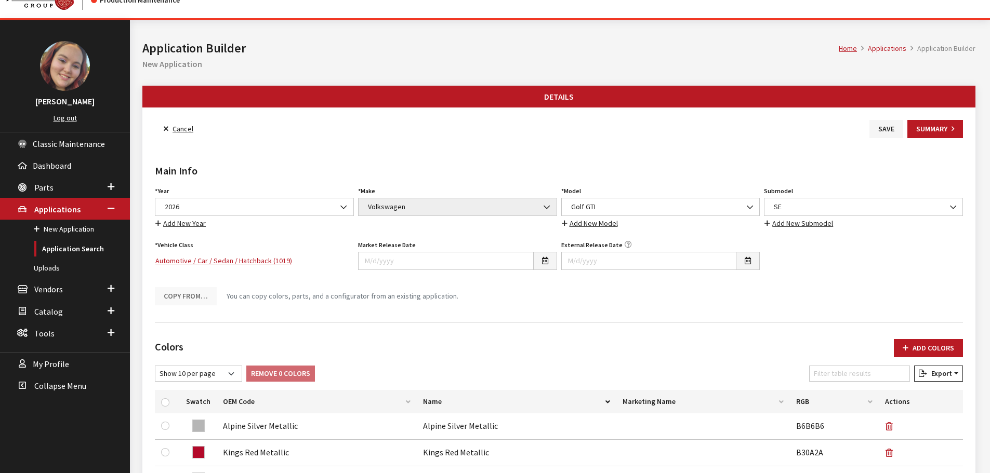
scroll to position [0, 0]
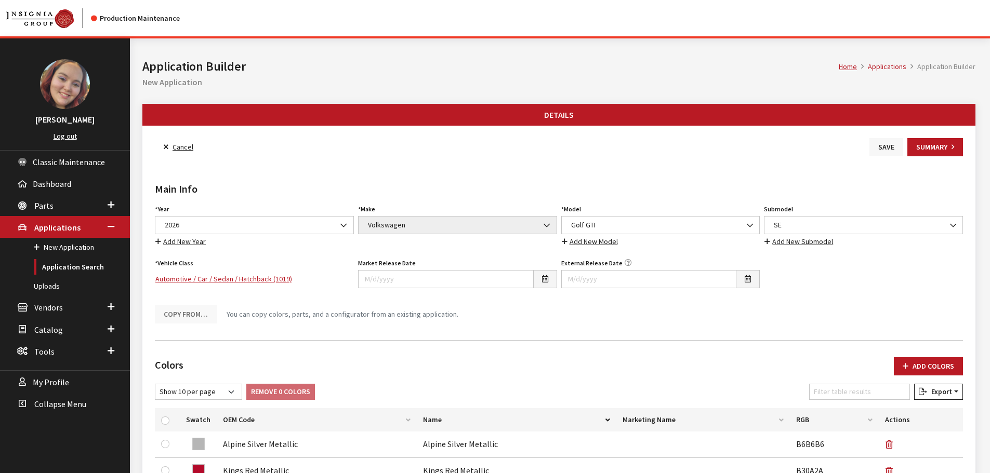
click at [883, 148] on button "Save" at bounding box center [887, 147] width 34 height 18
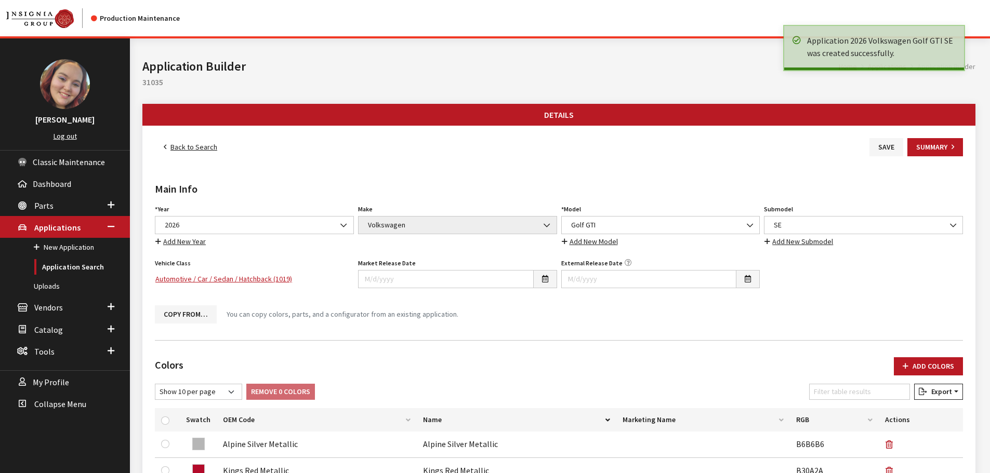
click at [192, 146] on link "Back to Search" at bounding box center [190, 147] width 71 height 18
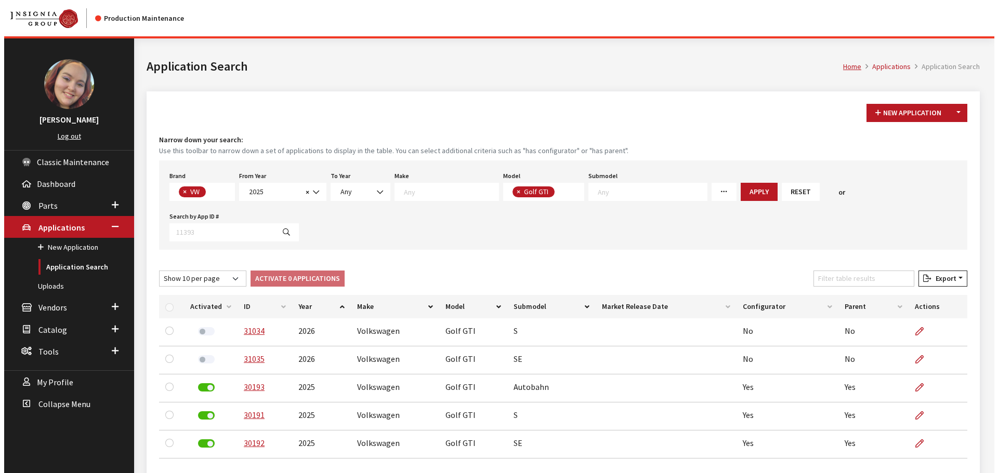
scroll to position [273, 0]
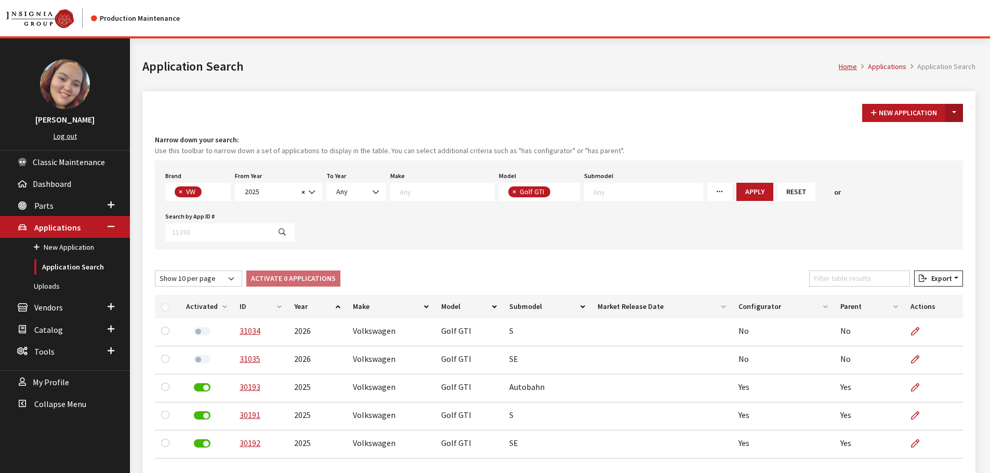
click at [953, 108] on button "Toggle Dropdown" at bounding box center [954, 113] width 18 height 18
click at [929, 135] on button "New From Existing..." at bounding box center [918, 135] width 89 height 18
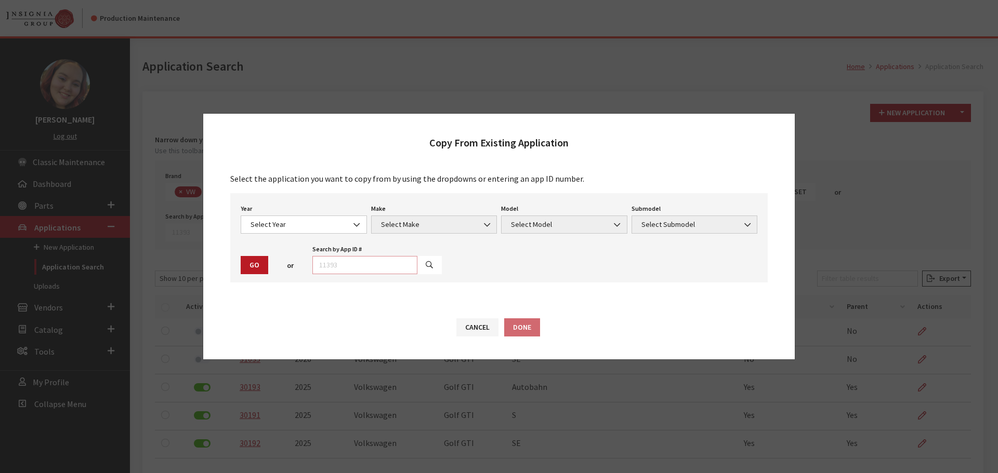
click at [349, 264] on input "text" at bounding box center [364, 265] width 105 height 18
type input "30193"
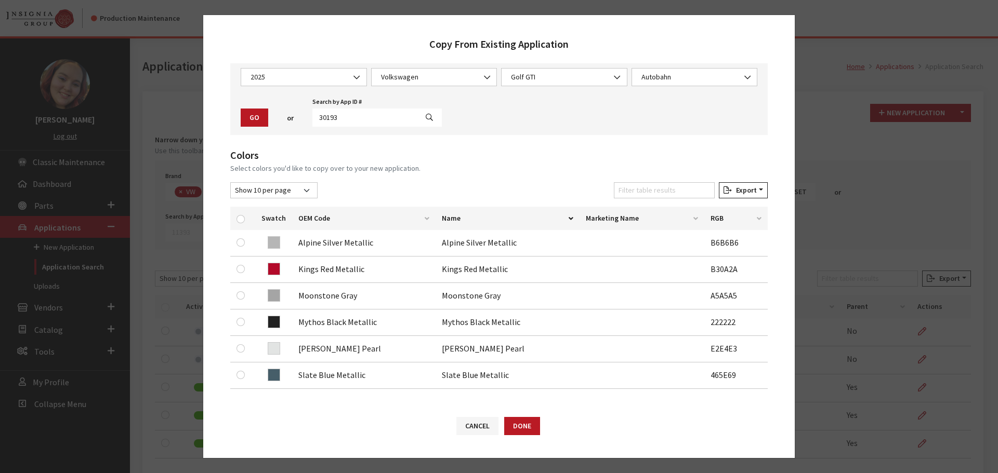
scroll to position [104, 0]
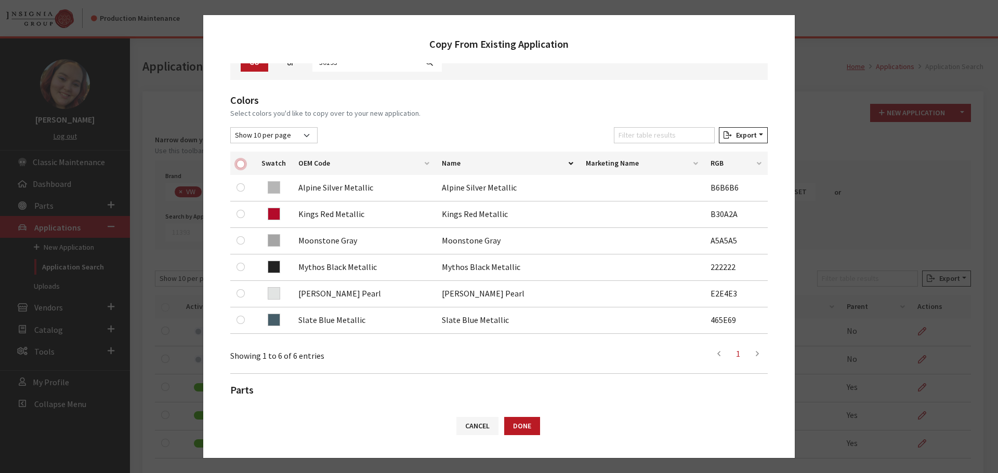
click at [241, 163] on input "checkbox" at bounding box center [240, 164] width 8 height 8
checkbox input "true"
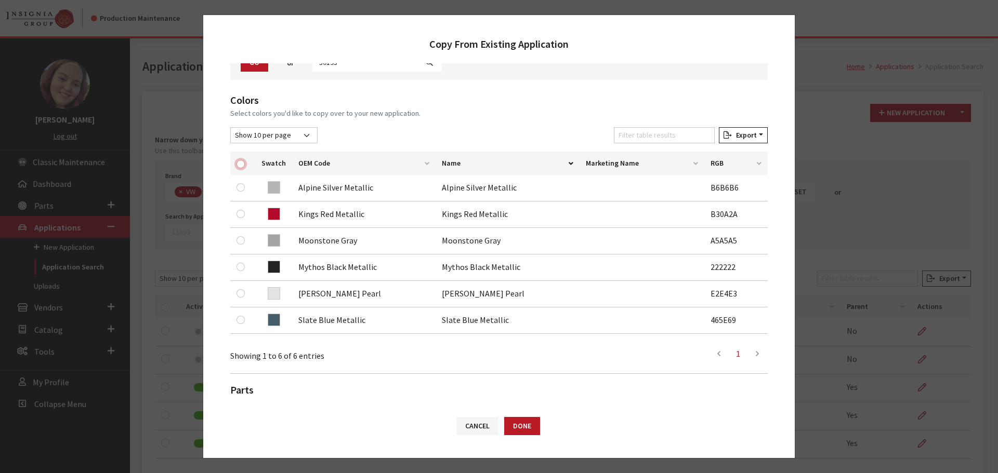
checkbox input "true"
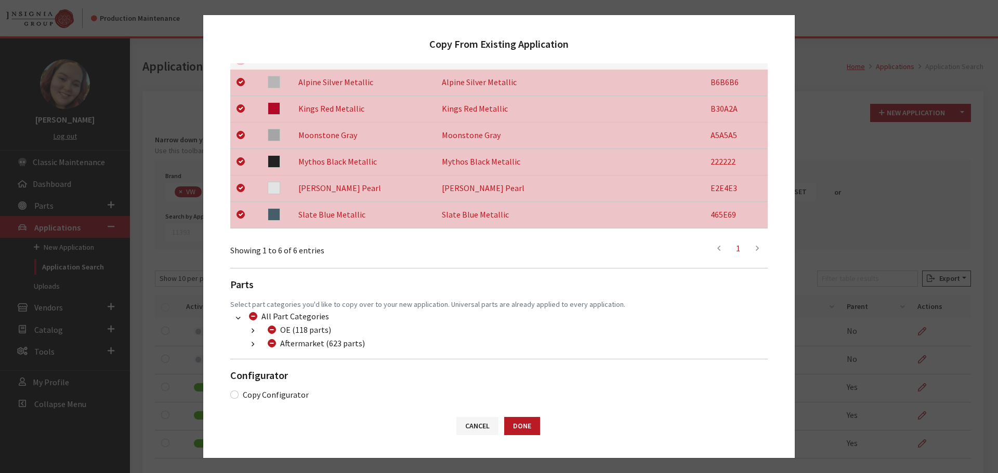
scroll to position [218, 0]
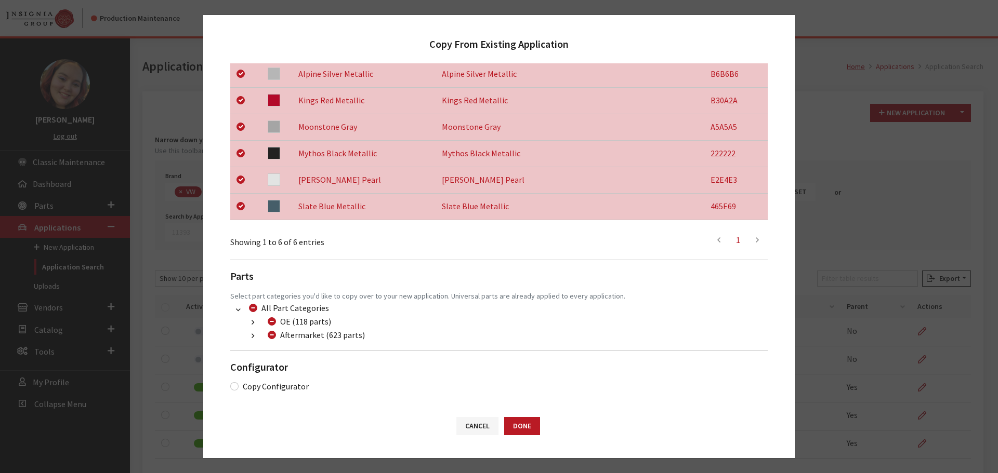
click at [254, 337] on icon "button" at bounding box center [253, 336] width 3 height 7
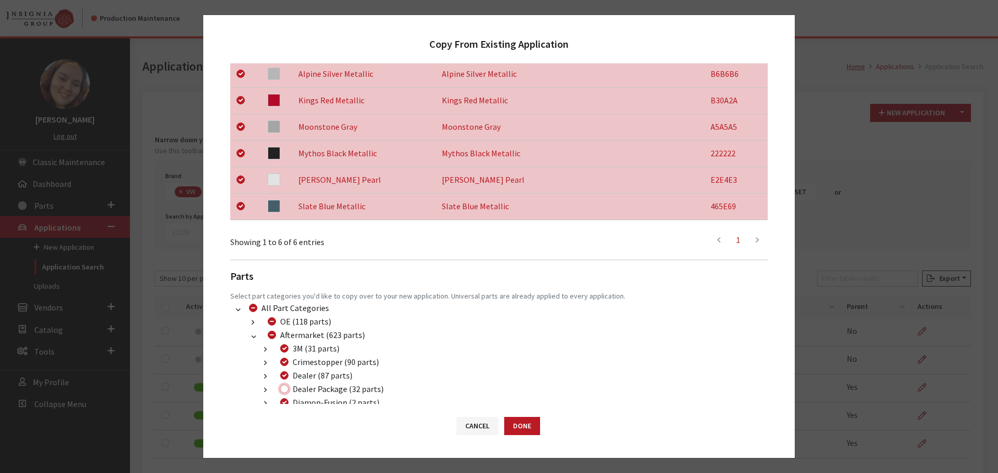
click at [284, 390] on input "Dealer Package (32 parts)" at bounding box center [284, 389] width 8 height 8
checkbox input "true"
click at [530, 427] on button "Done" at bounding box center [522, 426] width 36 height 18
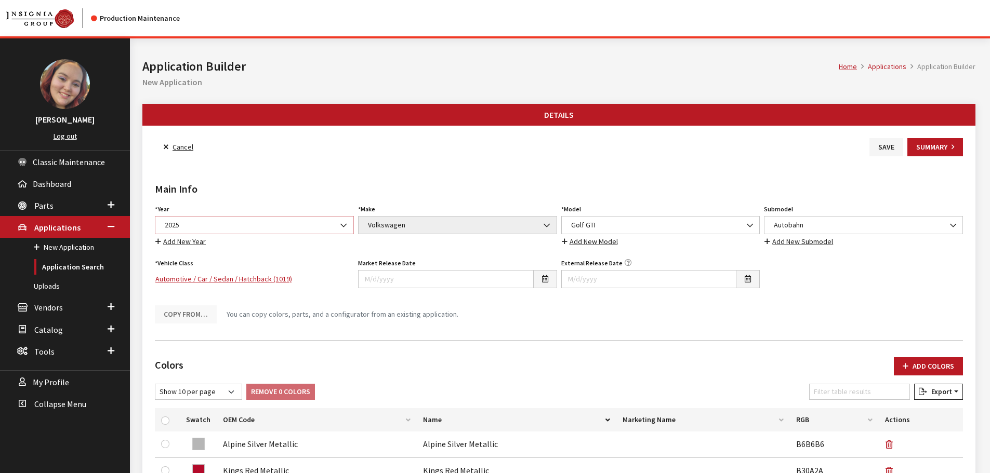
click at [266, 223] on span "2025" at bounding box center [255, 225] width 186 height 11
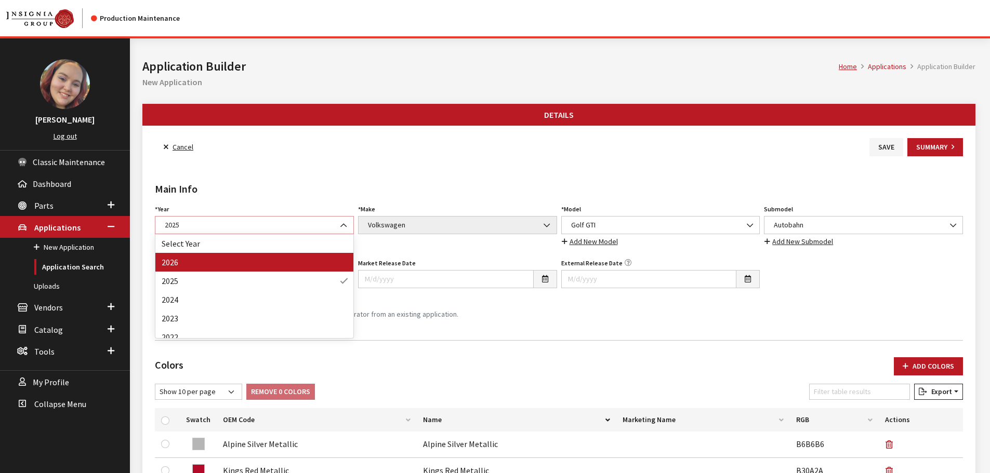
select select "44"
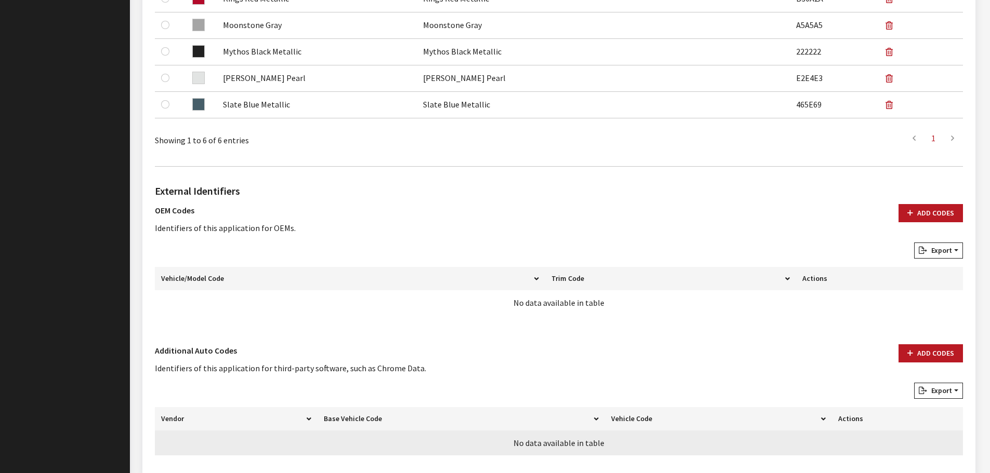
scroll to position [519, 0]
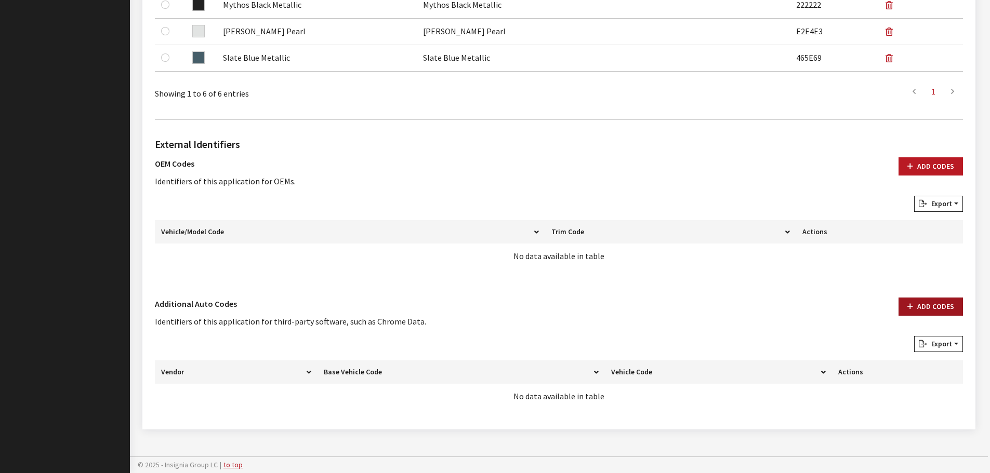
click at [934, 307] on button "Add Codes" at bounding box center [931, 307] width 64 height 18
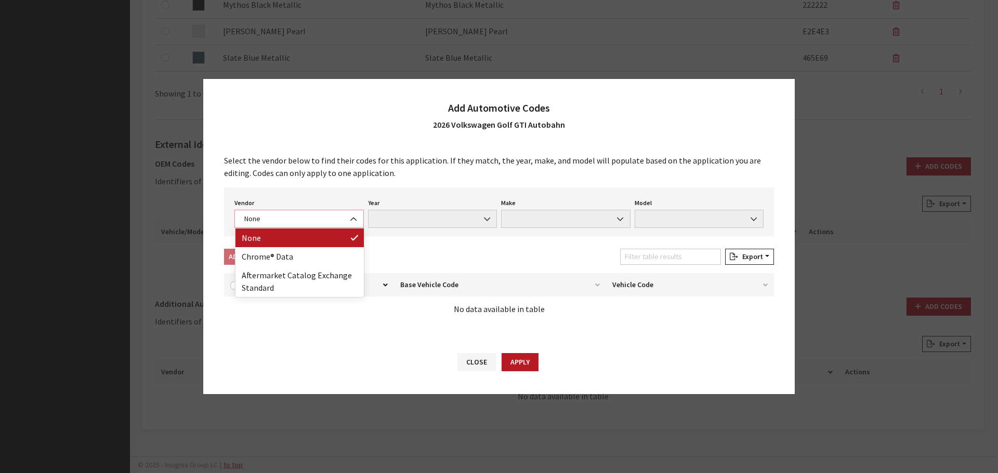
click at [299, 217] on span "None" at bounding box center [299, 219] width 116 height 11
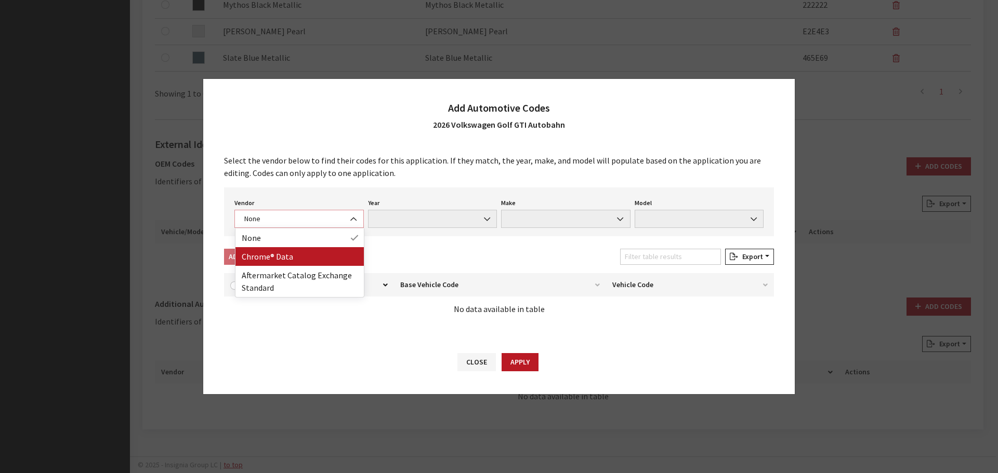
select select "4"
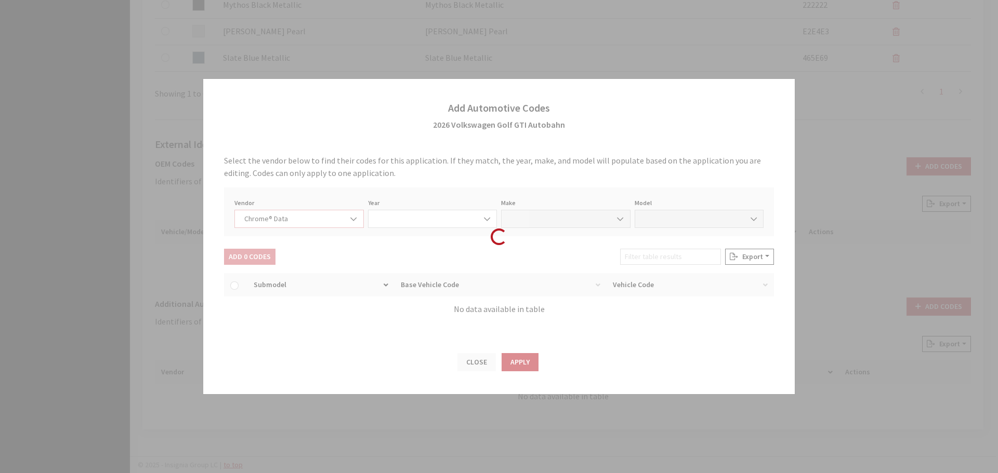
select select "2026"
select select "40"
select select "71911"
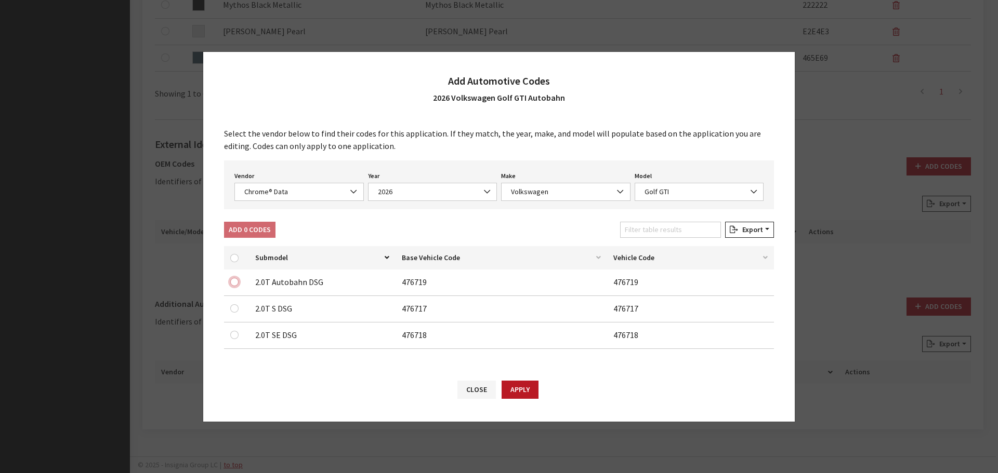
click at [234, 285] on input "checkbox" at bounding box center [234, 282] width 8 height 8
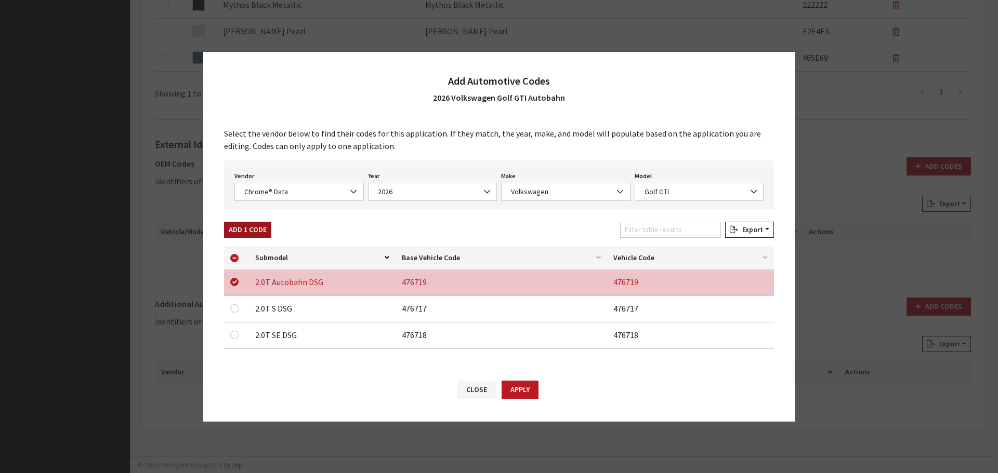
click at [246, 229] on button "Add 1 Code" at bounding box center [247, 230] width 47 height 16
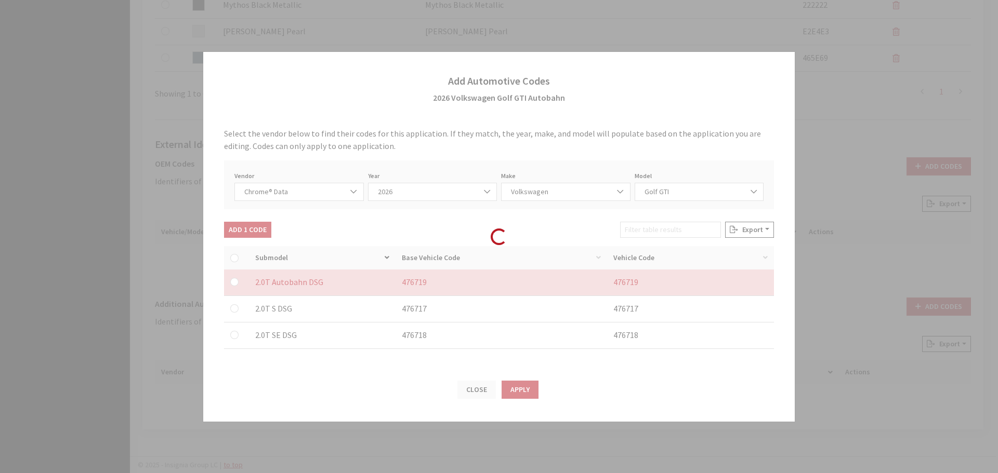
checkbox input "false"
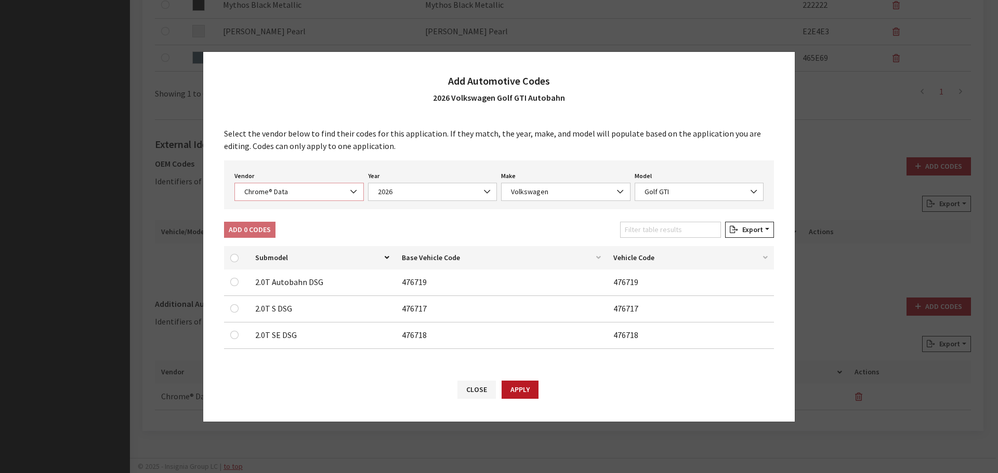
click at [287, 190] on span "Chrome® Data" at bounding box center [299, 192] width 116 height 11
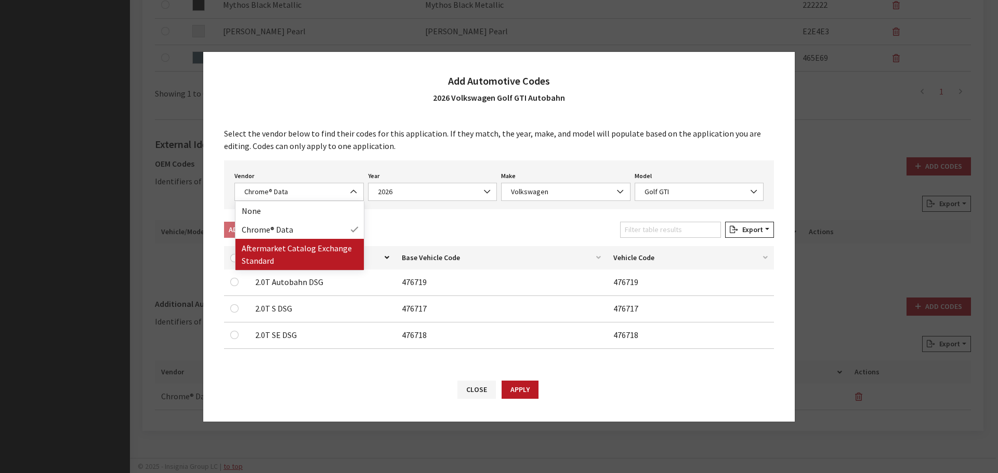
drag, startPoint x: 278, startPoint y: 246, endPoint x: 543, endPoint y: 189, distance: 270.8
select select "2"
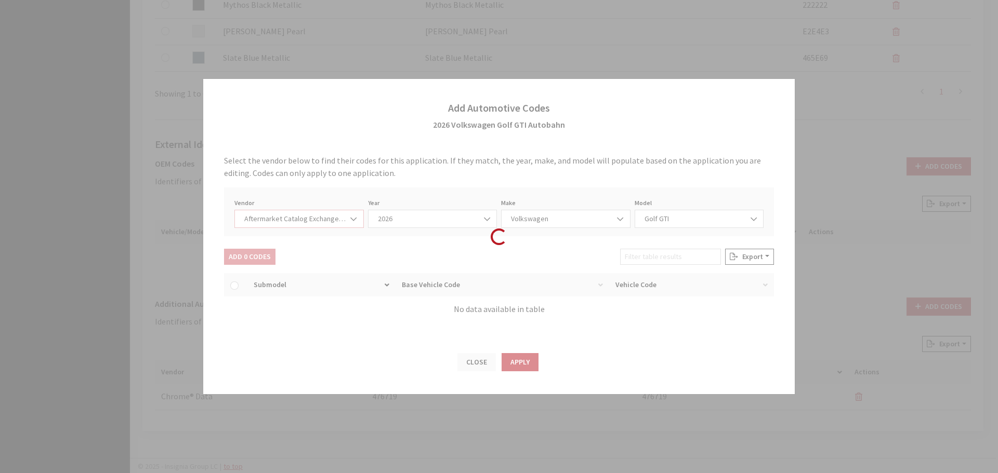
select select "2026"
select select "74"
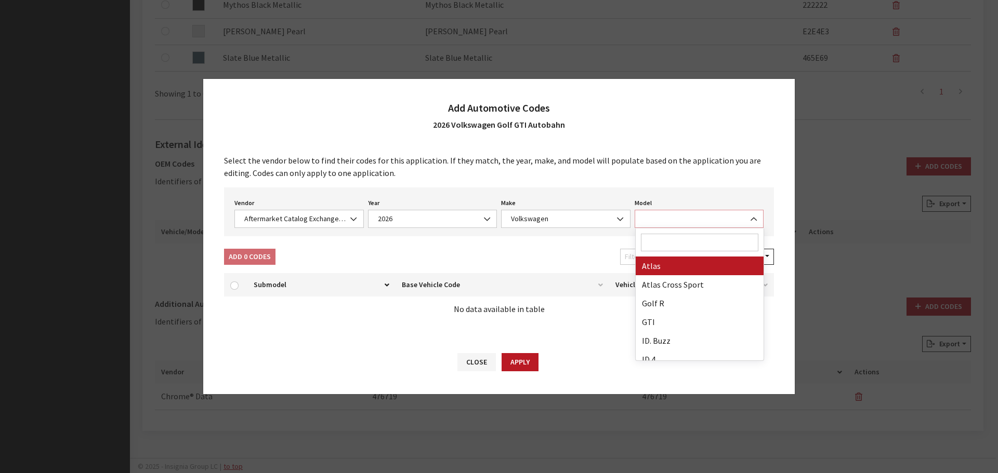
click at [694, 216] on span at bounding box center [699, 219] width 129 height 18
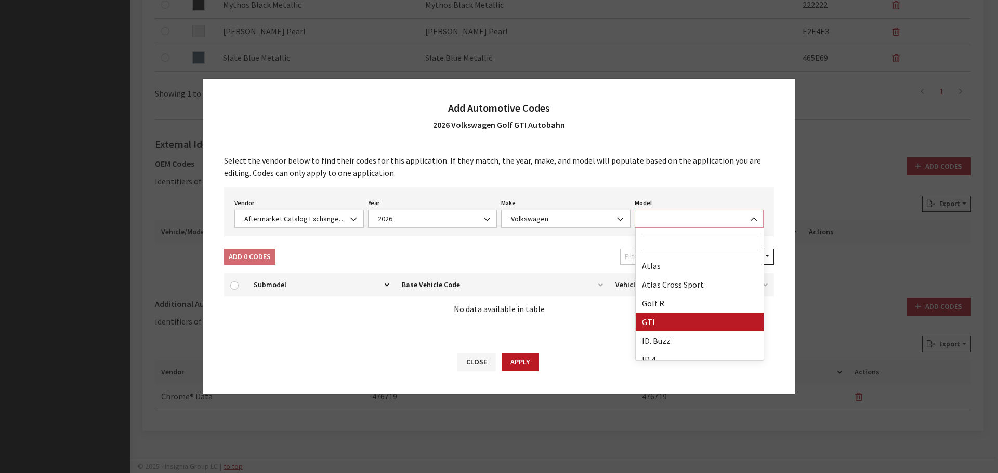
select select "6838"
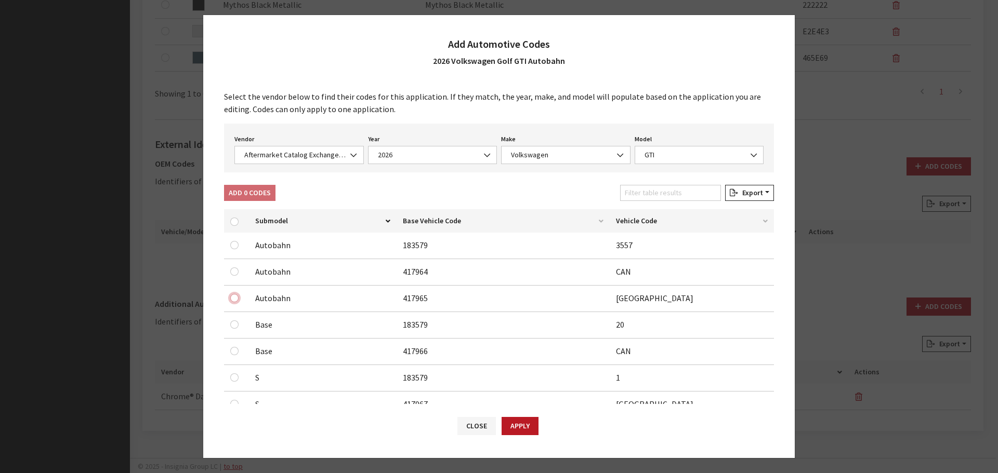
click at [232, 297] on input "checkbox" at bounding box center [234, 298] width 8 height 8
checkbox input "true"
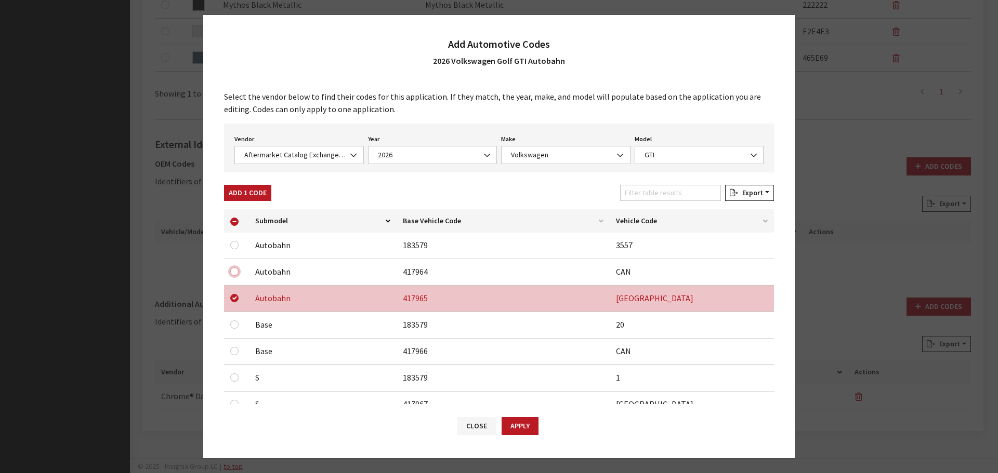
click at [232, 270] on input "checkbox" at bounding box center [234, 272] width 8 height 8
checkbox input "true"
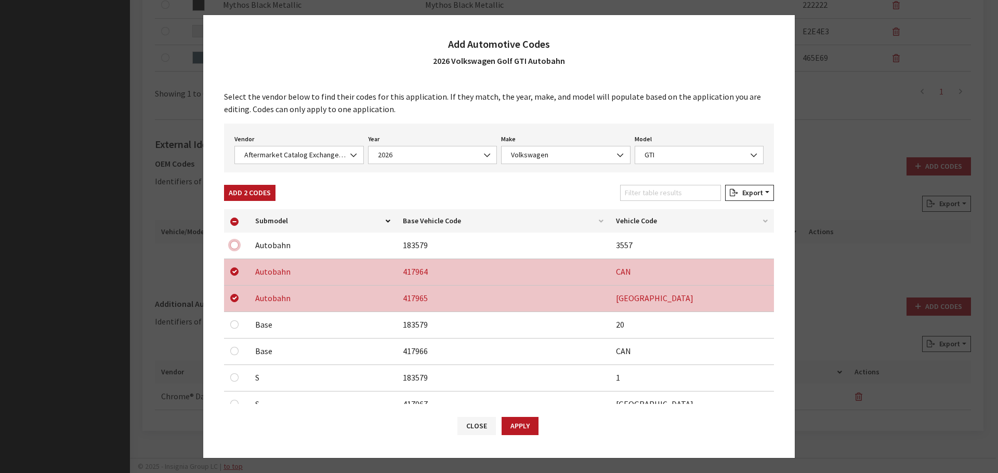
click at [234, 241] on input "checkbox" at bounding box center [234, 245] width 8 height 8
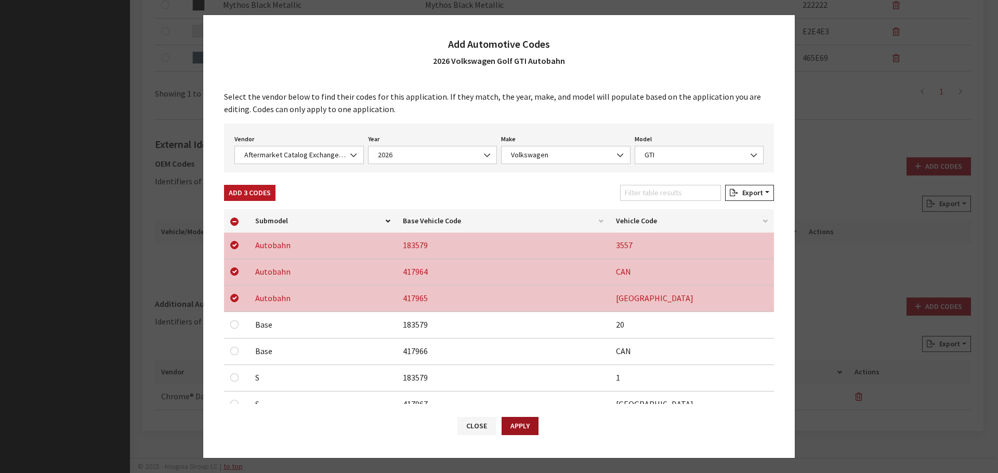
click at [508, 422] on button "Apply" at bounding box center [520, 426] width 37 height 18
checkbox input "false"
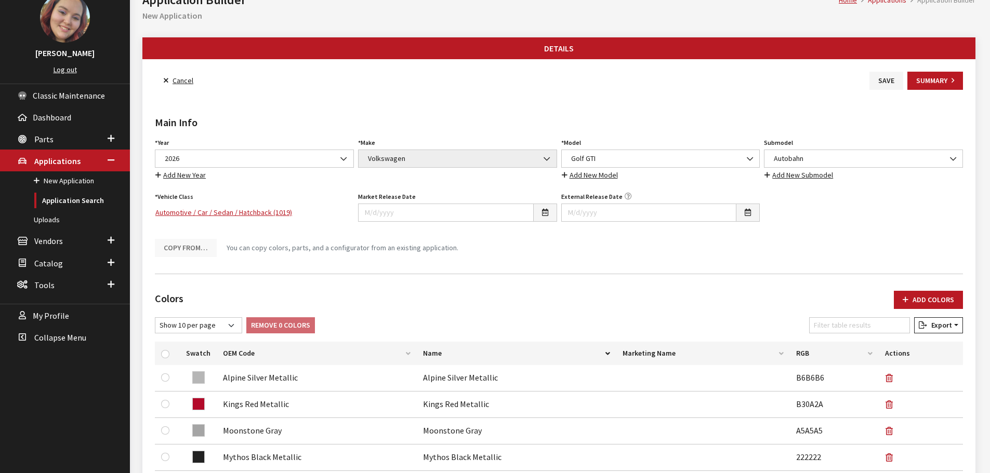
scroll to position [0, 0]
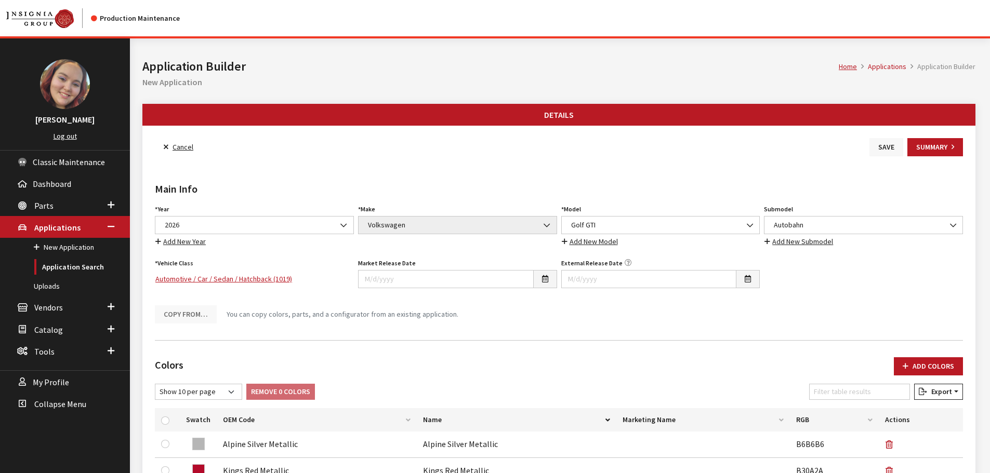
click at [877, 145] on button "Save" at bounding box center [887, 147] width 34 height 18
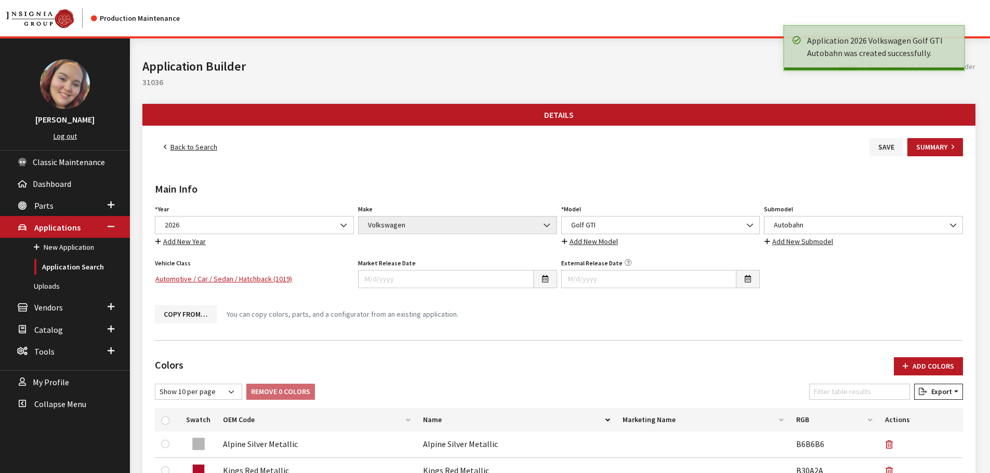
click at [164, 141] on link "Back to Search" at bounding box center [190, 147] width 71 height 18
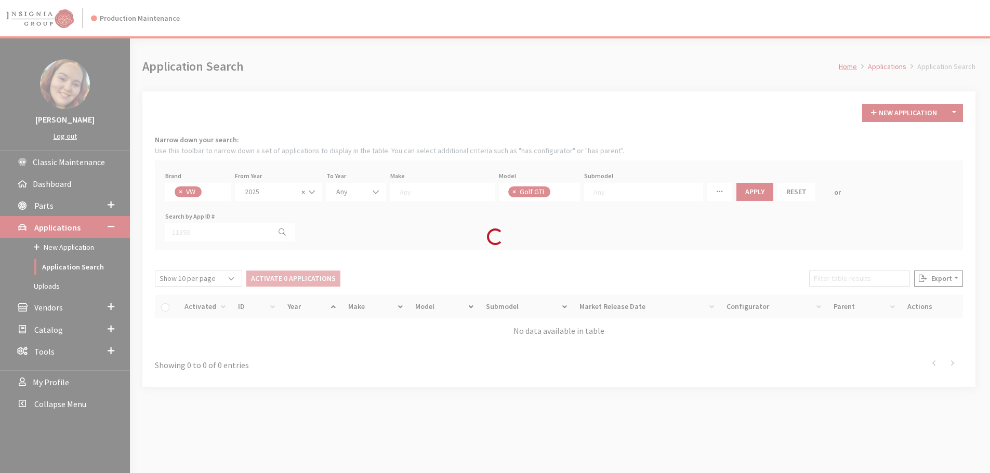
scroll to position [273, 0]
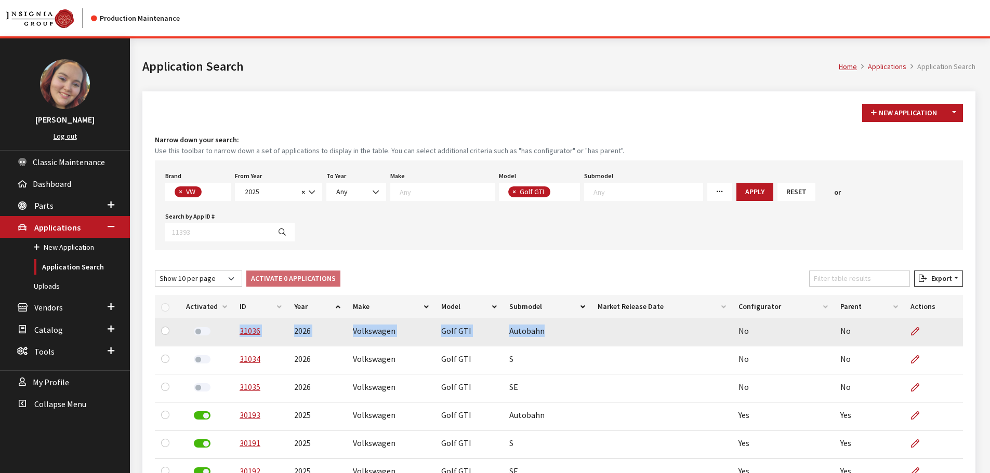
drag, startPoint x: 541, startPoint y: 334, endPoint x: 223, endPoint y: 325, distance: 317.7
click at [223, 325] on tr "31036 2026 Volkswagen Golf GTI Autobahn No No" at bounding box center [559, 333] width 808 height 28
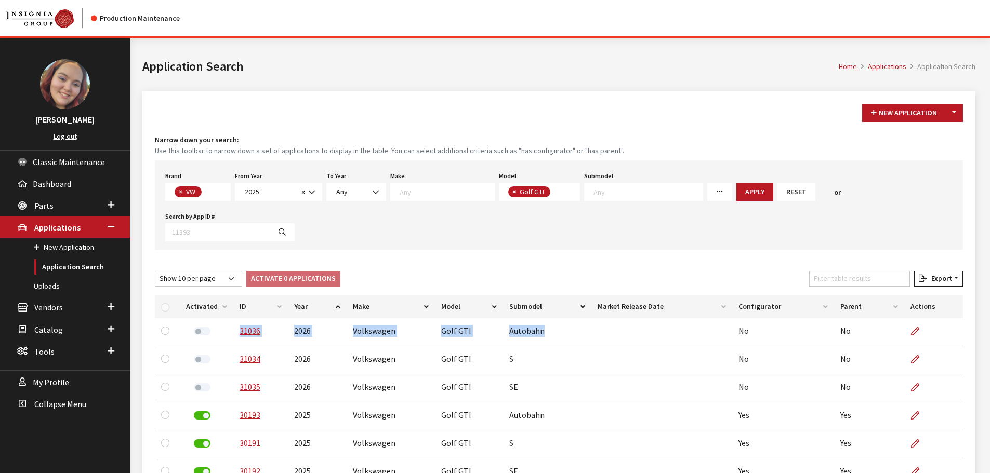
copy tr "31036 2026 Volkswagen Golf GTI Autobahn"
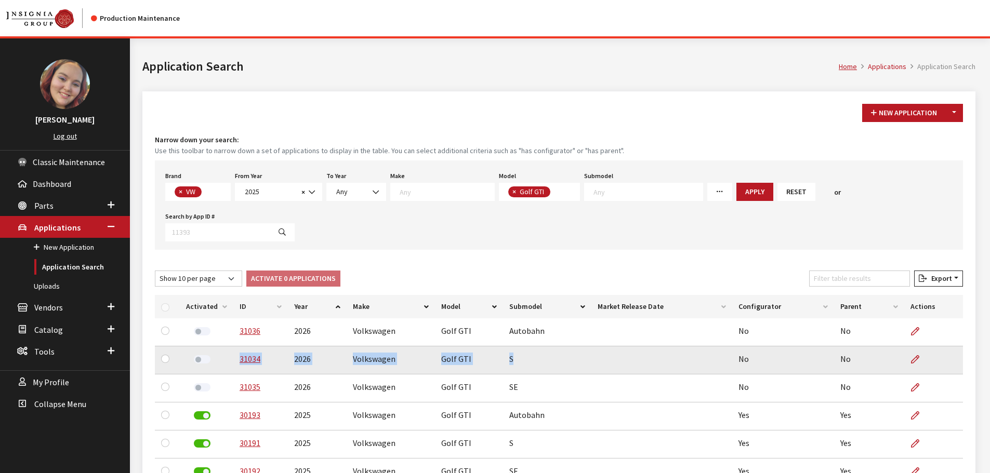
drag, startPoint x: 516, startPoint y: 360, endPoint x: 236, endPoint y: 364, distance: 280.2
click at [236, 364] on tr "31034 2026 Volkswagen Golf GTI S No No" at bounding box center [559, 361] width 808 height 28
copy tr "31034 2026 Volkswagen Golf GTI S"
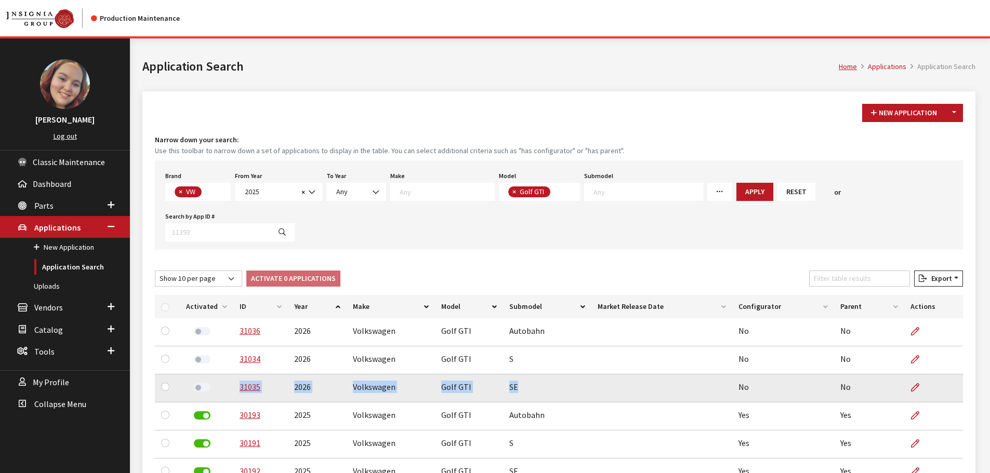
drag, startPoint x: 518, startPoint y: 388, endPoint x: 234, endPoint y: 390, distance: 283.8
click at [234, 390] on tr "31035 2026 Volkswagen Golf GTI SE No No" at bounding box center [559, 389] width 808 height 28
copy tr "31035 2026 Volkswagen Golf GTI SE"
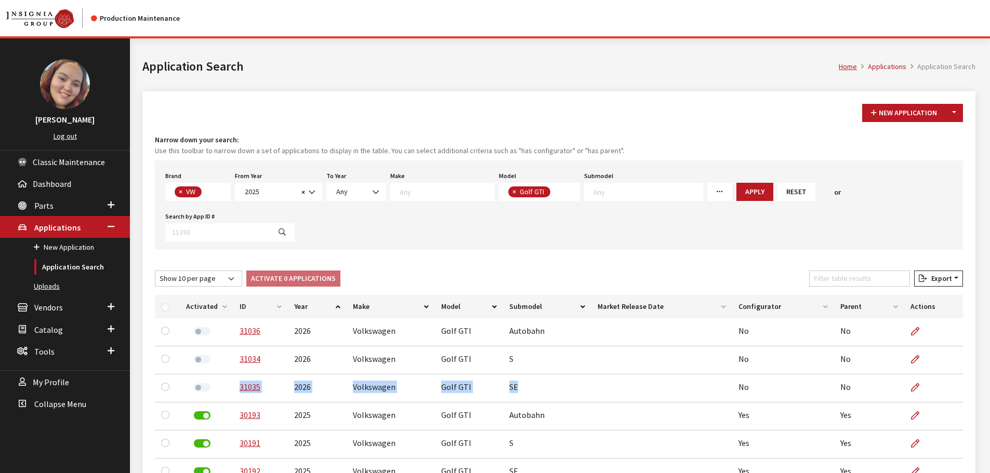
click at [44, 278] on link "Uploads" at bounding box center [65, 286] width 130 height 19
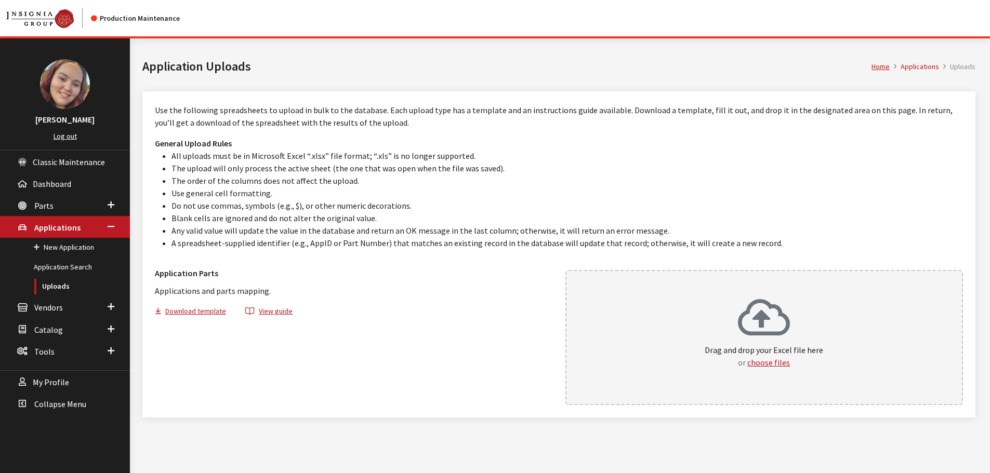
click at [732, 314] on div "Drag and drop your Excel file here or choose files" at bounding box center [764, 333] width 119 height 71
click at [64, 267] on link "Application Search" at bounding box center [65, 267] width 130 height 19
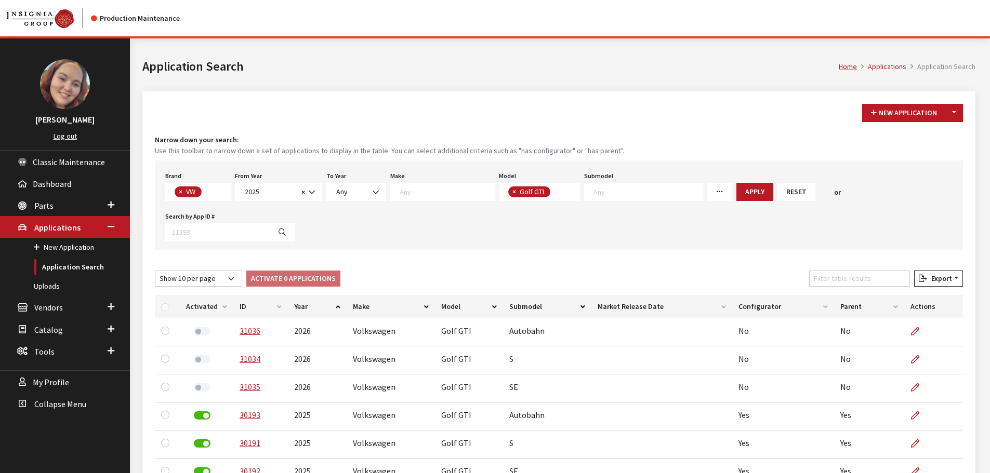
scroll to position [273, 0]
click at [508, 191] on button "×" at bounding box center [513, 192] width 10 height 11
select select
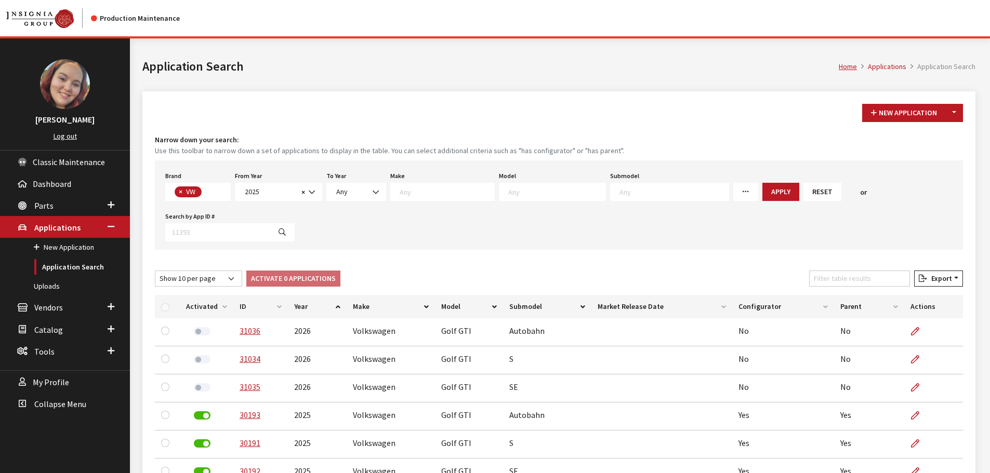
click at [522, 189] on textarea "Search" at bounding box center [556, 191] width 97 height 9
select select "1126"
select select
click at [723, 195] on button "Apply" at bounding box center [741, 192] width 37 height 18
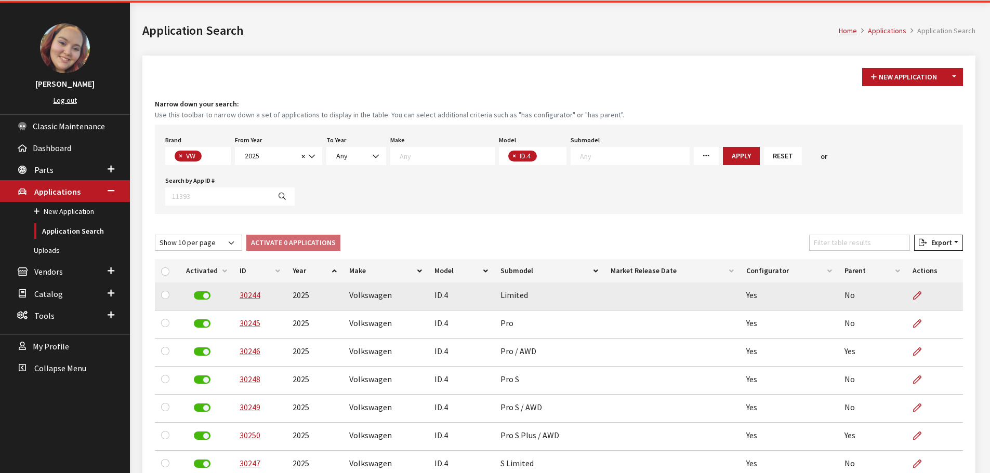
scroll to position [88, 0]
